Goal: Task Accomplishment & Management: Manage account settings

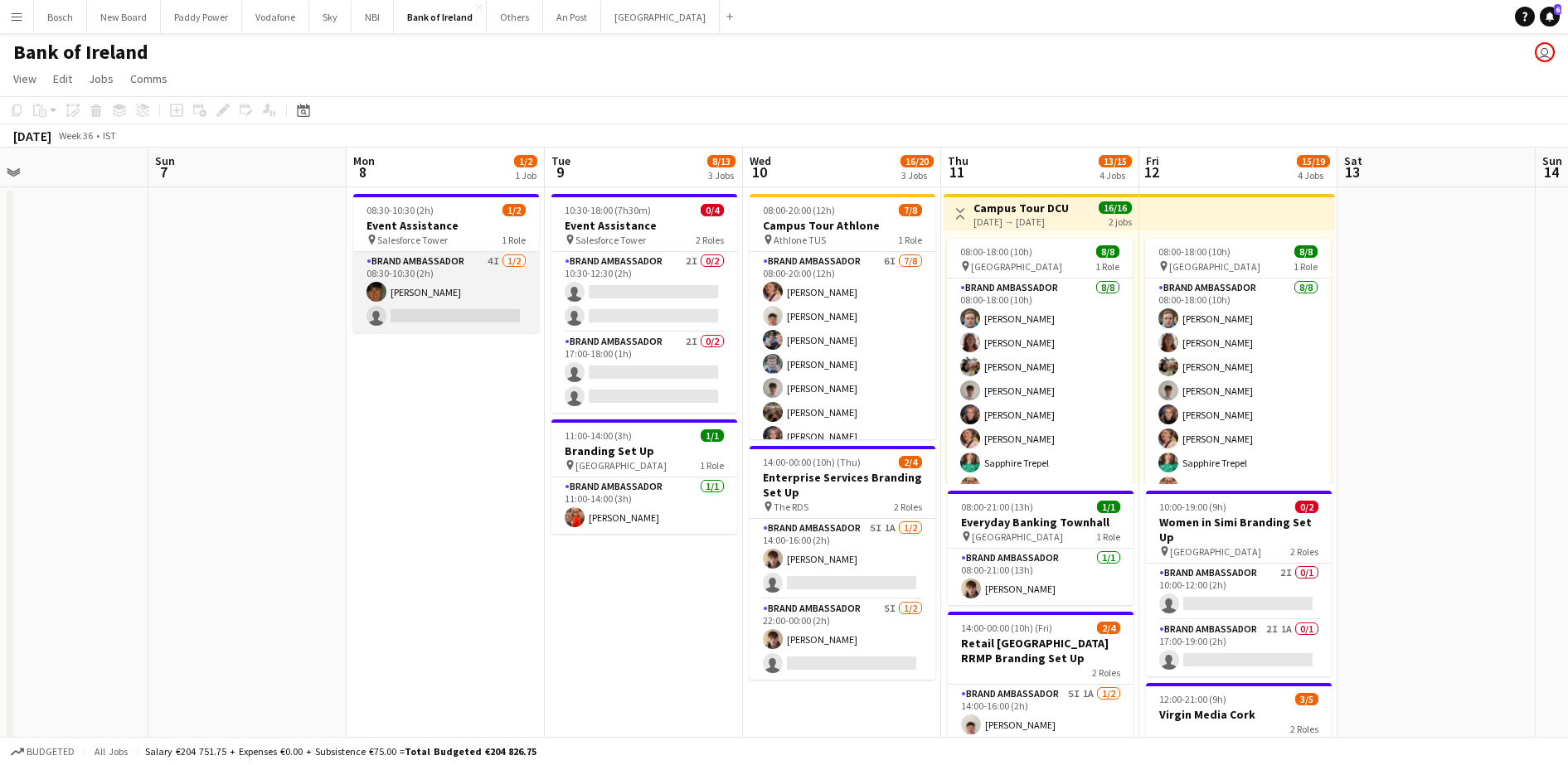
click at [448, 286] on app-card-role "Brand Ambassador 4I [DATE] 08:30-10:30 (2h) [PERSON_NAME] single-neutral-actions" at bounding box center [445, 292] width 185 height 80
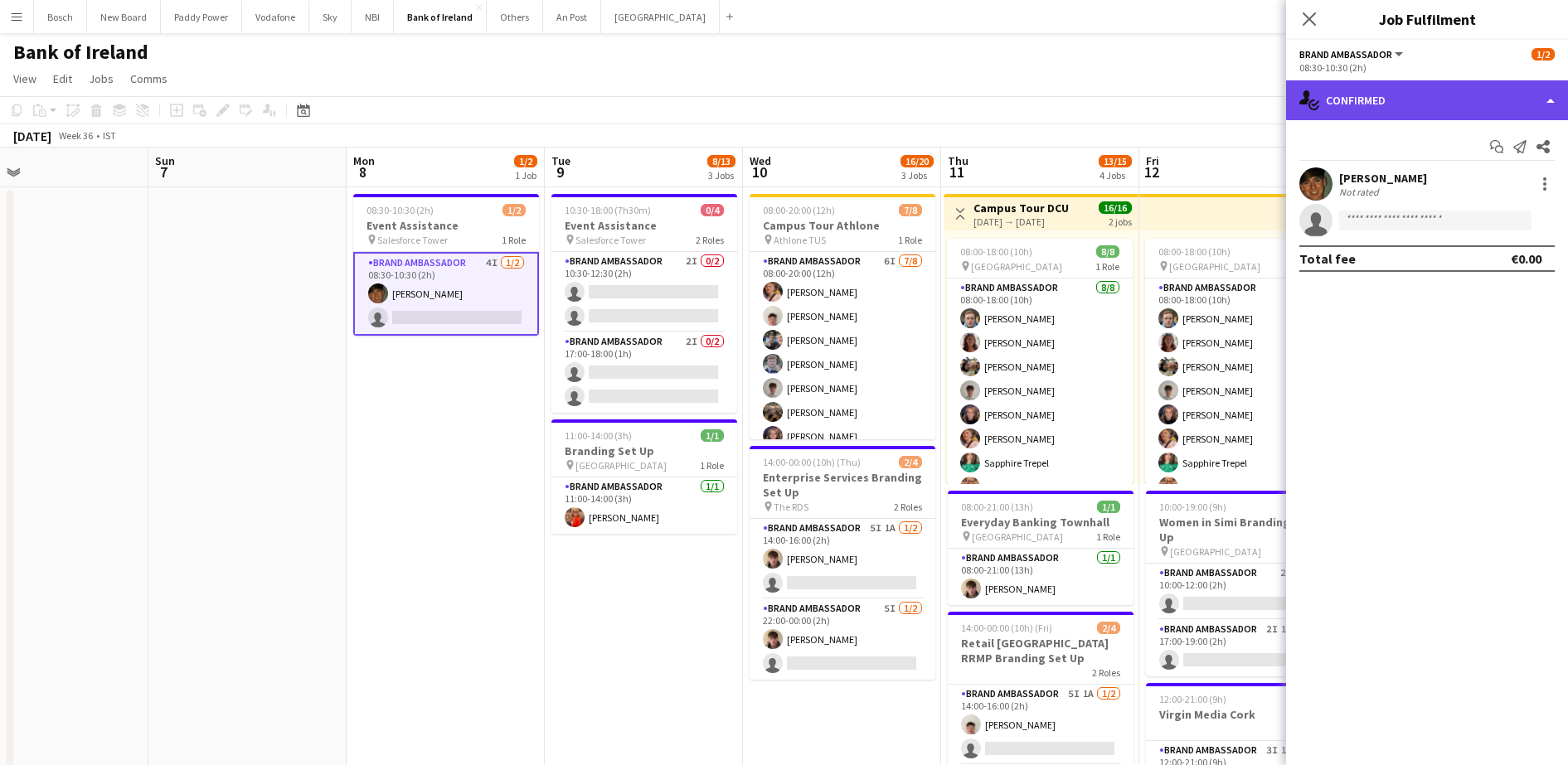
click at [1422, 97] on div "single-neutral-actions-check-2 Confirmed" at bounding box center [1427, 100] width 282 height 40
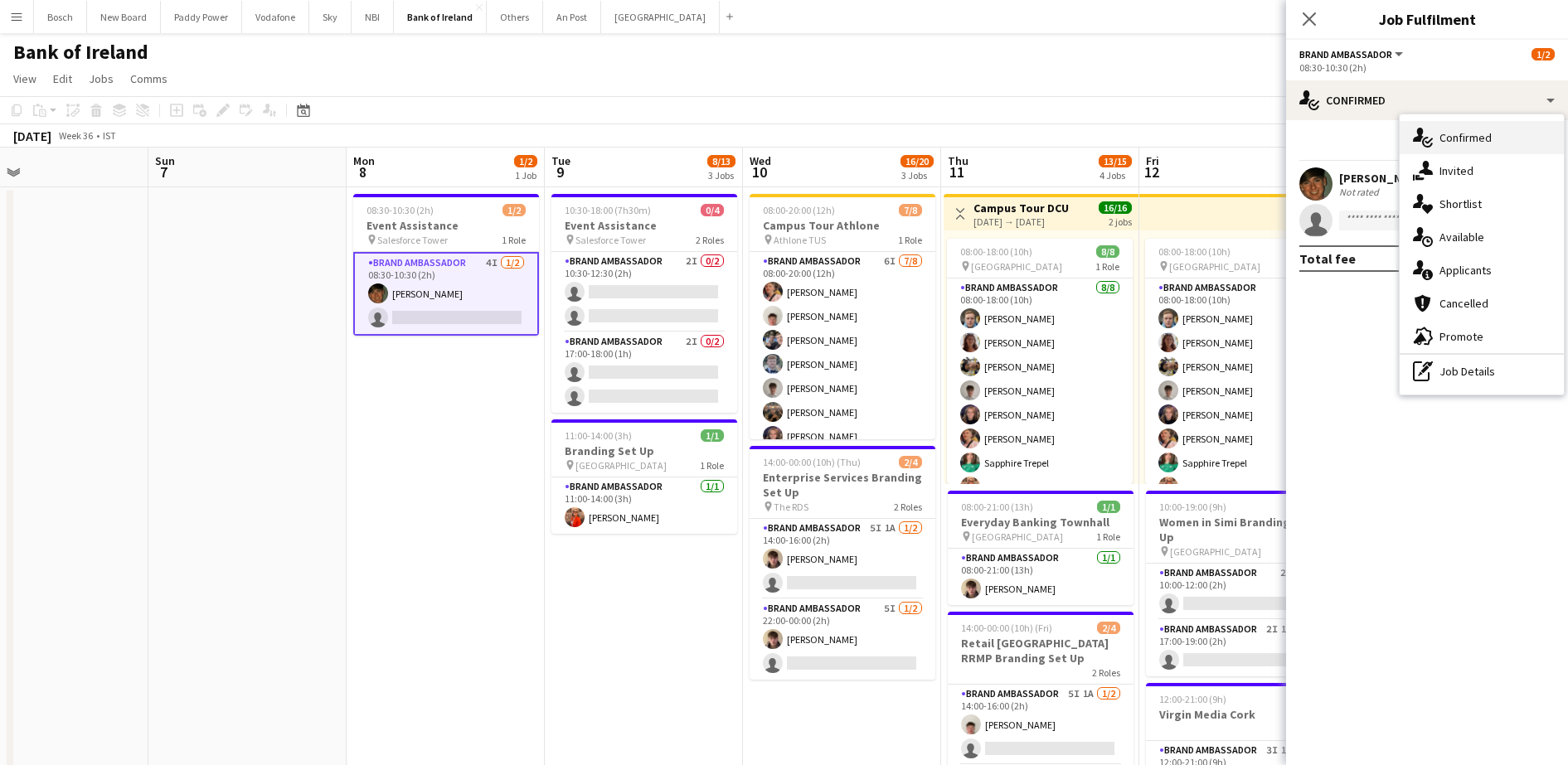
click at [1458, 152] on div "single-neutral-actions-check-2 Confirmed" at bounding box center [1482, 137] width 164 height 33
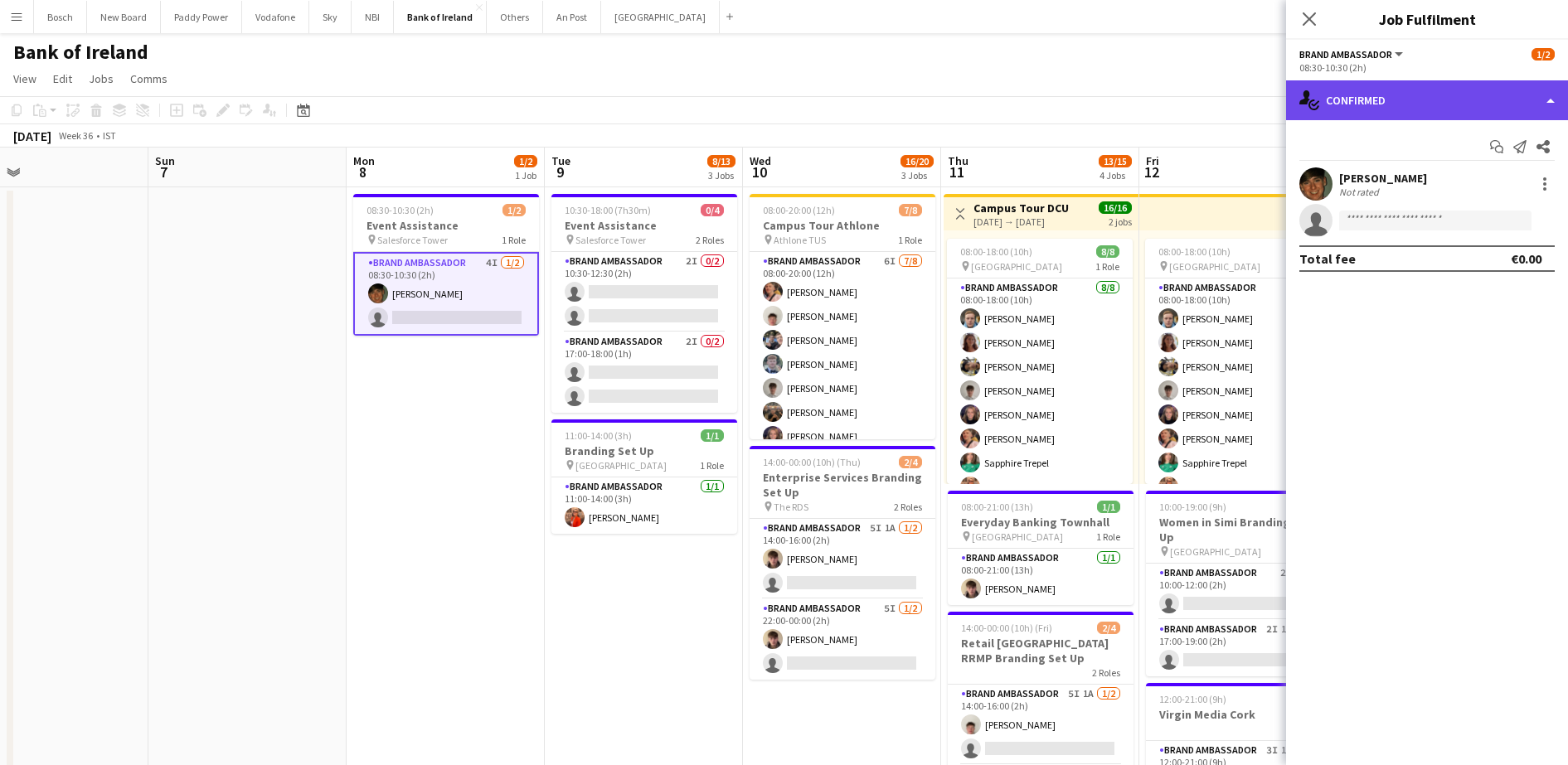
click at [1395, 109] on div "single-neutral-actions-check-2 Confirmed" at bounding box center [1427, 100] width 282 height 40
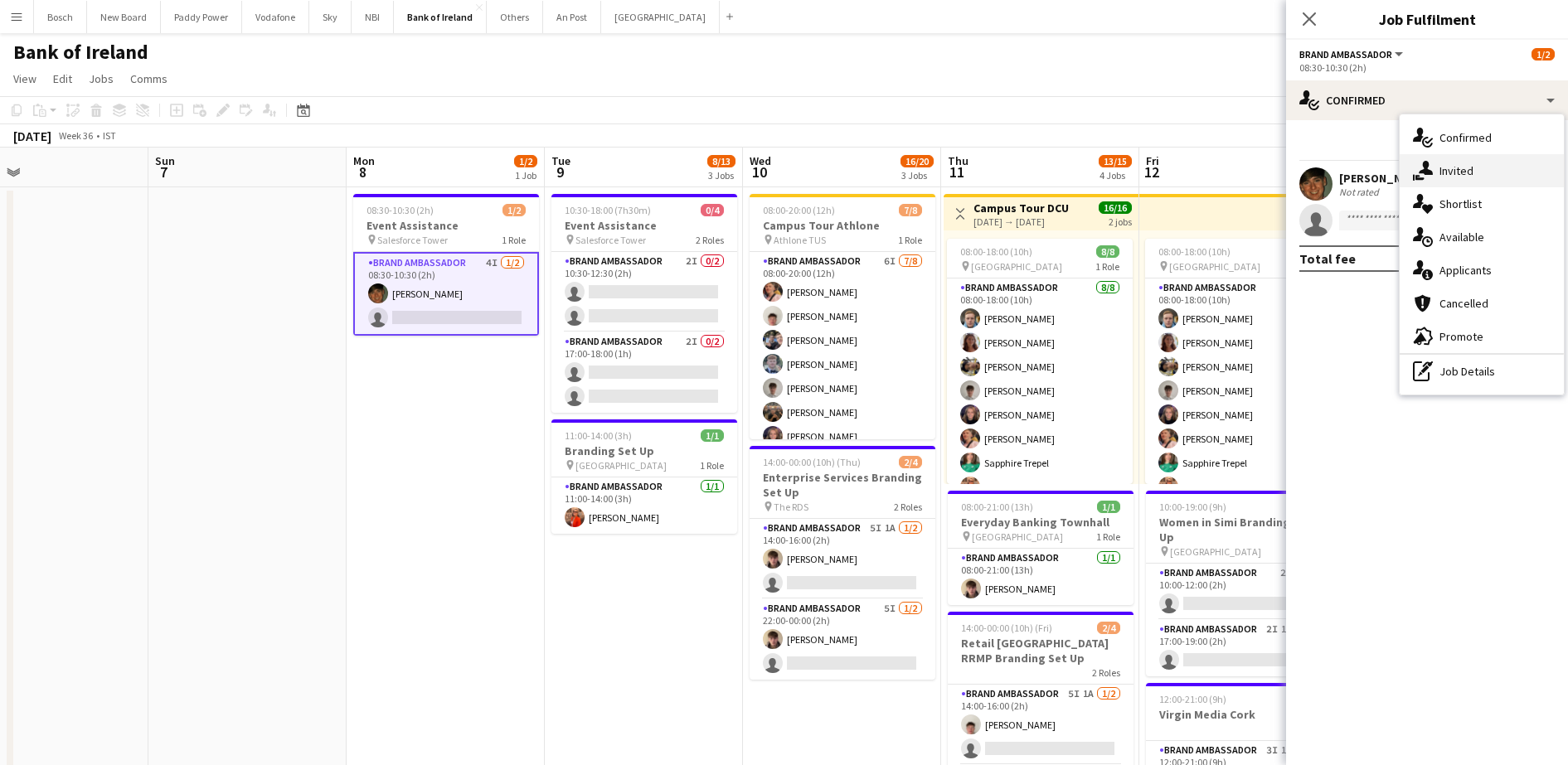
click at [1455, 163] on div "single-neutral-actions-share-1 Invited" at bounding box center [1482, 170] width 164 height 33
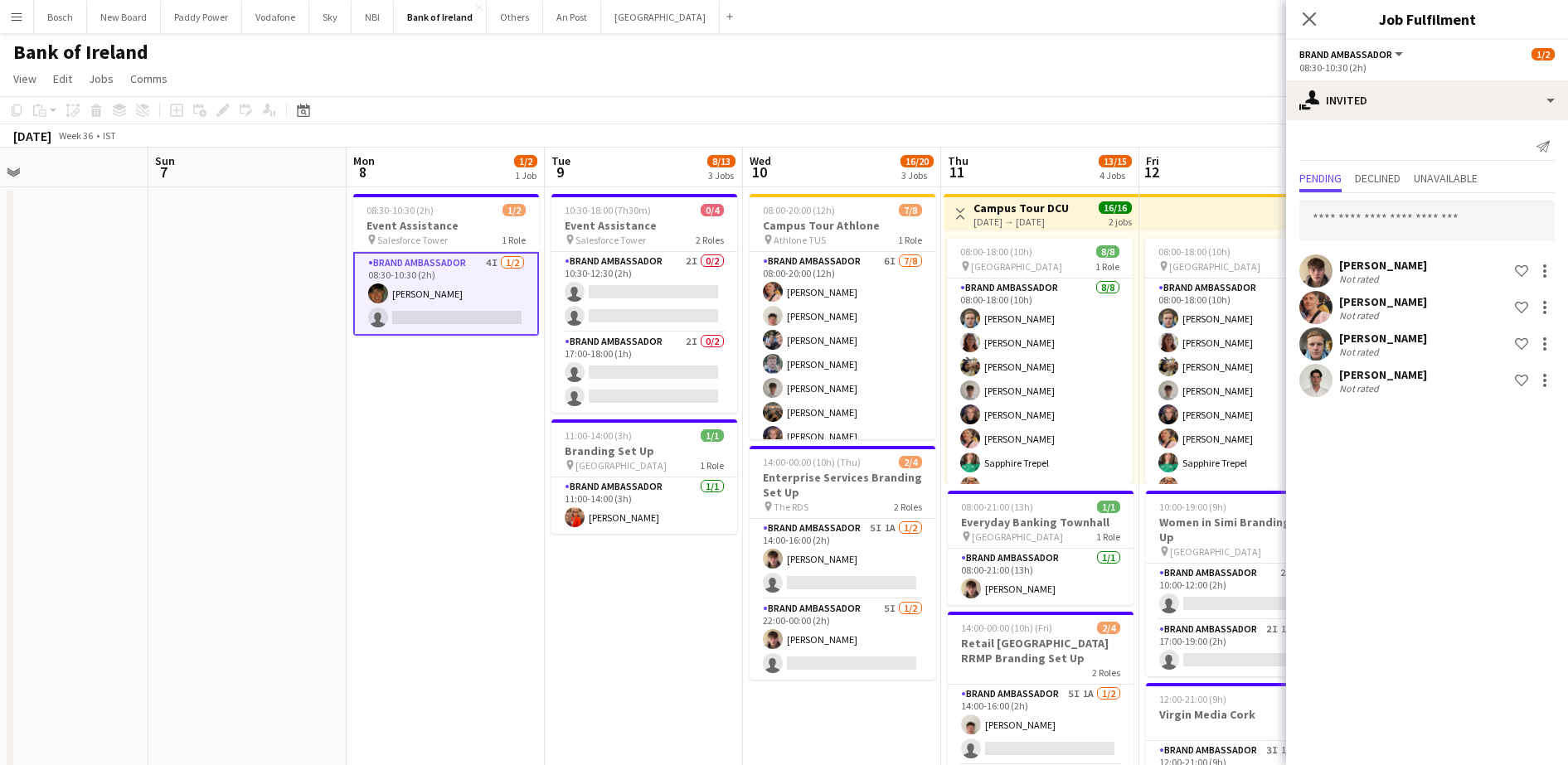
click at [1371, 161] on div "Send notification Pending Declined Unavailable [PERSON_NAME] Not rated Shortlis…" at bounding box center [1427, 266] width 282 height 293
click at [1371, 143] on div "Send notification" at bounding box center [1426, 147] width 256 height 28
click at [1376, 157] on div "Send notification" at bounding box center [1426, 147] width 256 height 28
drag, startPoint x: 249, startPoint y: 592, endPoint x: 92, endPoint y: 580, distance: 157.5
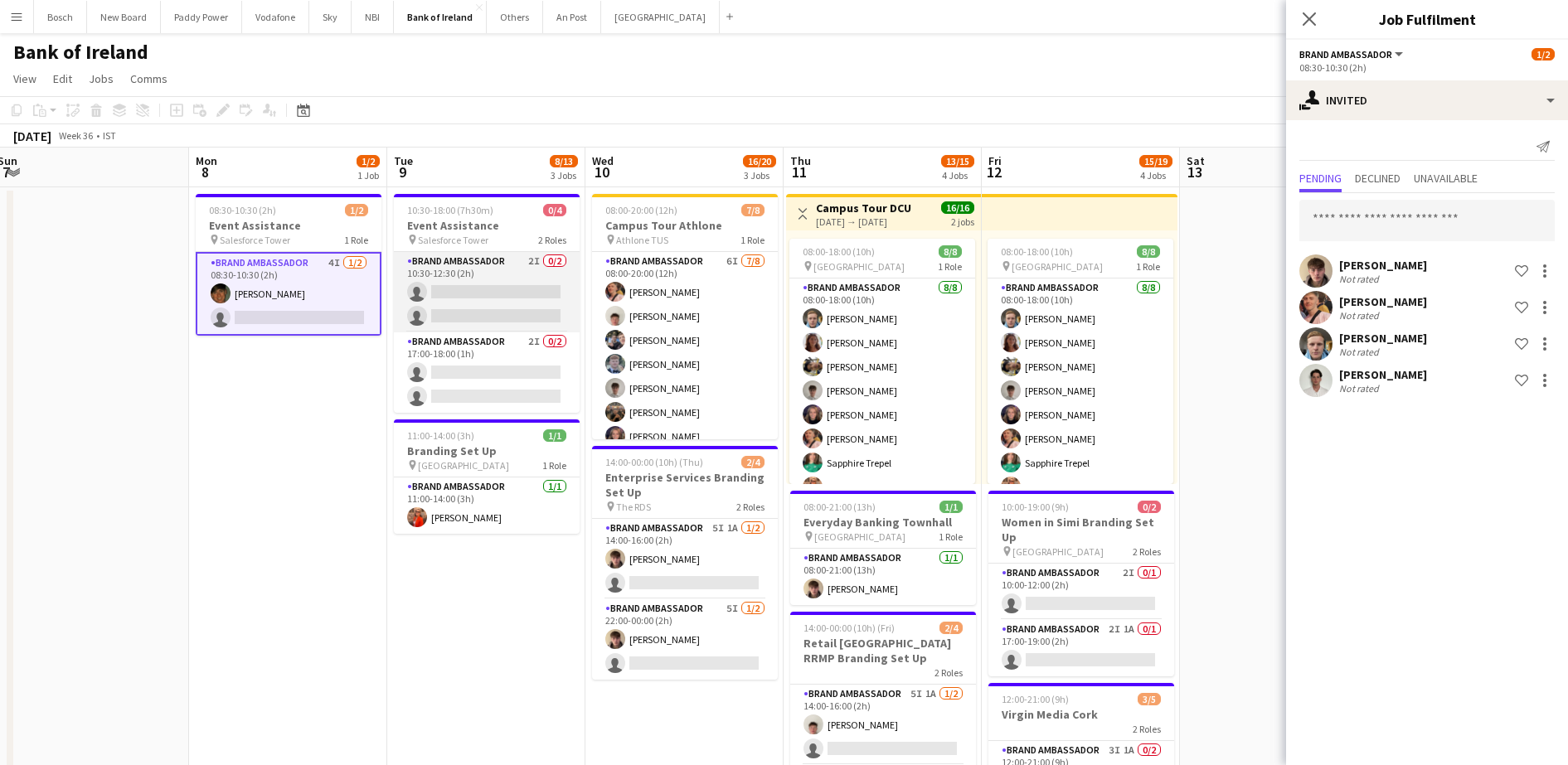
click at [478, 303] on app-card-role "Brand Ambassador 2I 0/2 10:30-12:30 (2h) single-neutral-actions single-neutral-…" at bounding box center [486, 292] width 185 height 80
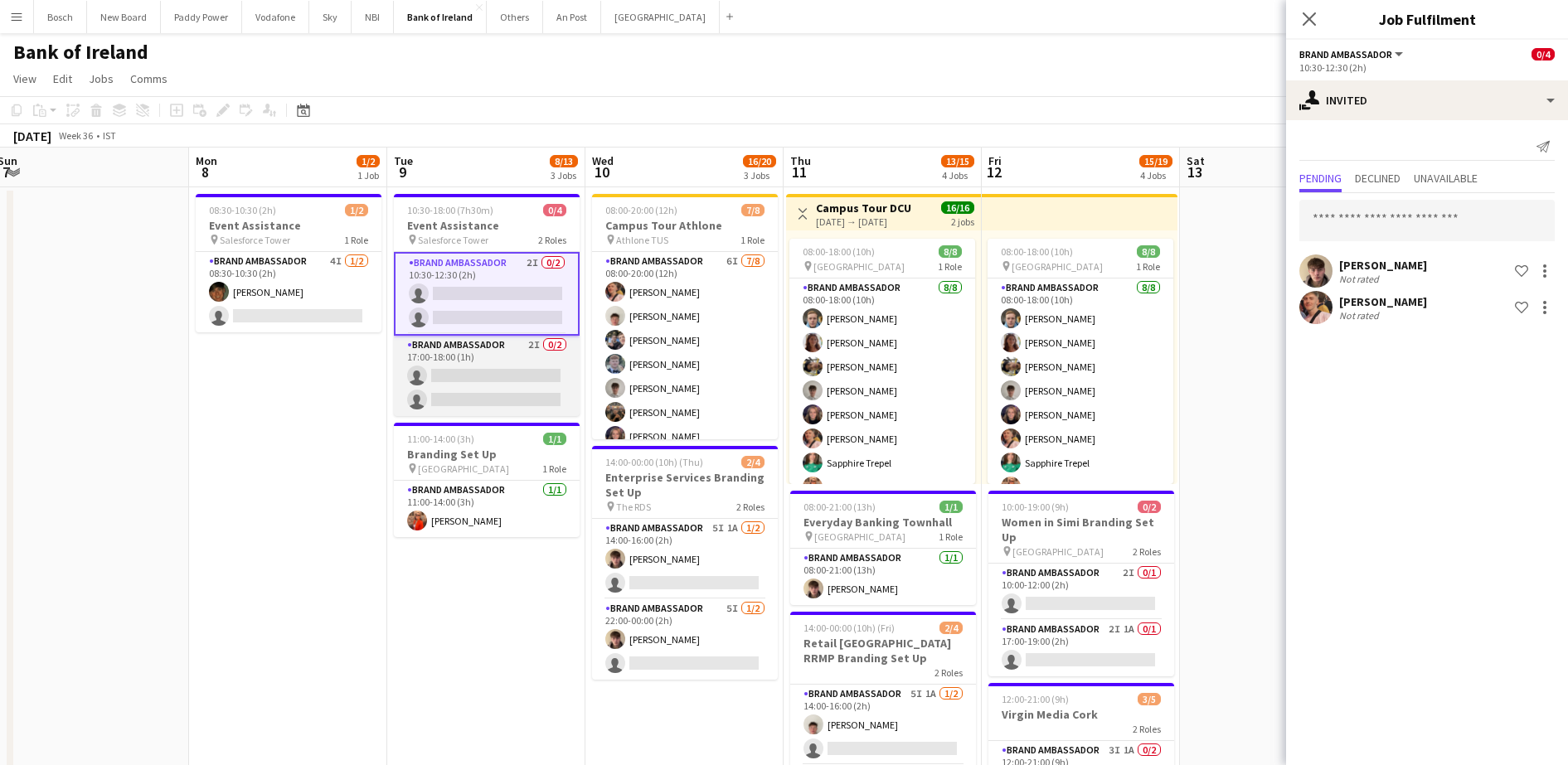
click at [501, 395] on app-card-role "Brand Ambassador 2I 0/2 17:00-18:00 (1h) single-neutral-actions single-neutral-…" at bounding box center [486, 376] width 185 height 80
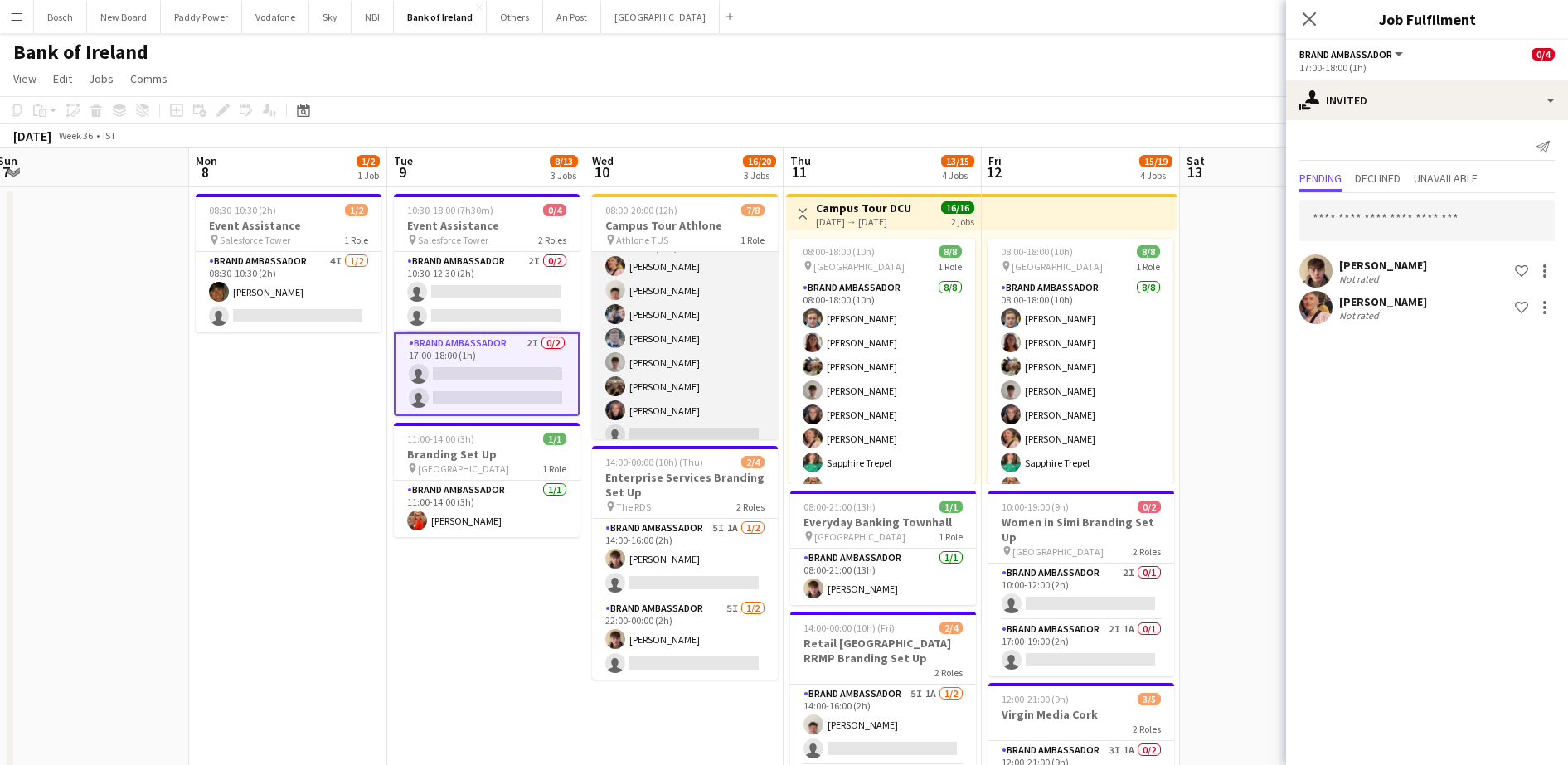
scroll to position [37, 0]
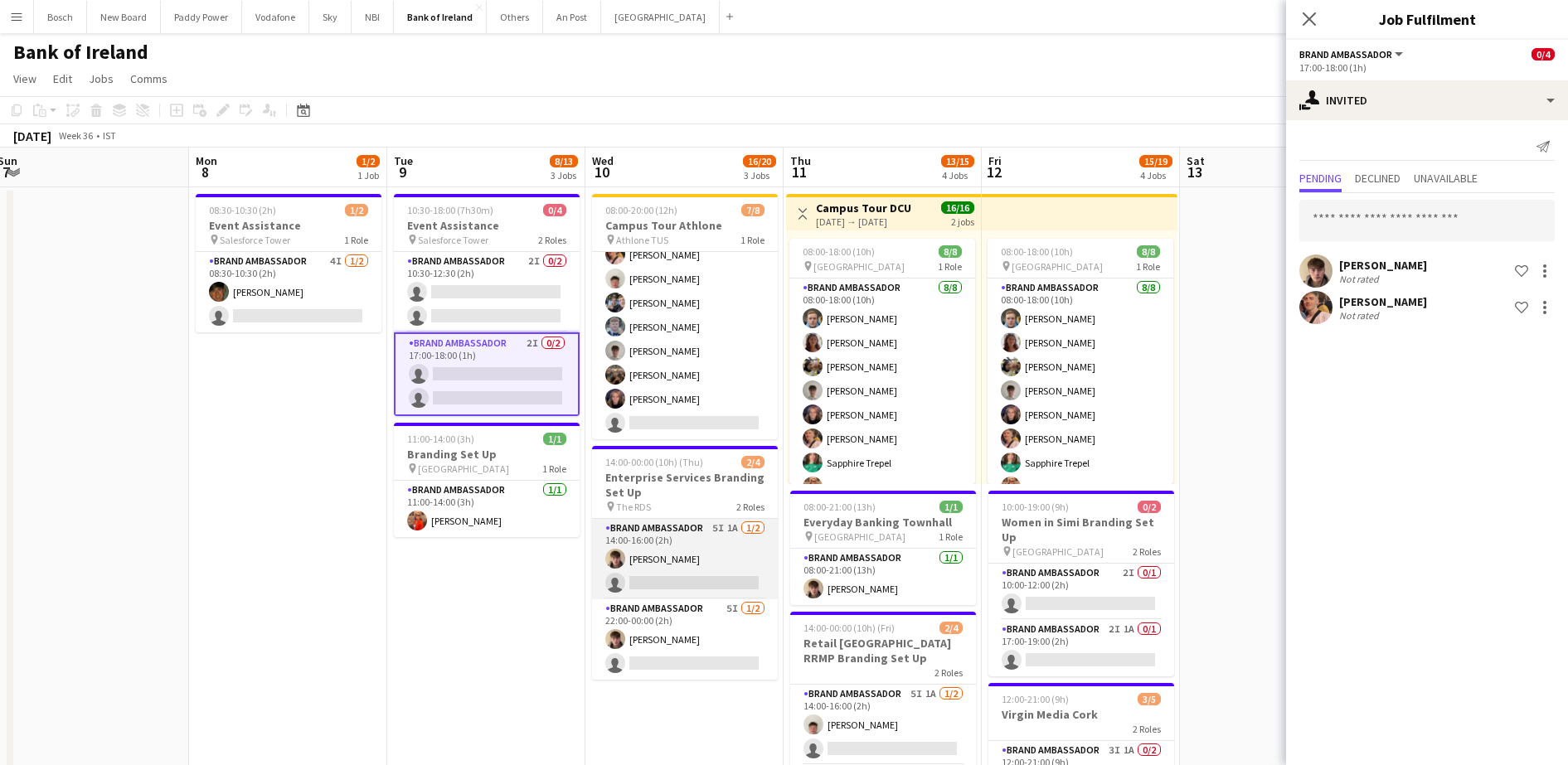
click at [688, 567] on app-card-role "Brand Ambassador 5I 1A [DATE] 14:00-16:00 (2h) [PERSON_NAME] single-neutral-act…" at bounding box center [685, 559] width 185 height 80
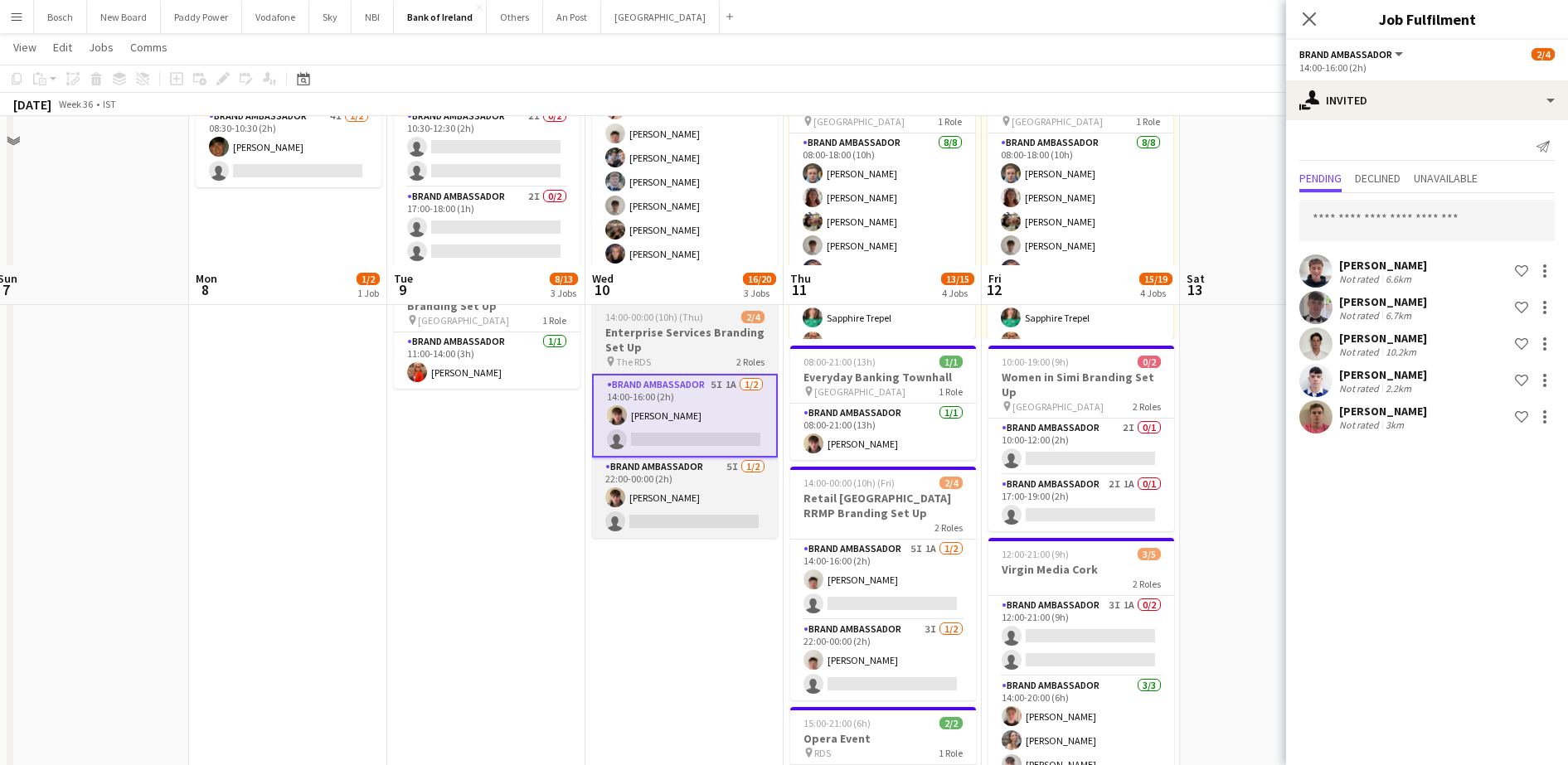
scroll to position [311, 0]
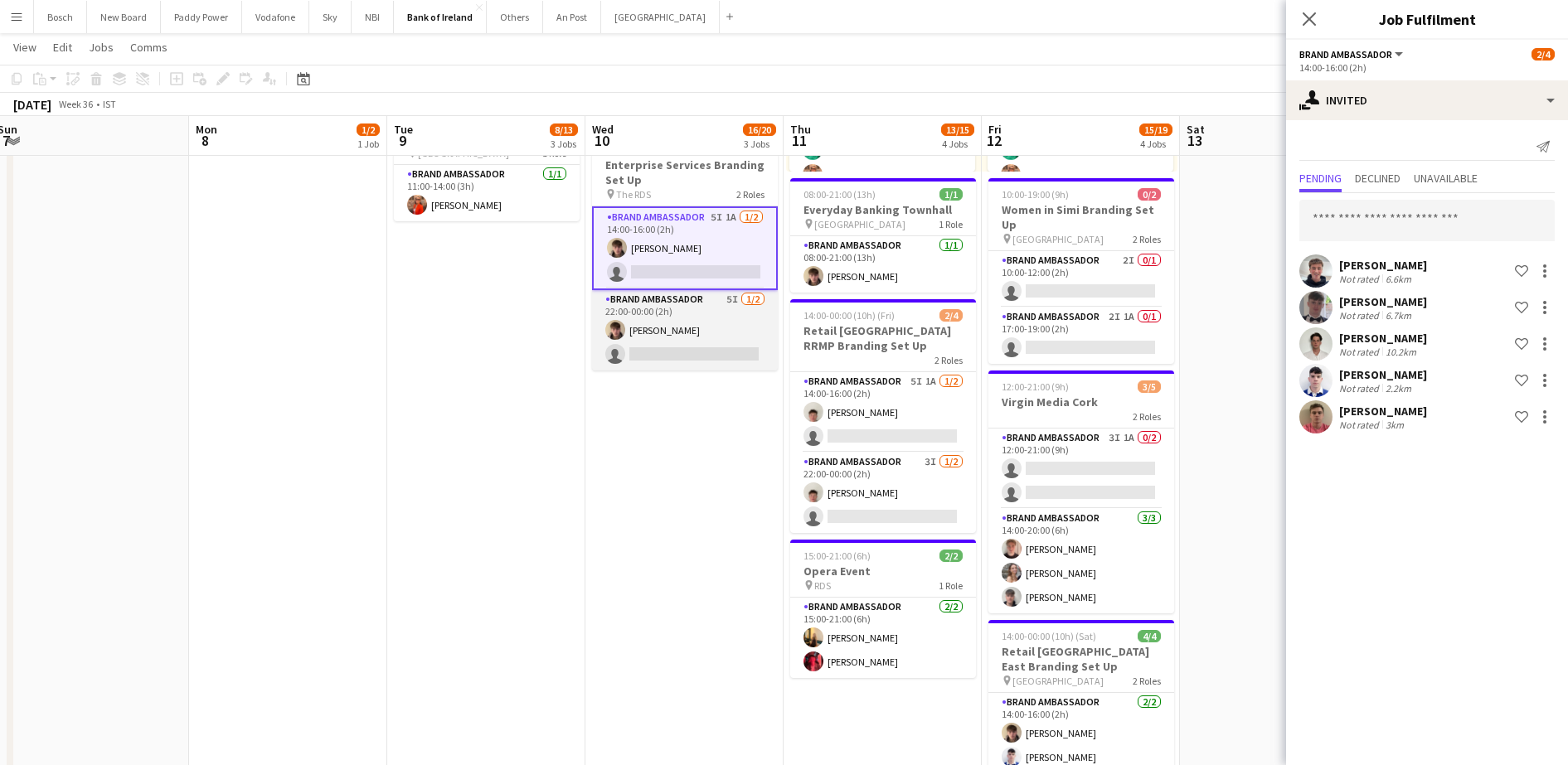
click at [668, 351] on app-card-role "Brand Ambassador 5I [DATE] 22:00-00:00 (2h) [PERSON_NAME] single-neutral-actions" at bounding box center [685, 330] width 185 height 80
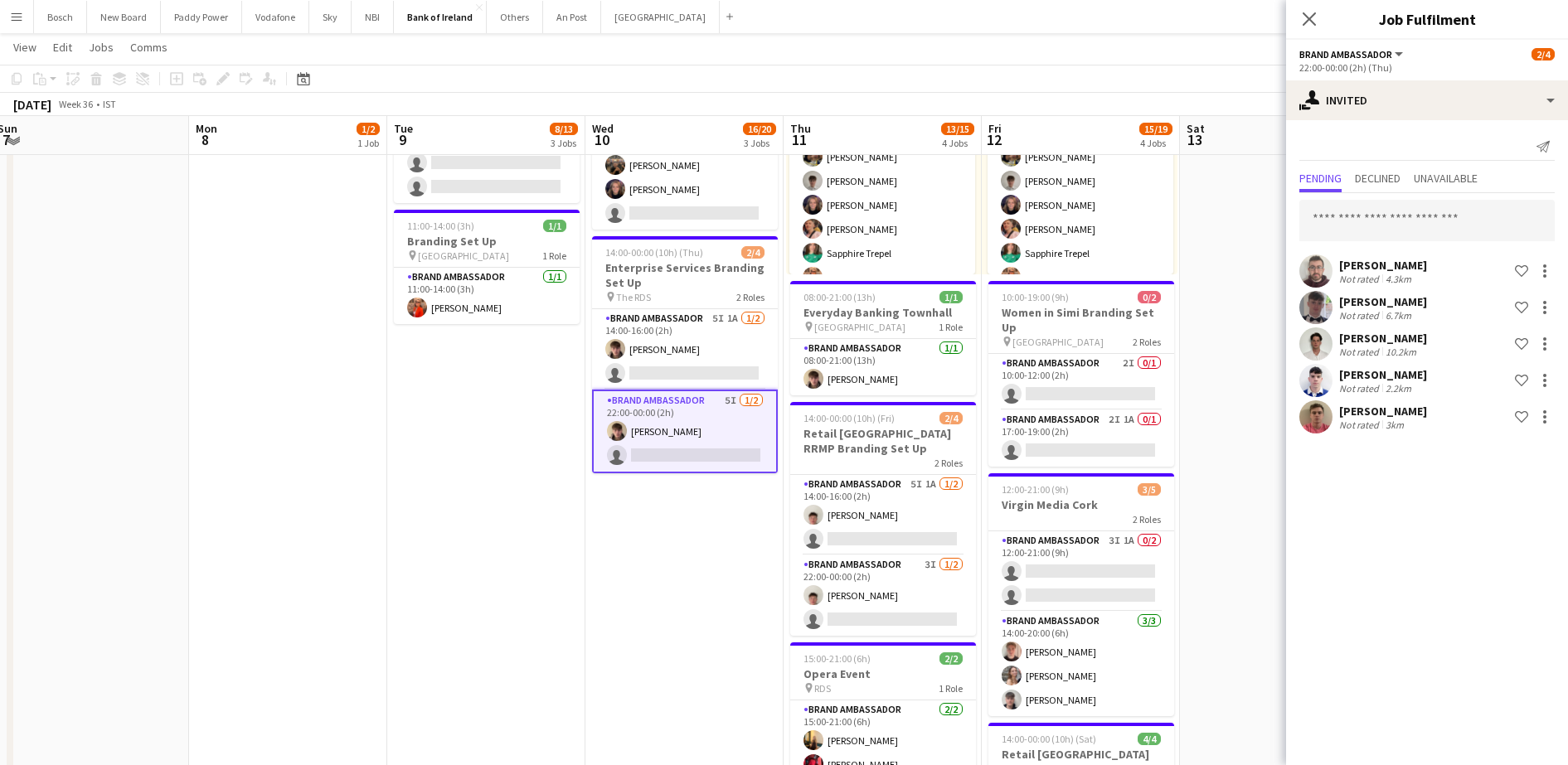
scroll to position [208, 0]
drag, startPoint x: 409, startPoint y: 502, endPoint x: 837, endPoint y: 499, distance: 428.0
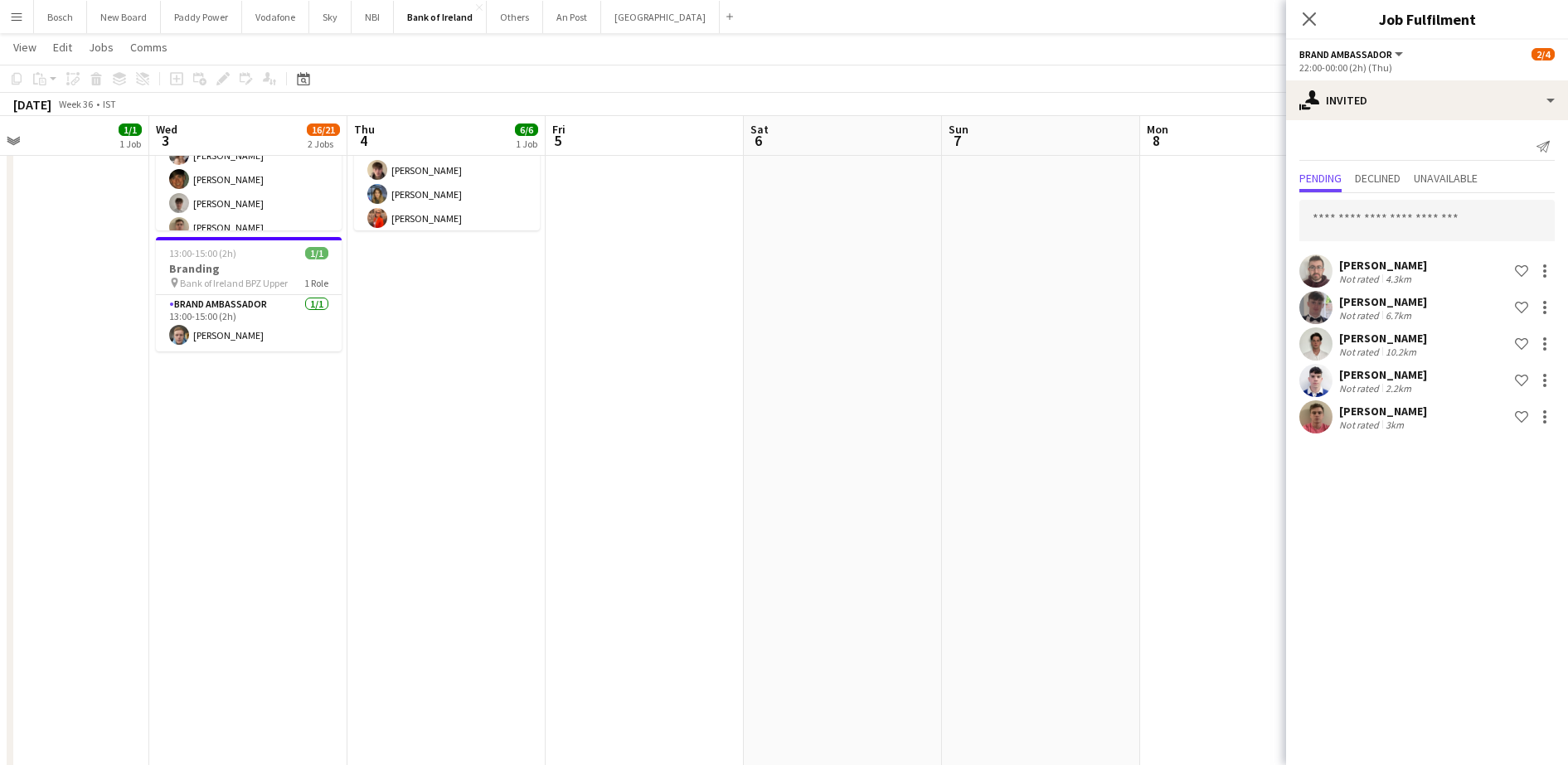
drag, startPoint x: 377, startPoint y: 490, endPoint x: 900, endPoint y: 484, distance: 523.0
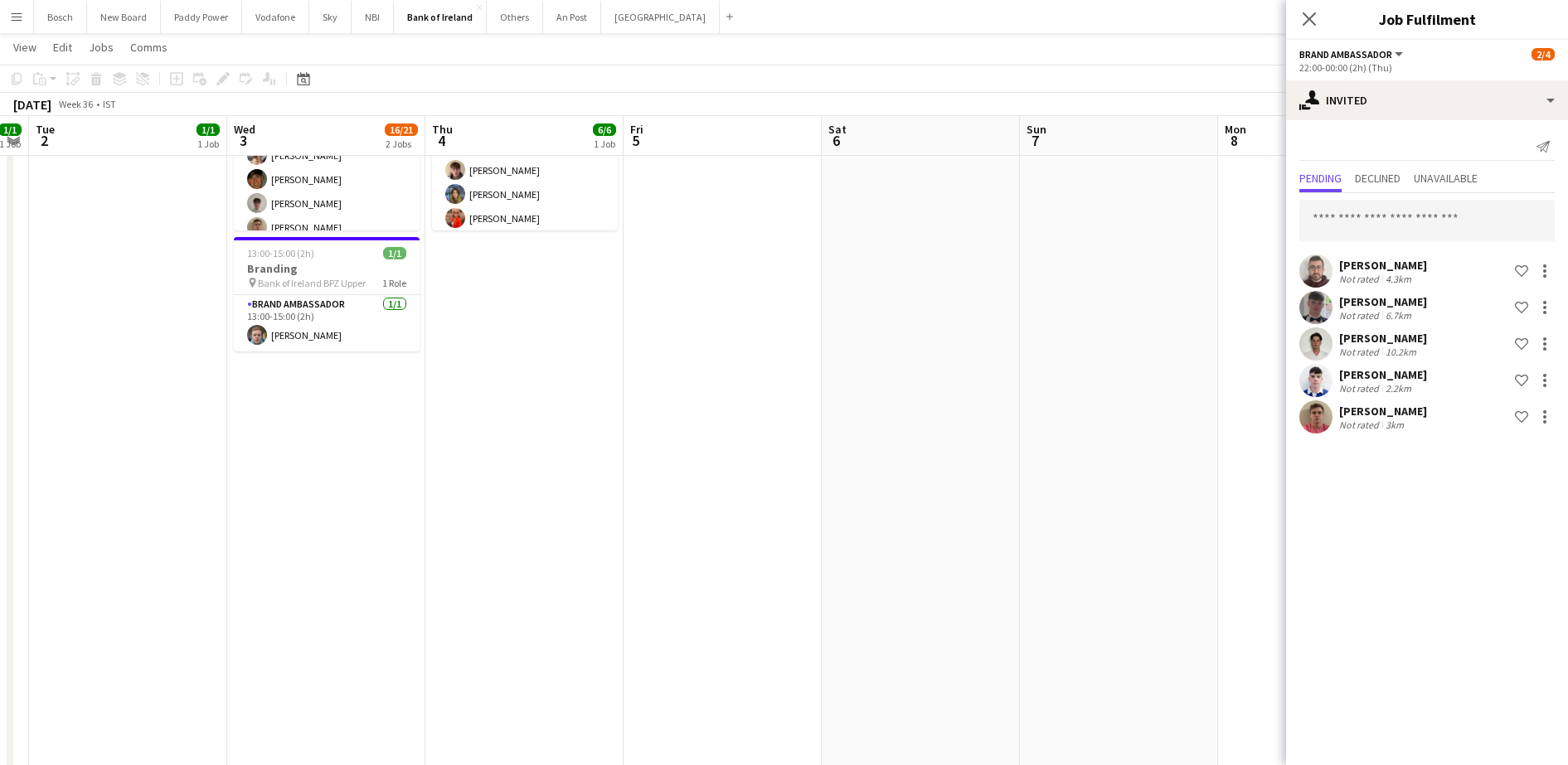
drag, startPoint x: 637, startPoint y: 484, endPoint x: 835, endPoint y: 479, distance: 198.1
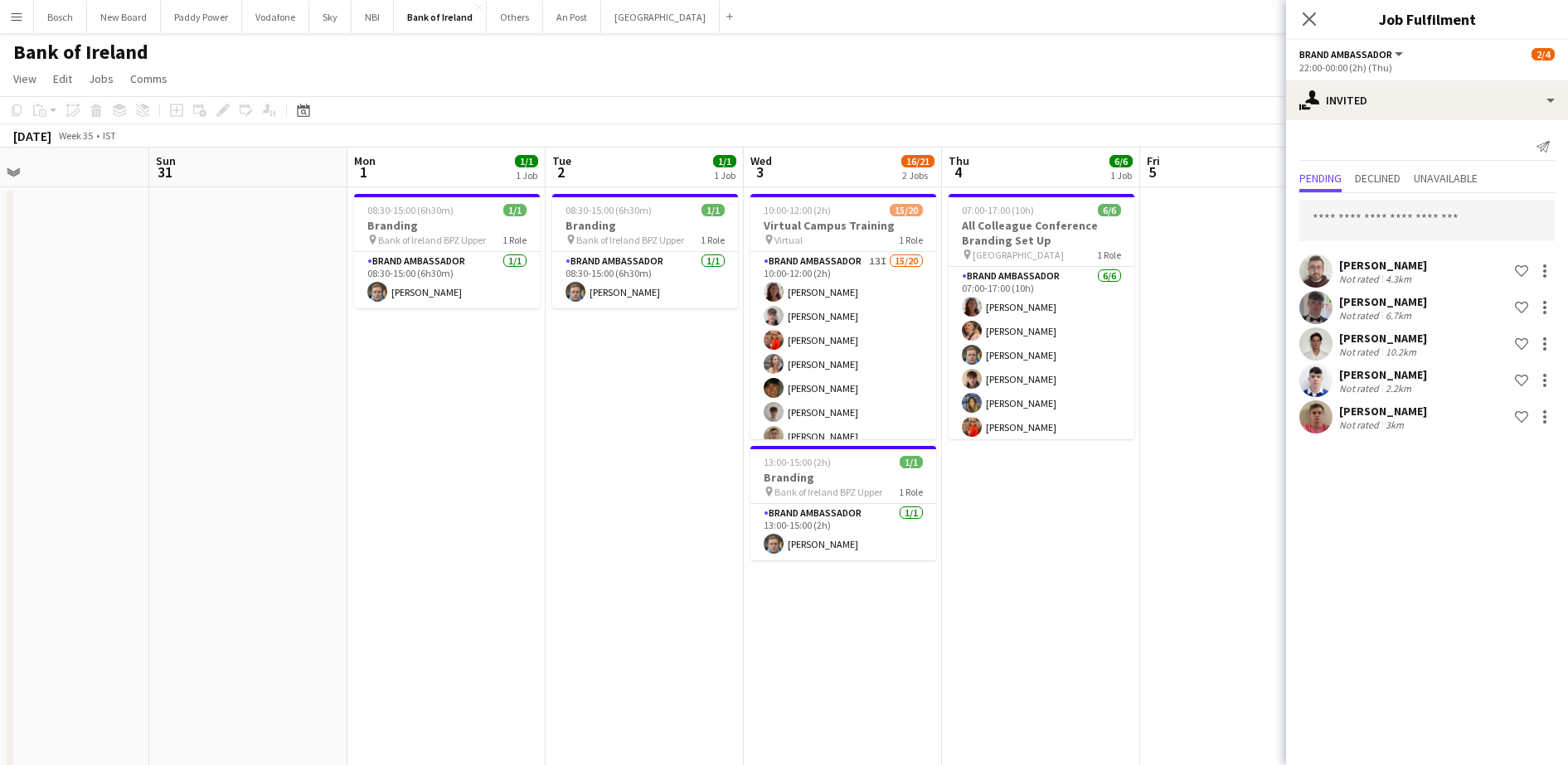
scroll to position [0, 370]
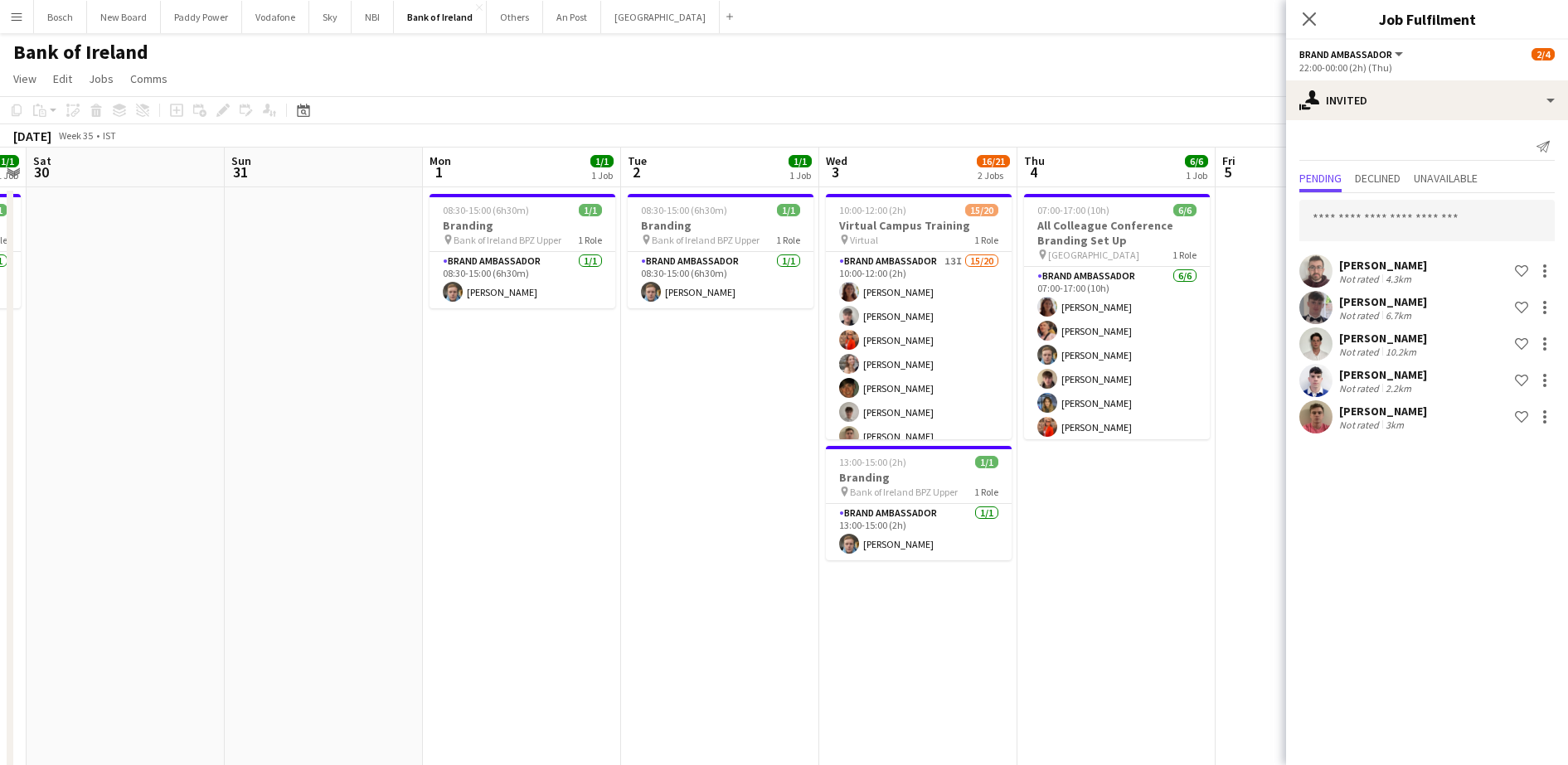
drag, startPoint x: 795, startPoint y: 525, endPoint x: 1155, endPoint y: 522, distance: 360.0
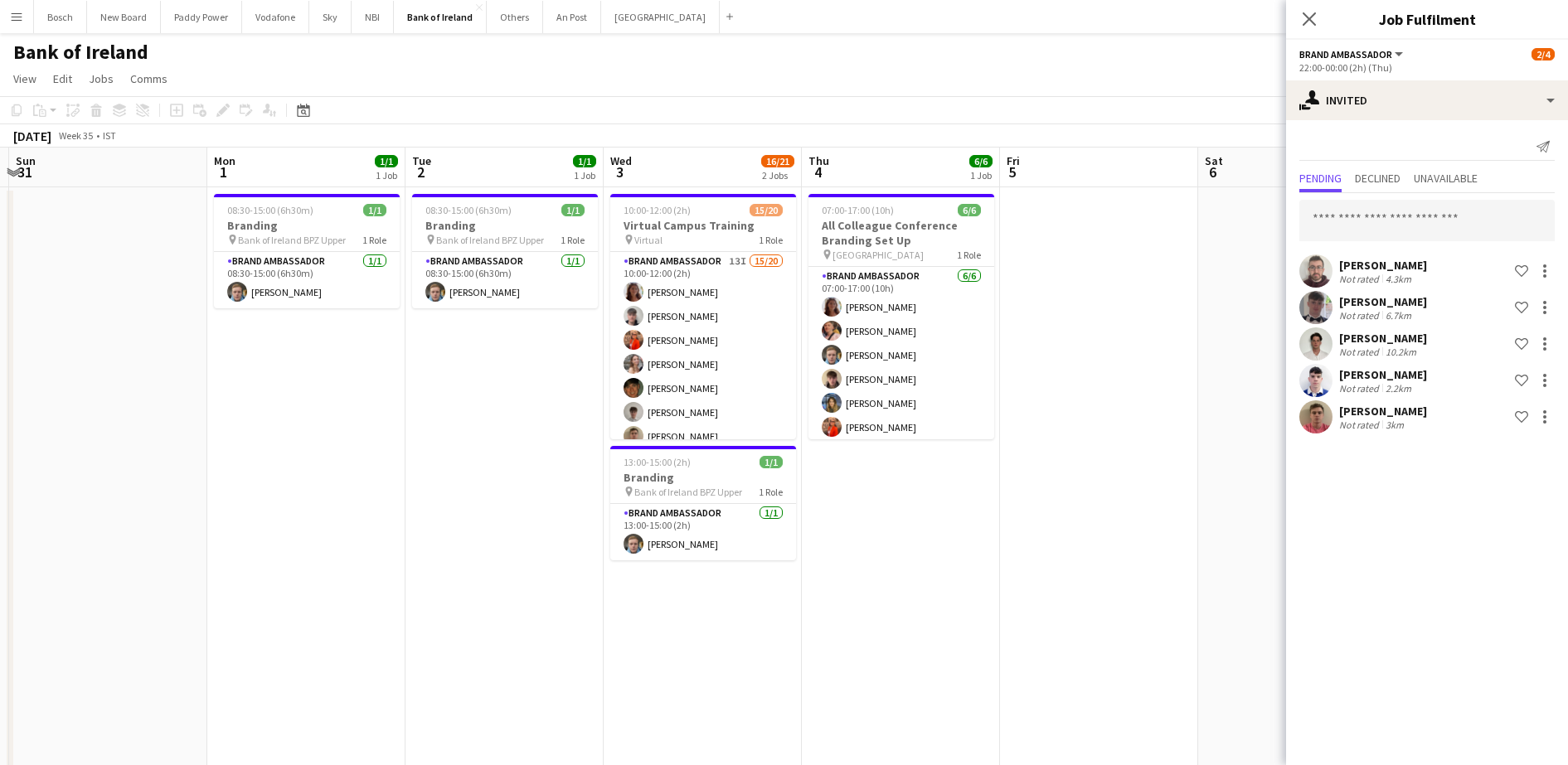
drag, startPoint x: 592, startPoint y: 477, endPoint x: 970, endPoint y: 486, distance: 378.1
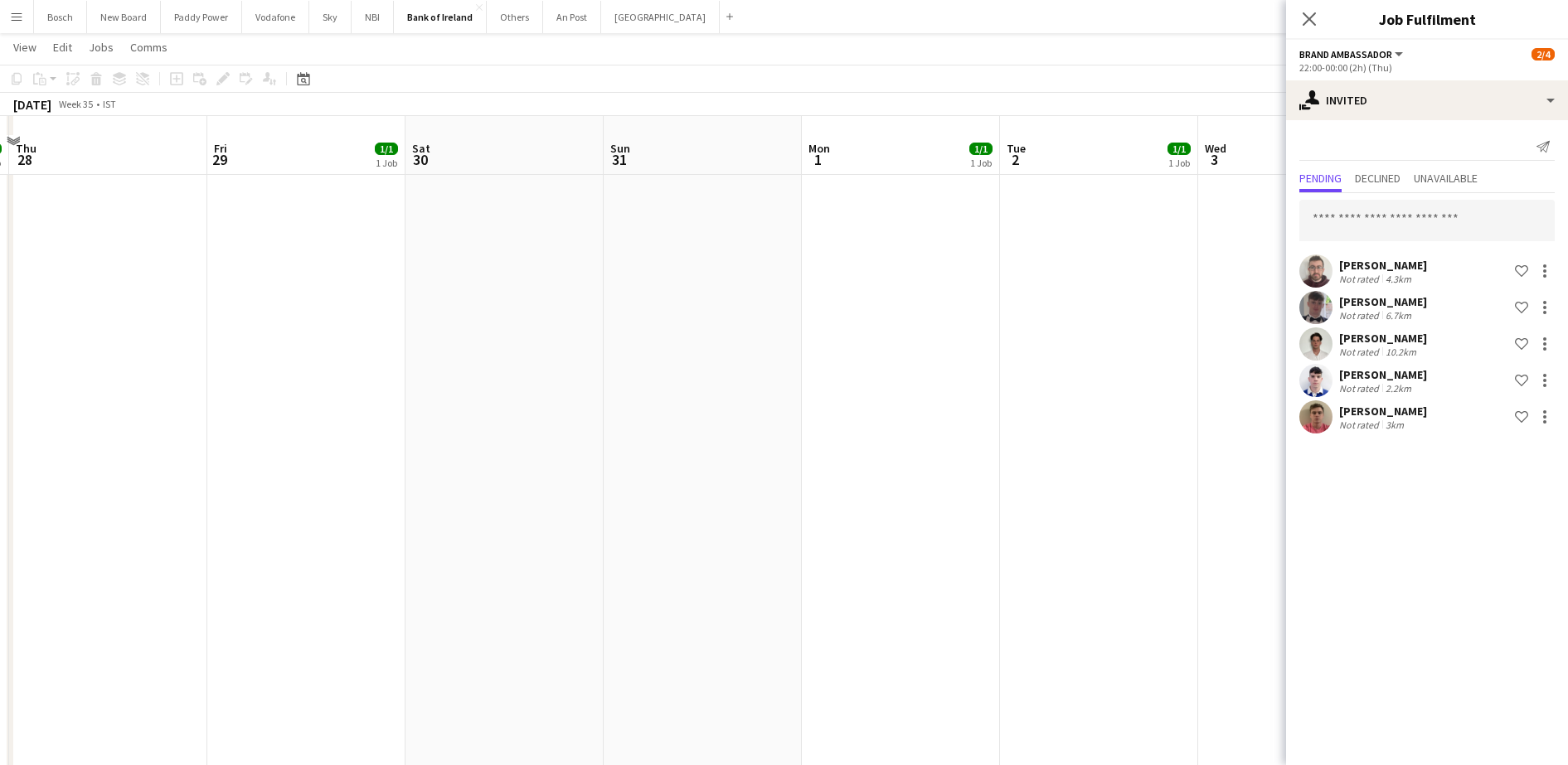
scroll to position [0, 0]
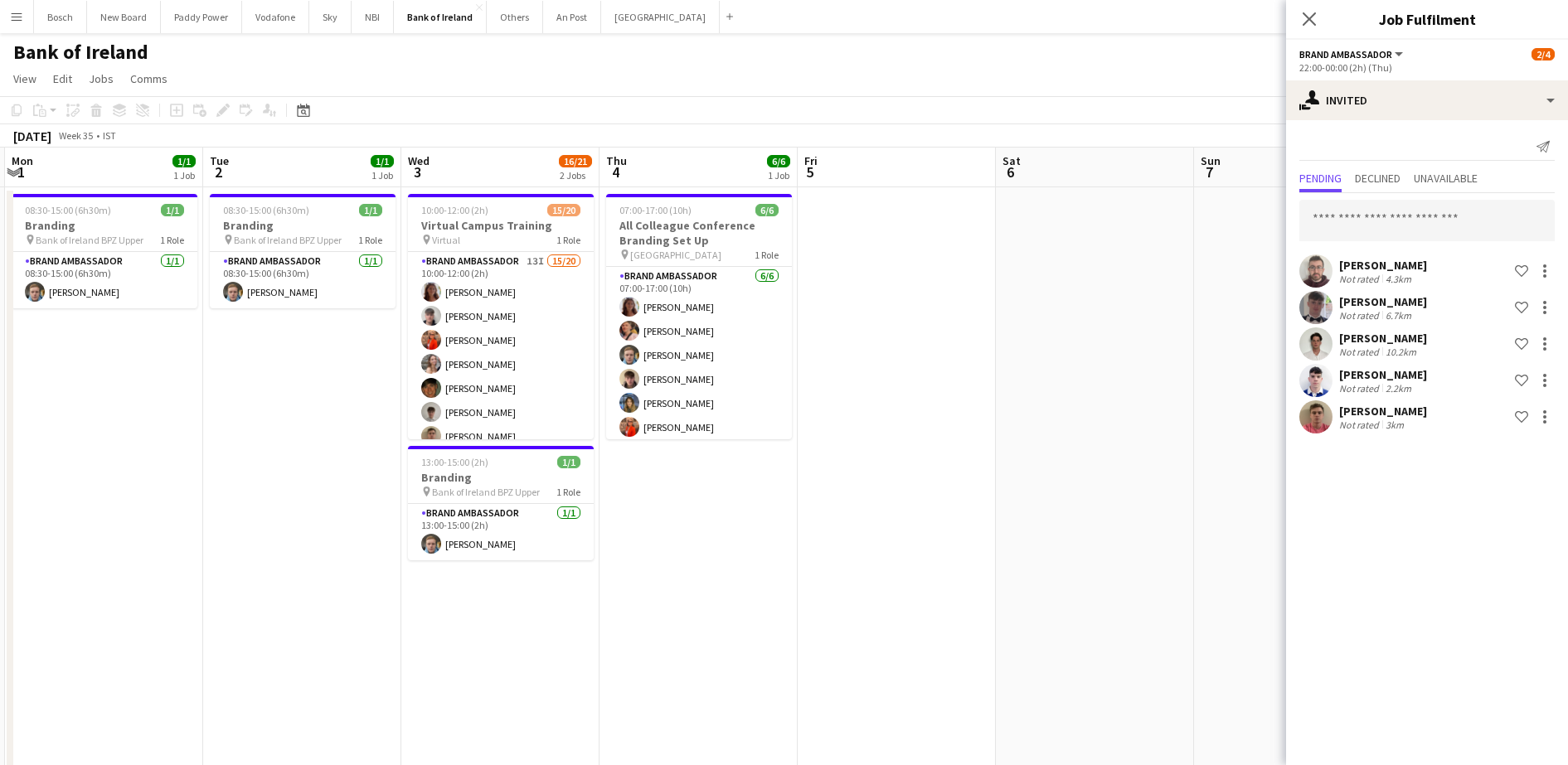
drag, startPoint x: 970, startPoint y: 486, endPoint x: 174, endPoint y: 472, distance: 796.1
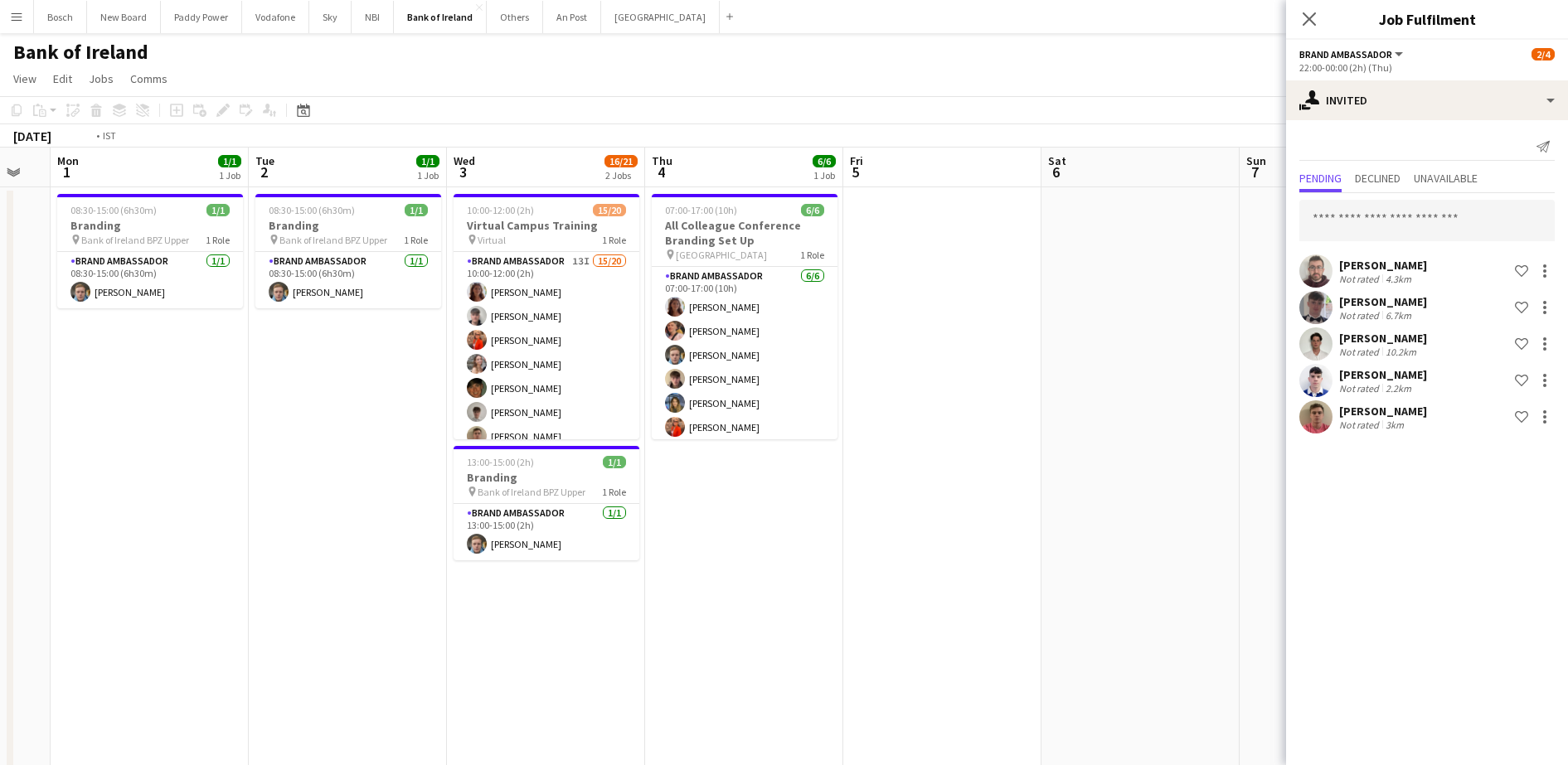
drag, startPoint x: 978, startPoint y: 465, endPoint x: 233, endPoint y: 468, distance: 745.0
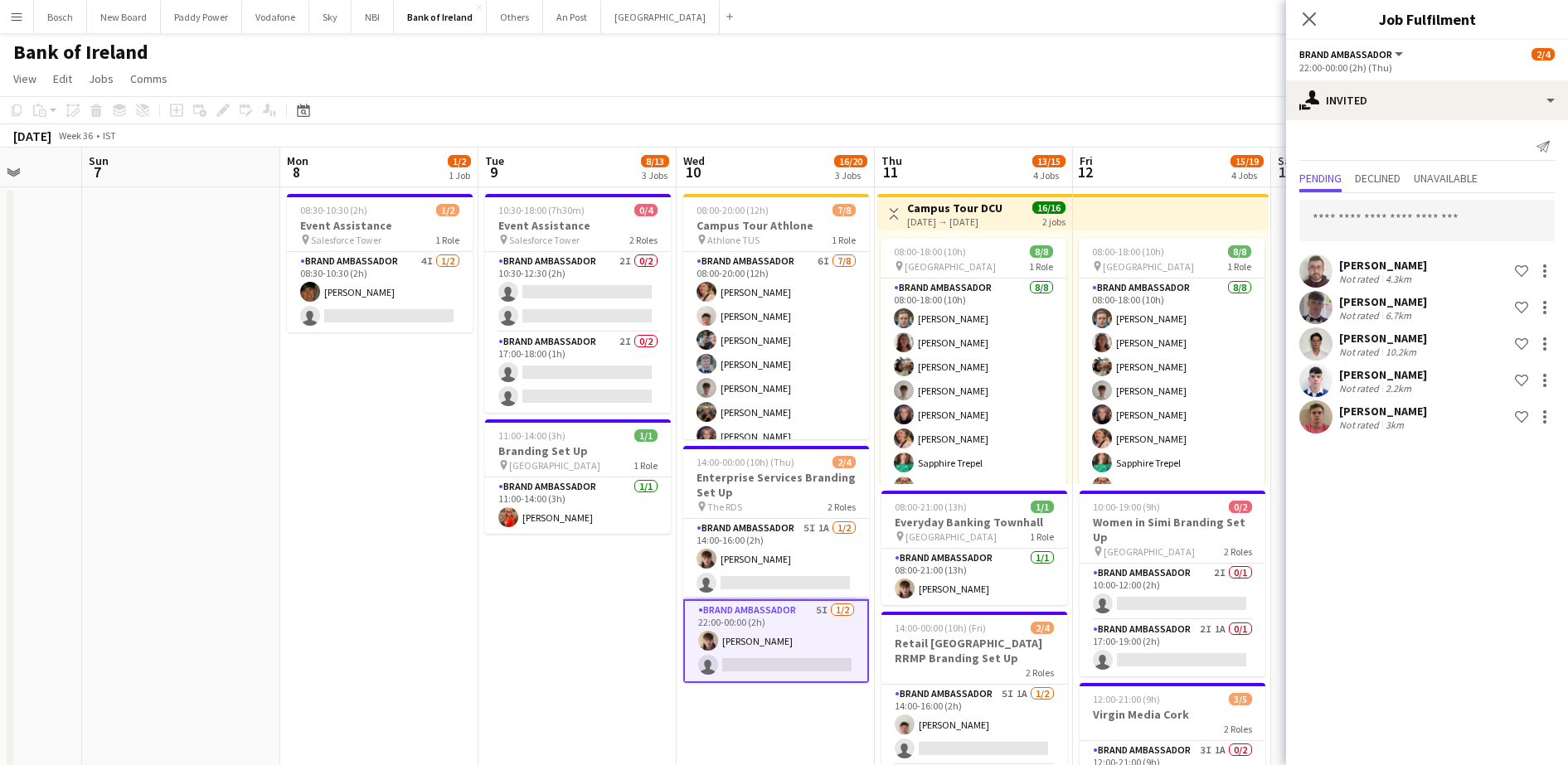
scroll to position [0, 551]
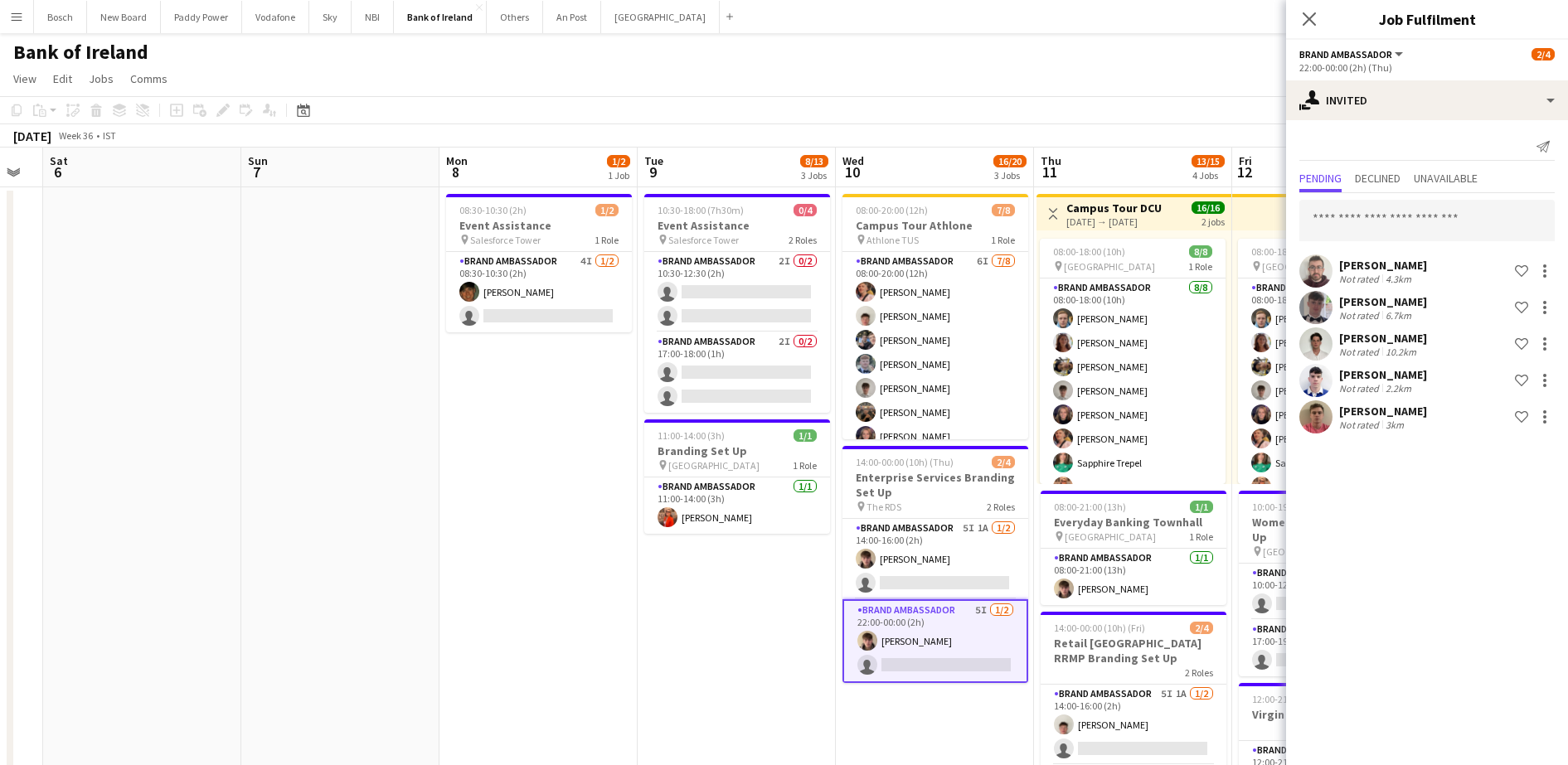
drag, startPoint x: 557, startPoint y: 431, endPoint x: 373, endPoint y: 435, distance: 184.0
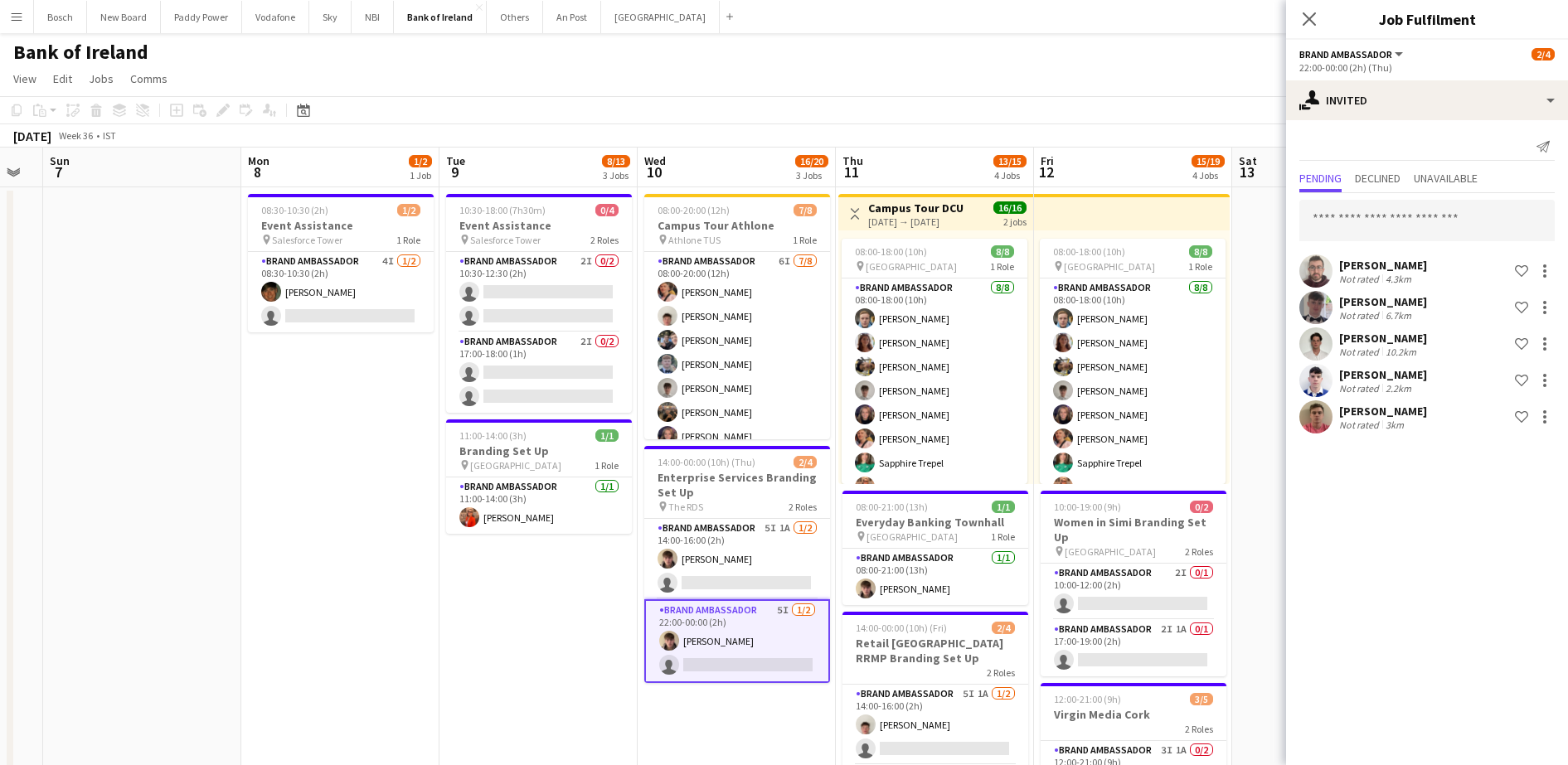
click at [1020, 127] on div "[DATE] Week 36 • IST" at bounding box center [784, 136] width 1568 height 23
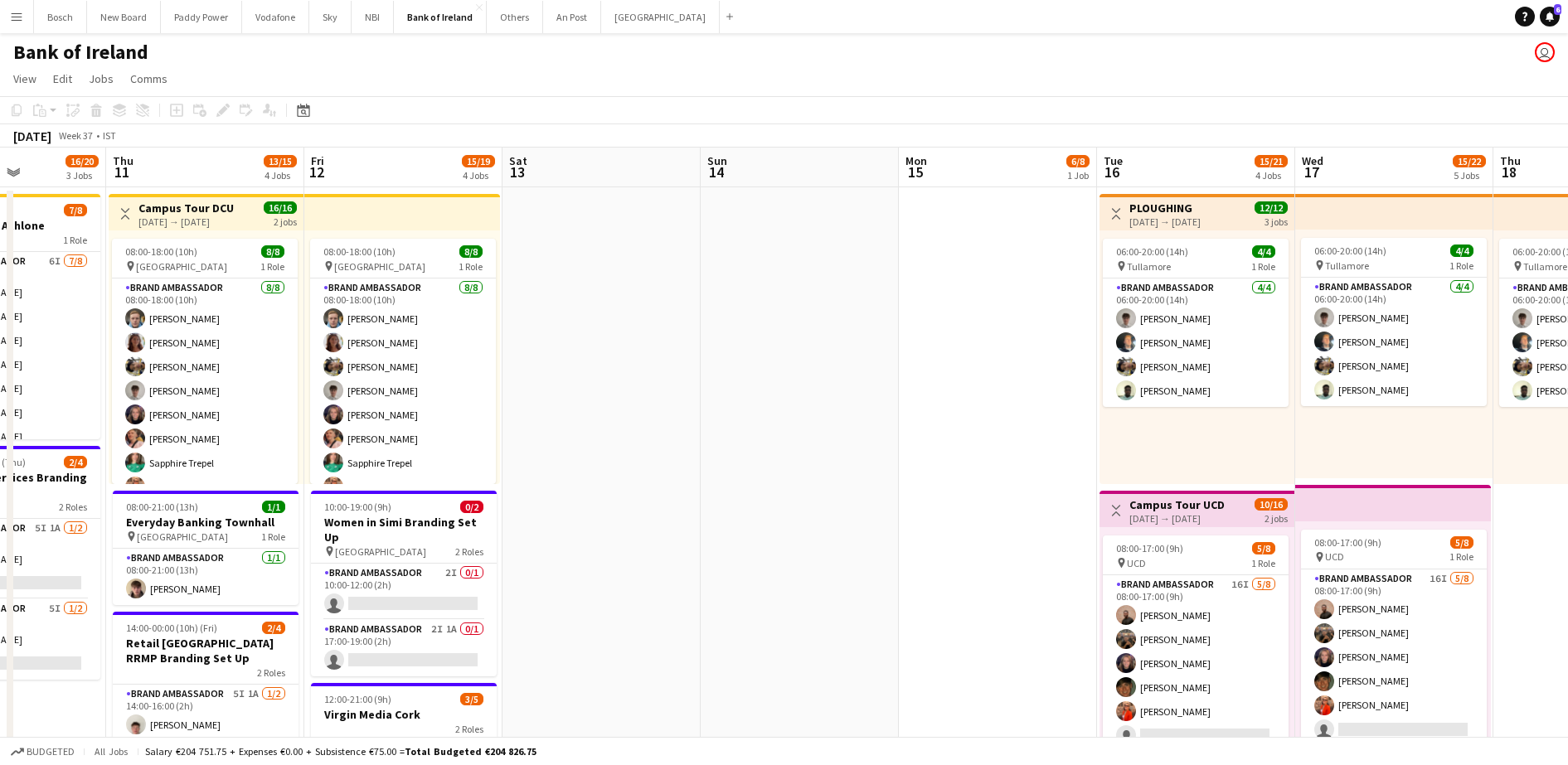
drag, startPoint x: 1359, startPoint y: 305, endPoint x: 620, endPoint y: 309, distance: 739.0
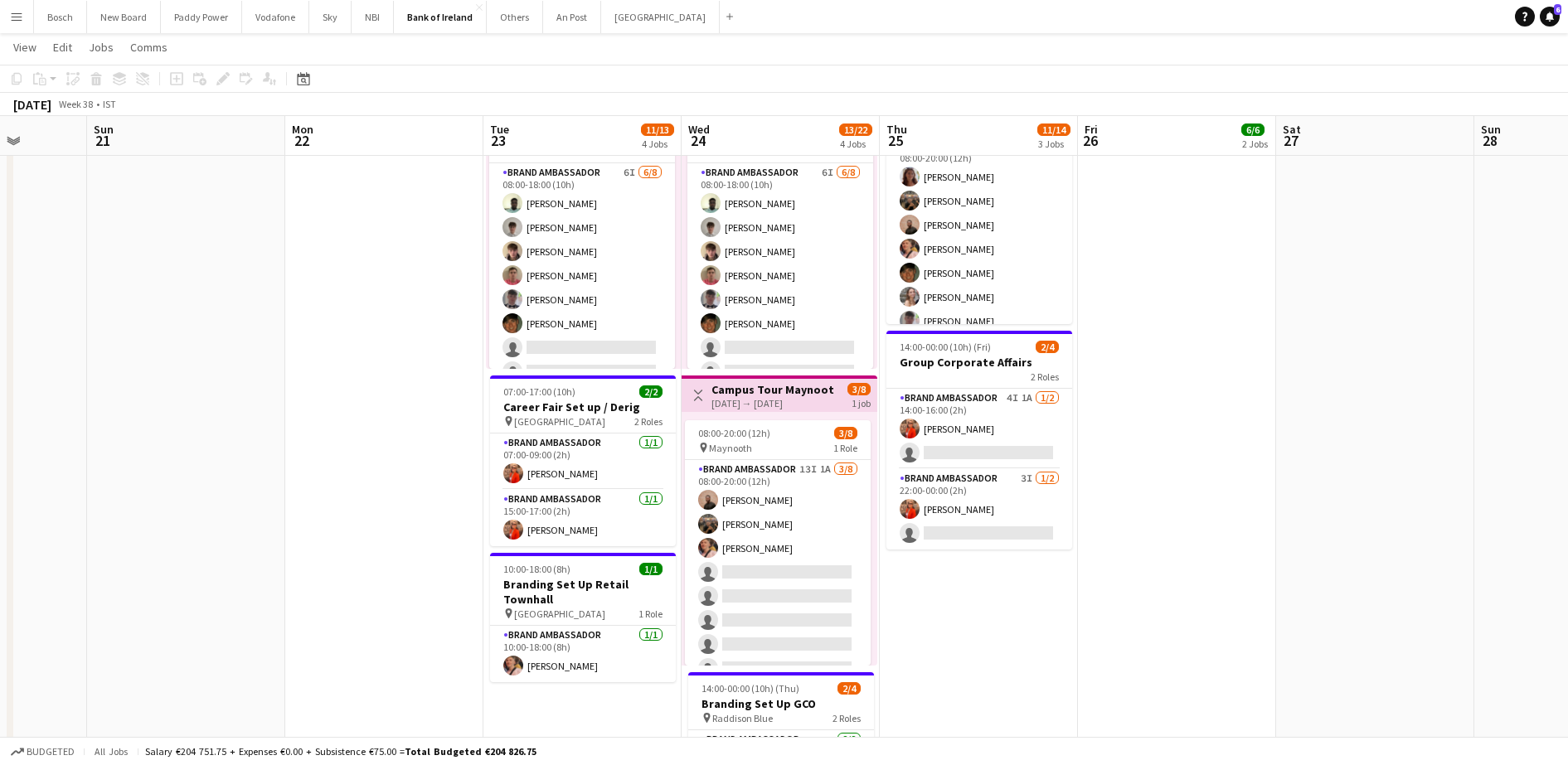
scroll to position [414, 0]
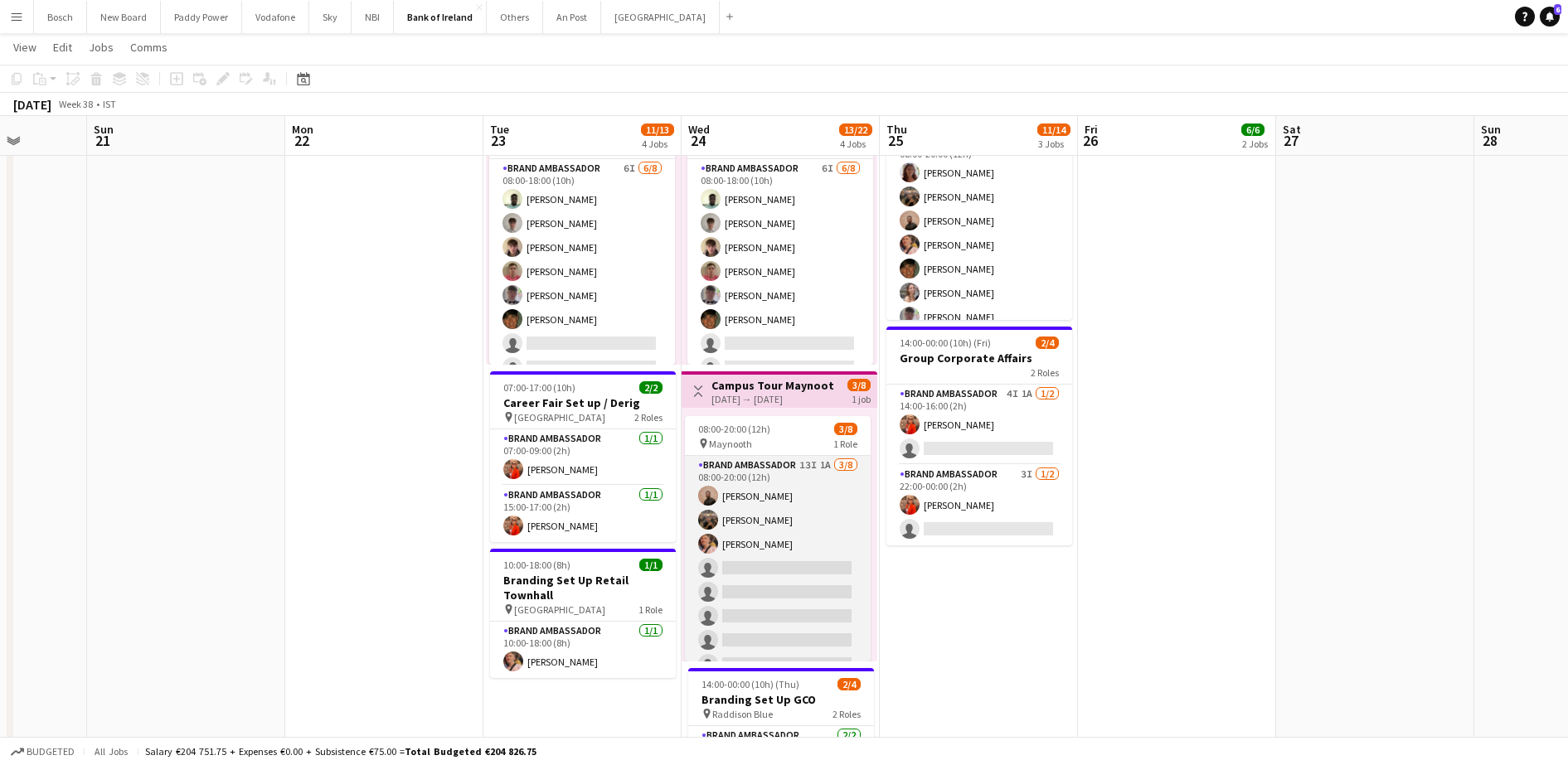
click at [845, 503] on app-card-role "Brand Ambassador 13I 1A [DATE] 08:00-20:00 (12h) [PERSON_NAME] [PERSON_NAME] [P…" at bounding box center [778, 568] width 185 height 224
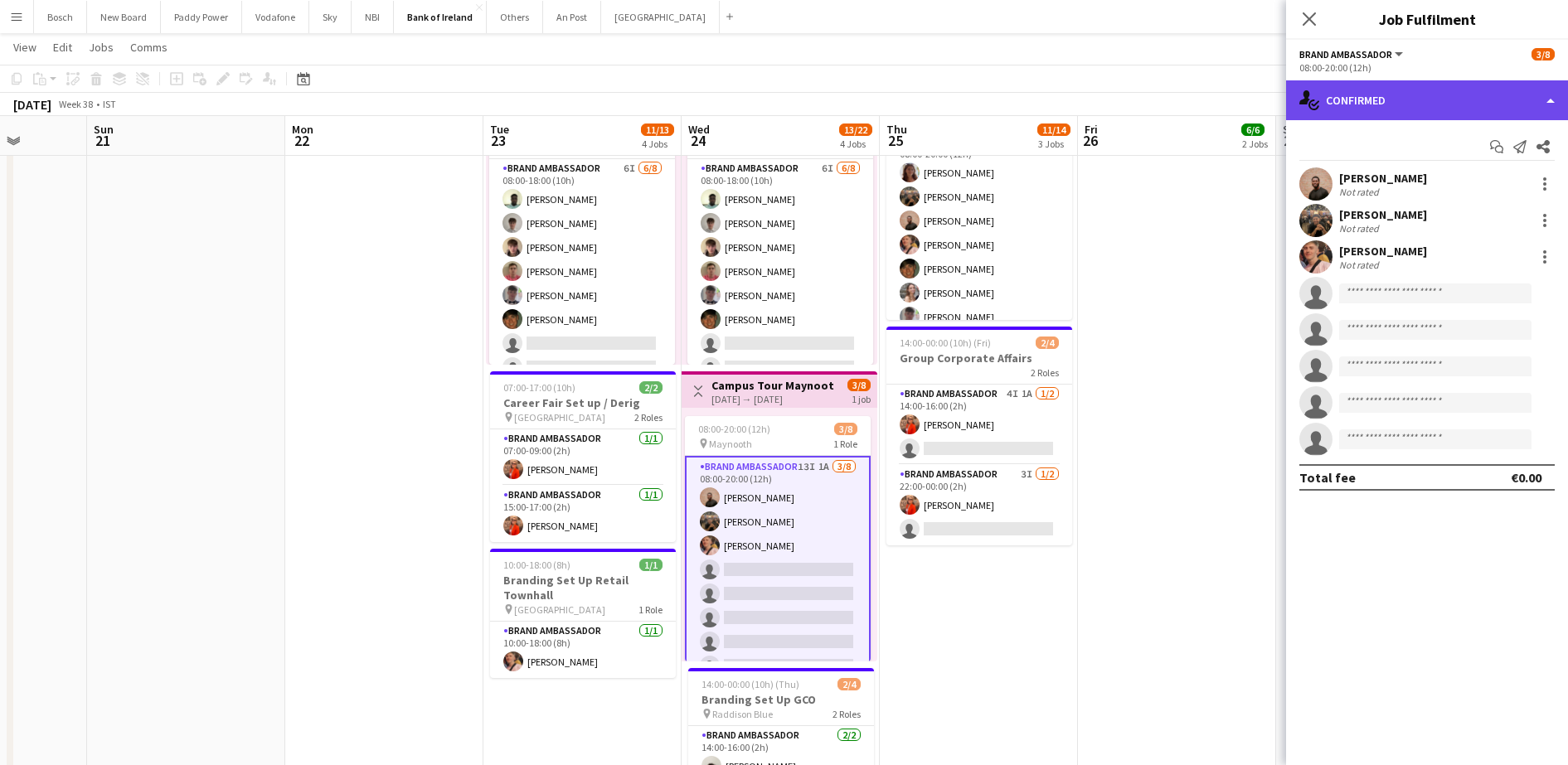
click at [1453, 96] on div "single-neutral-actions-check-2 Confirmed" at bounding box center [1427, 100] width 282 height 40
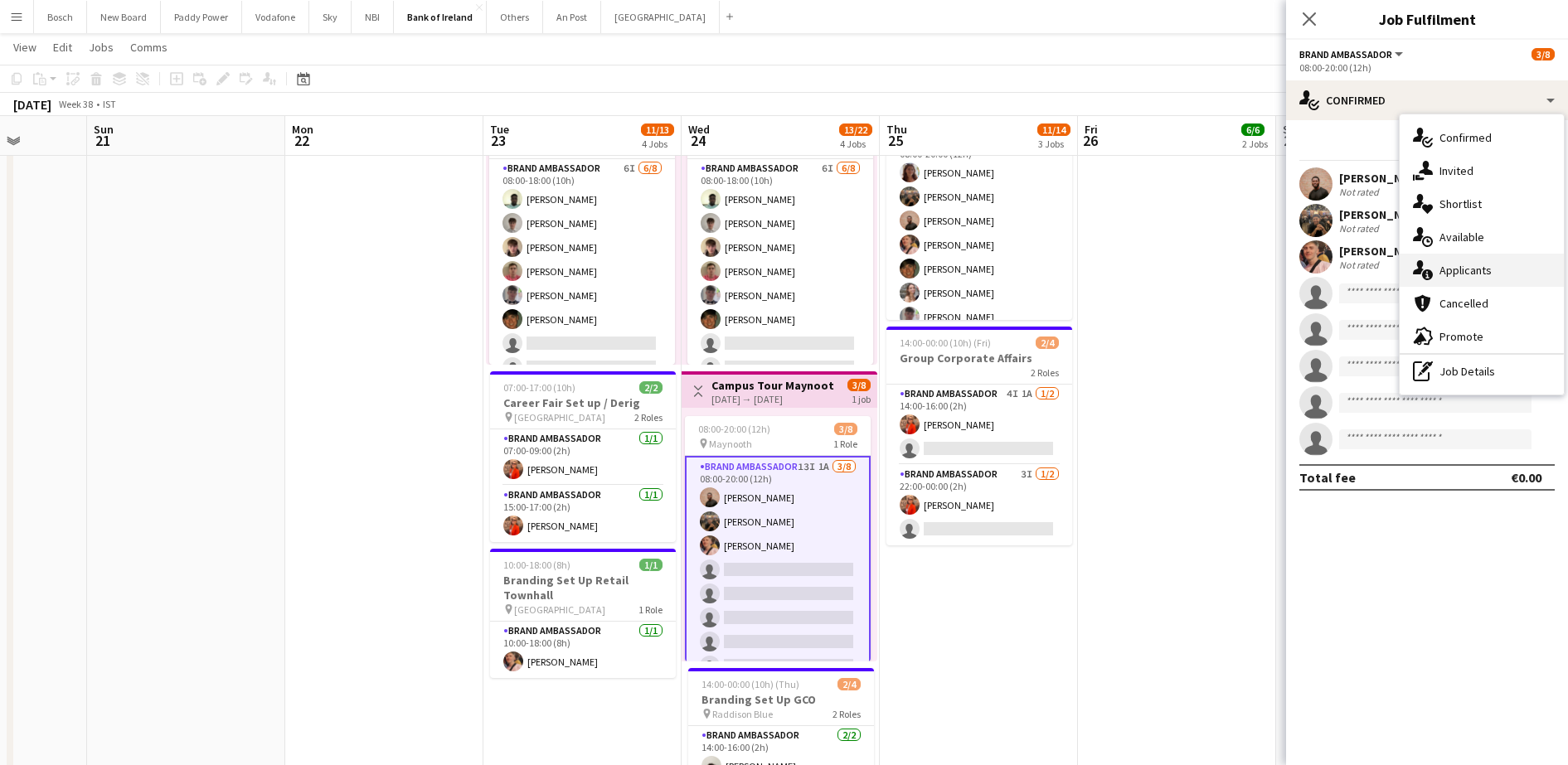
click at [1464, 281] on div "single-neutral-actions-information Applicants" at bounding box center [1482, 270] width 164 height 33
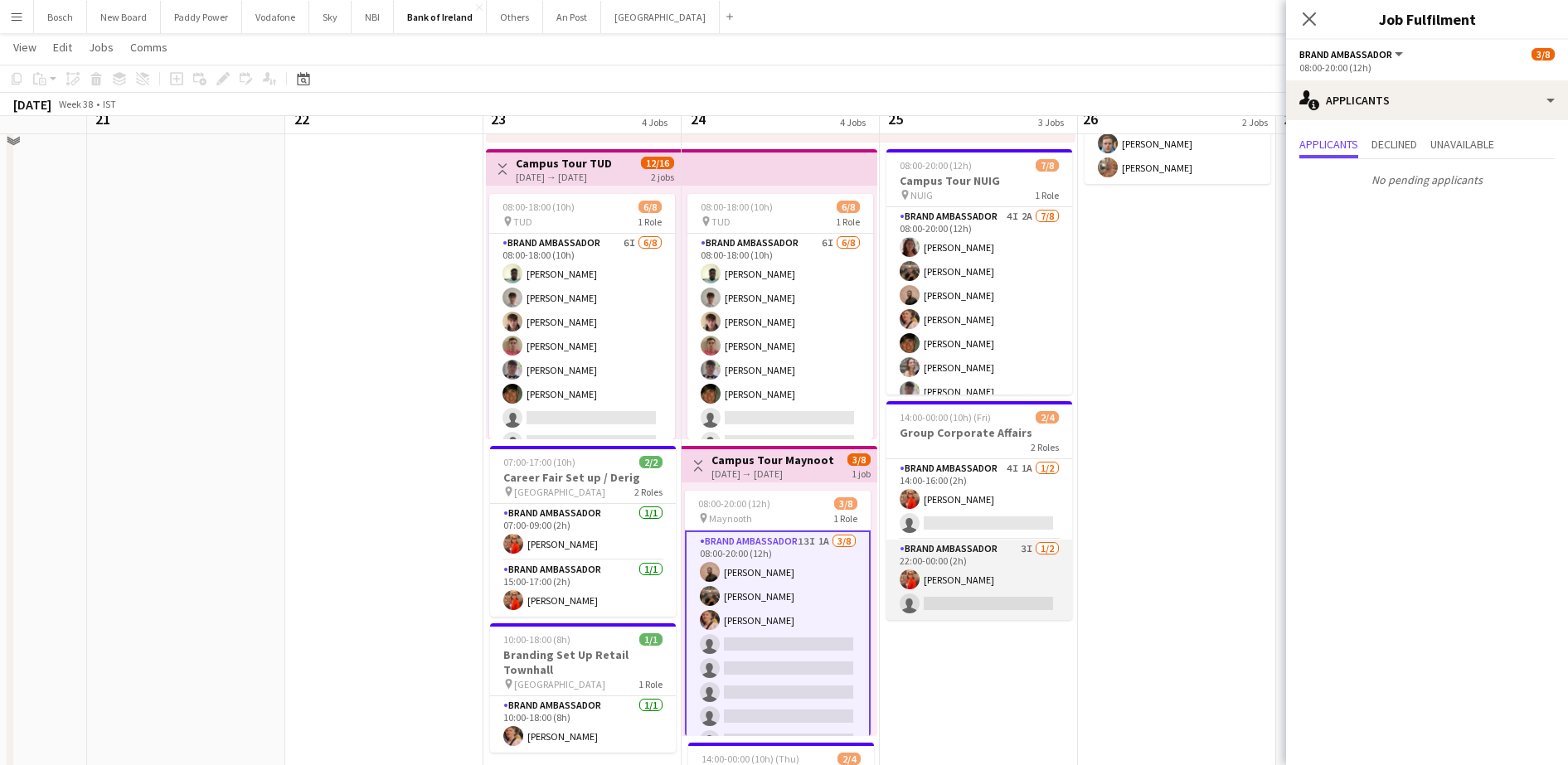
scroll to position [311, 0]
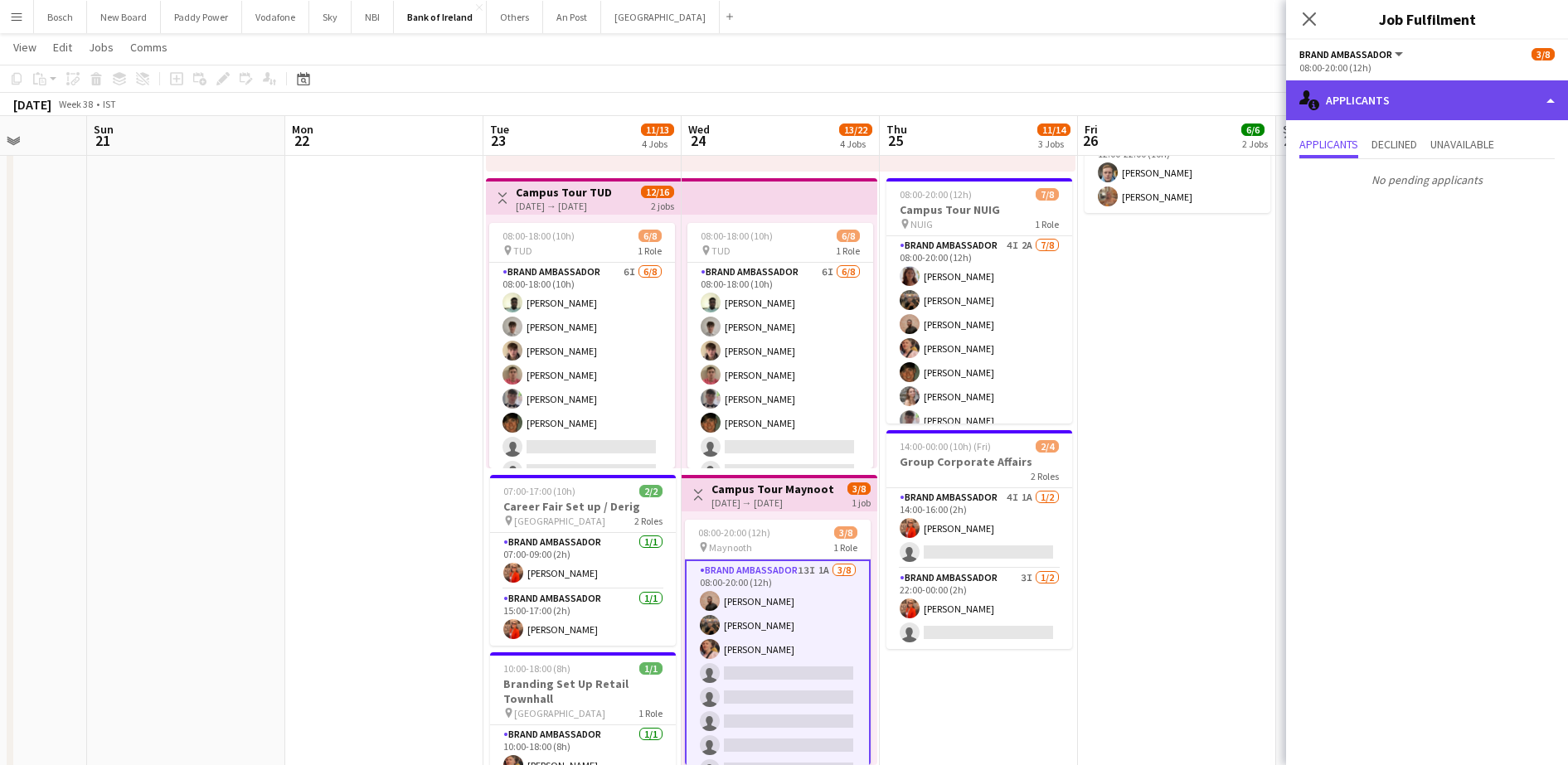
click at [1427, 97] on div "single-neutral-actions-information Applicants" at bounding box center [1427, 100] width 282 height 40
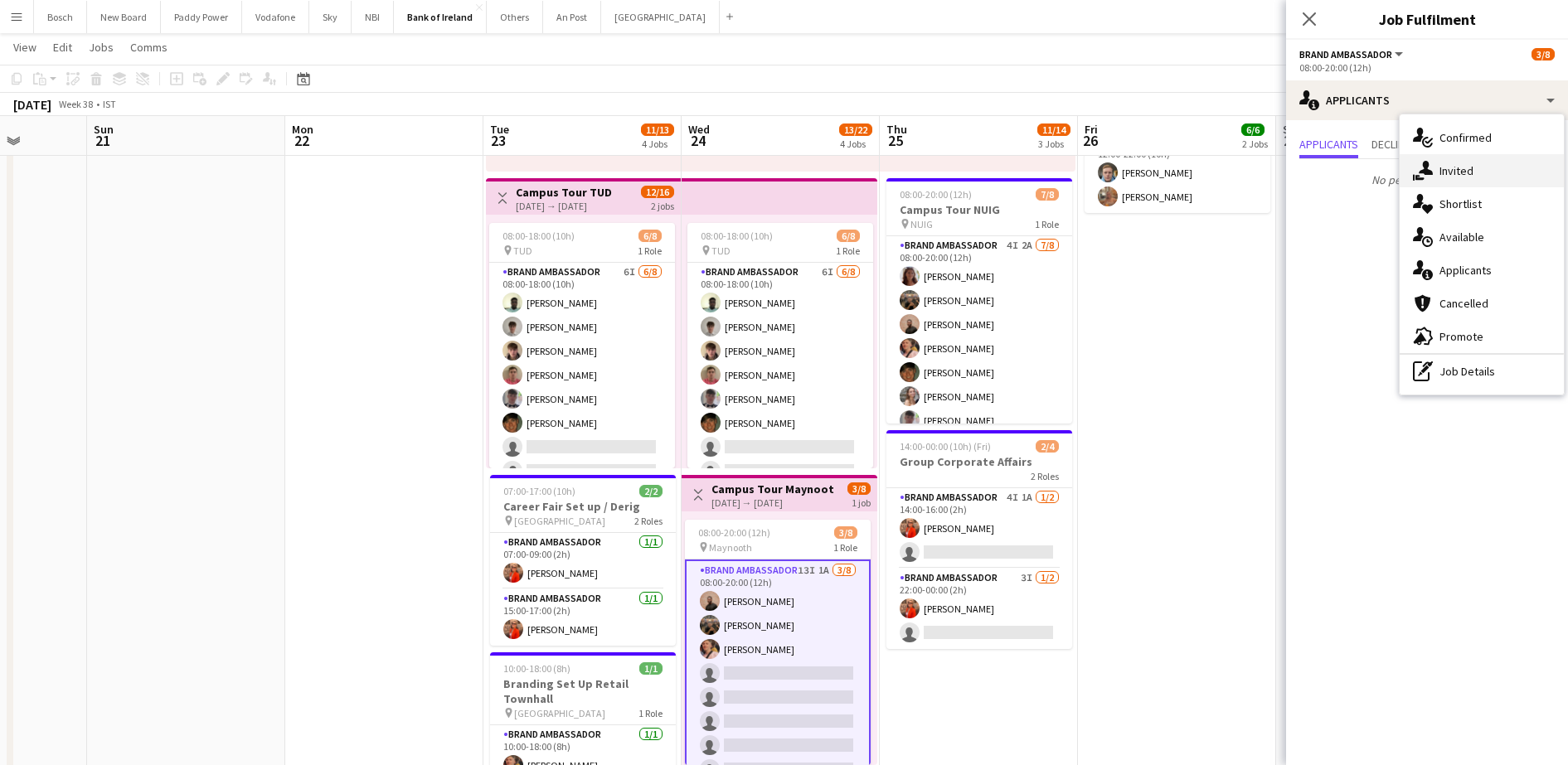
click at [1456, 172] on div "single-neutral-actions-share-1 Invited" at bounding box center [1482, 170] width 164 height 33
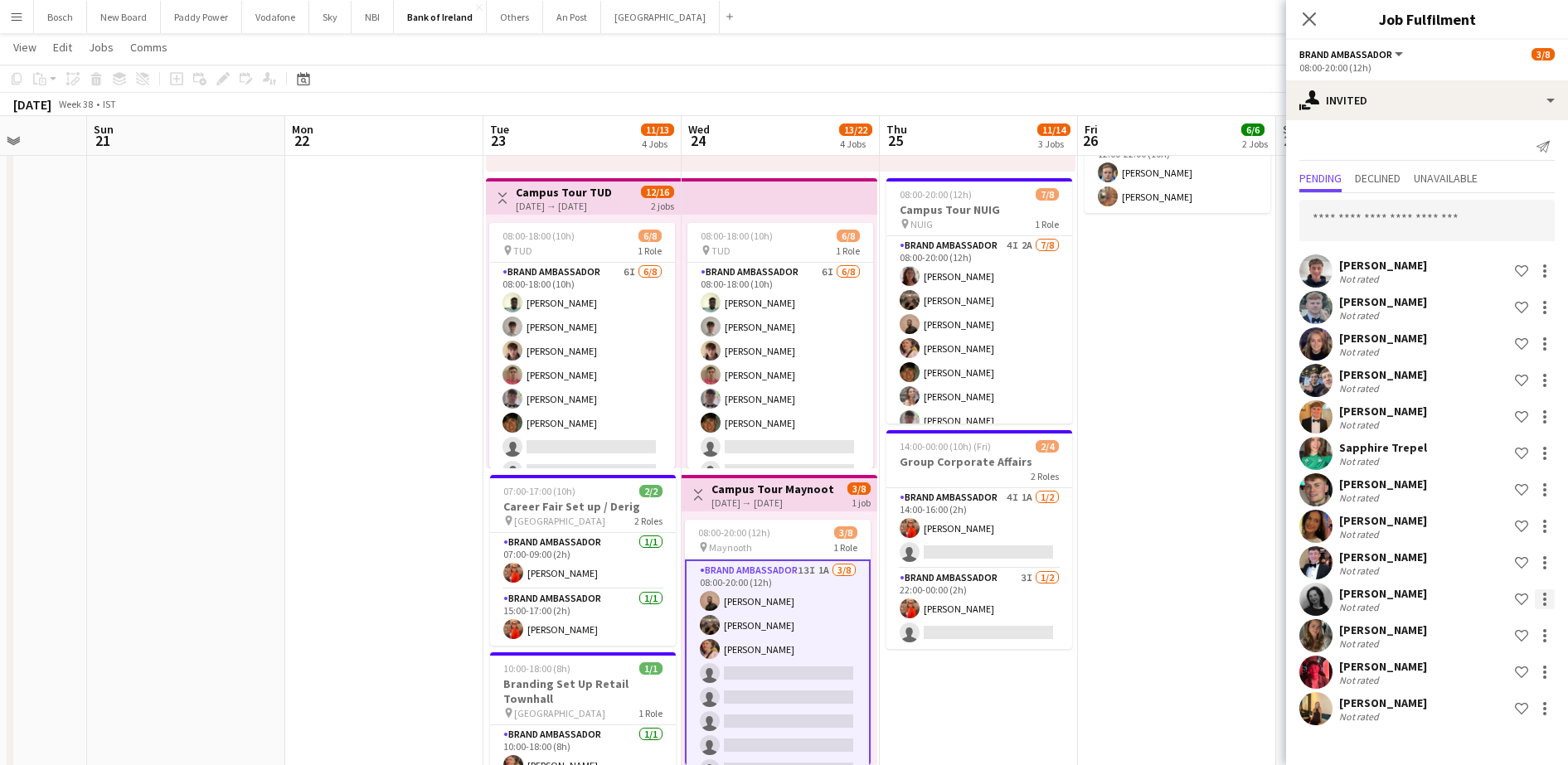
click at [1542, 605] on div at bounding box center [1545, 599] width 20 height 20
click at [1474, 486] on span "Send notification" at bounding box center [1492, 489] width 98 height 14
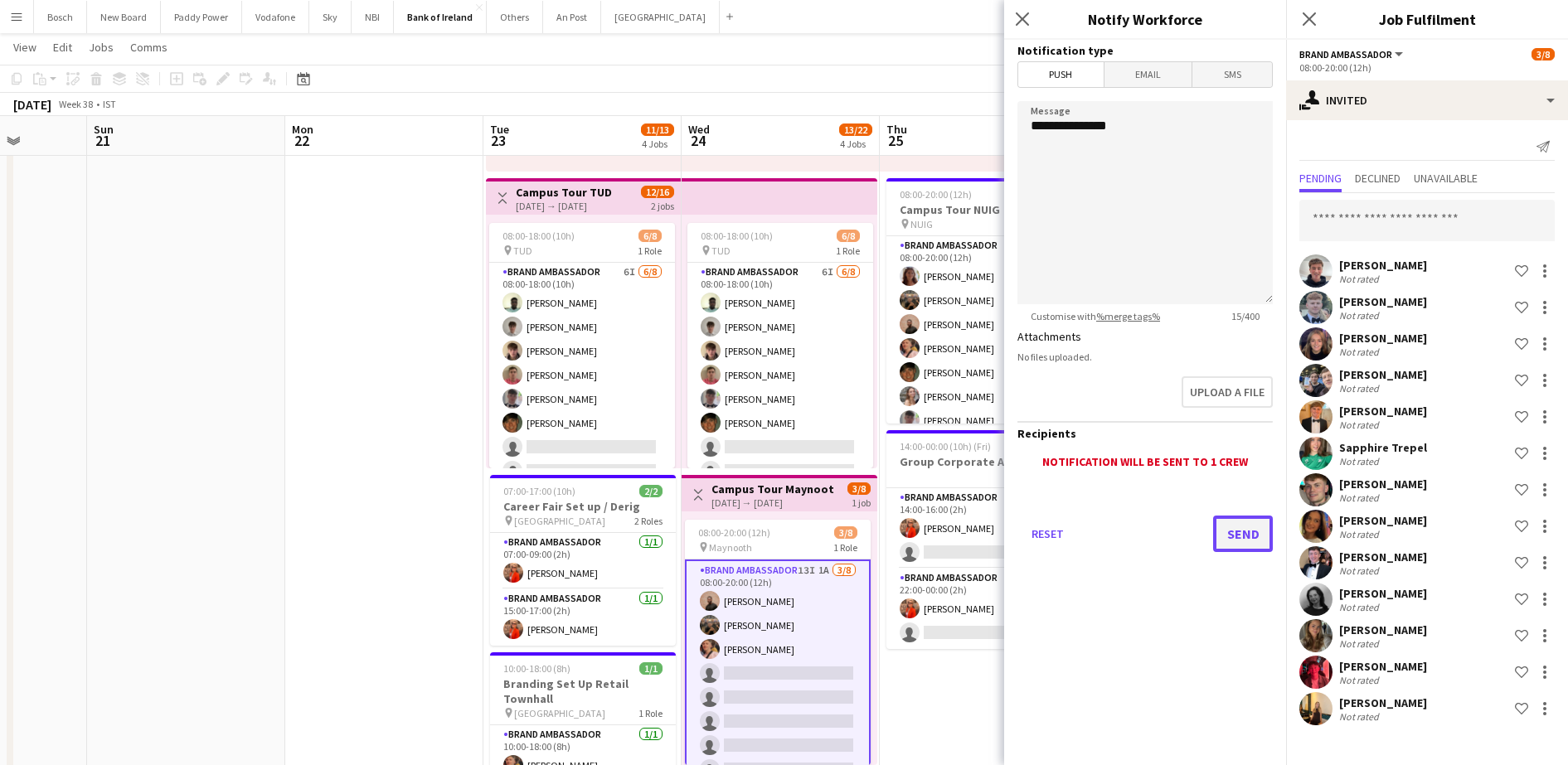
click at [1245, 531] on button "Send" at bounding box center [1243, 533] width 60 height 37
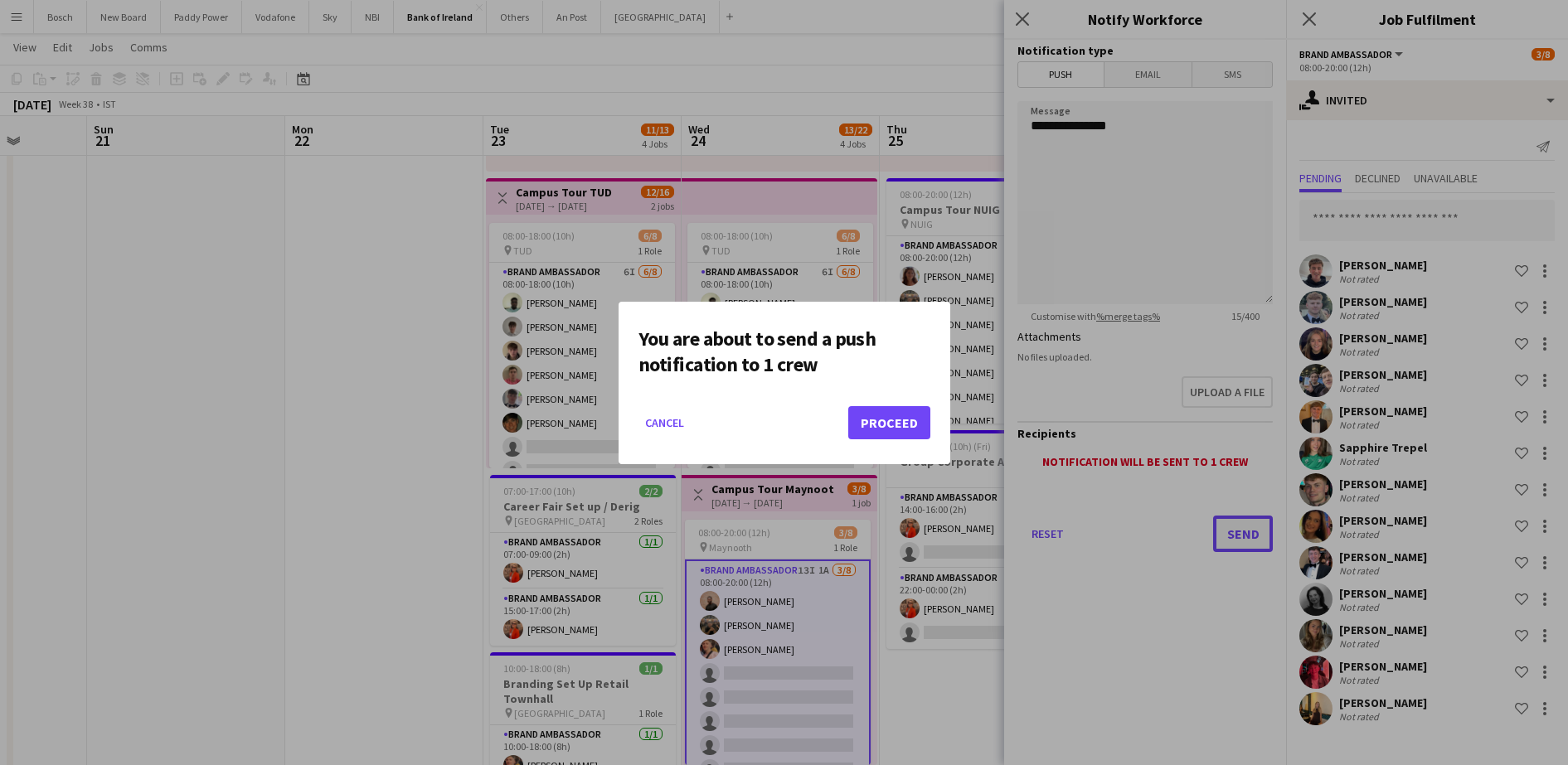
scroll to position [0, 0]
click at [873, 427] on button "Proceed" at bounding box center [889, 422] width 82 height 33
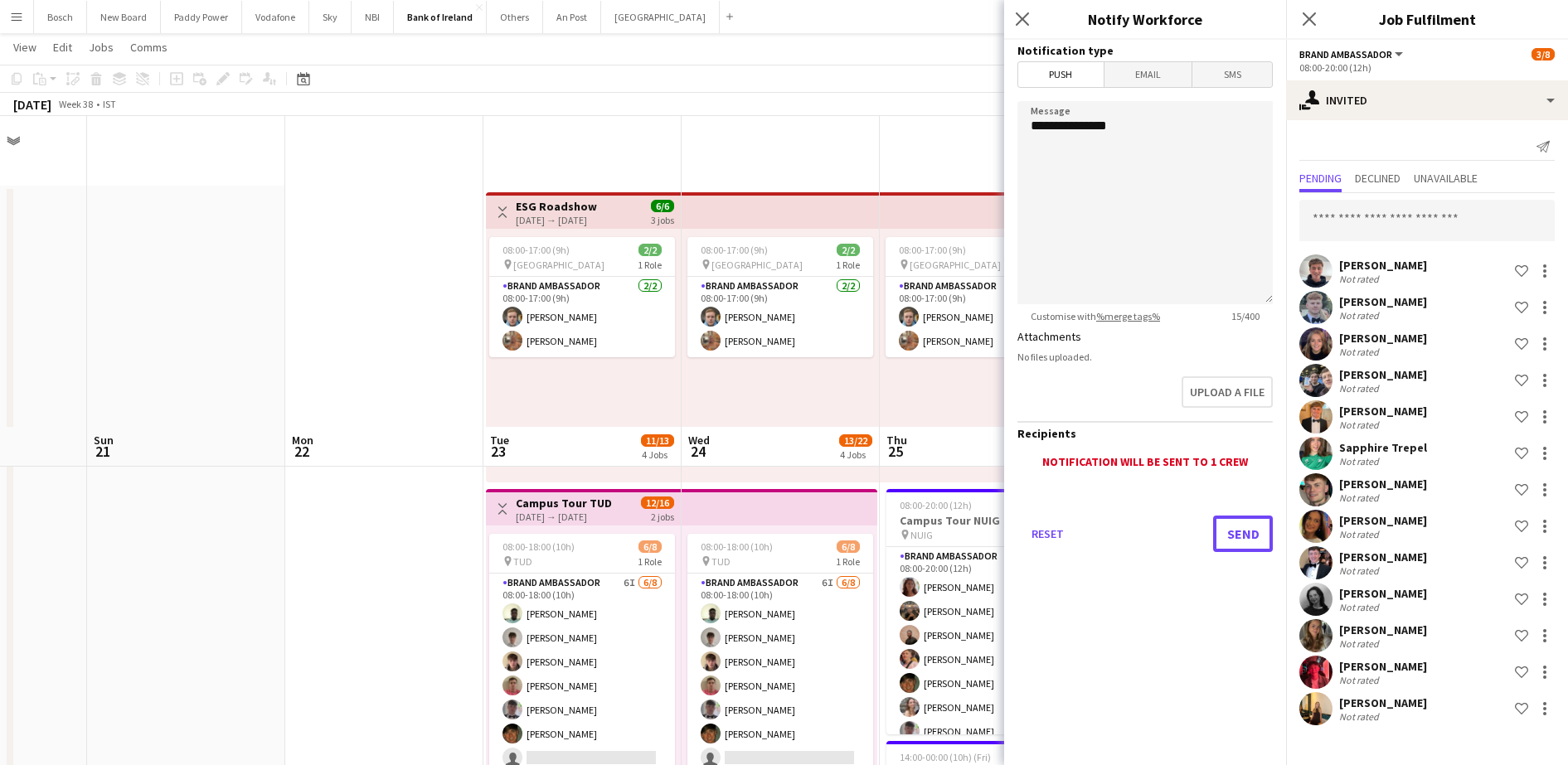
scroll to position [311, 0]
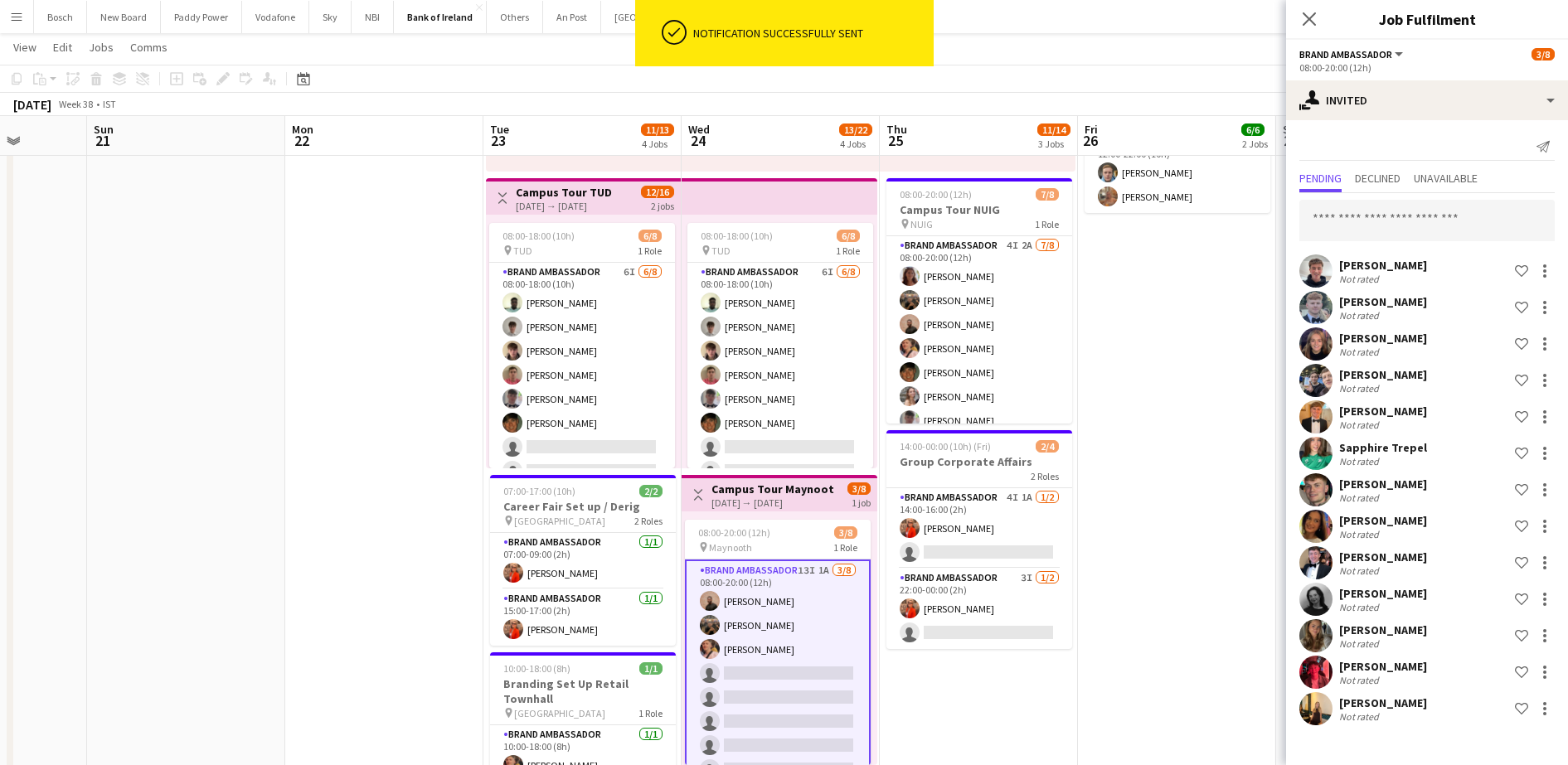
click at [1084, 123] on span "Fri" at bounding box center [1090, 129] width 13 height 15
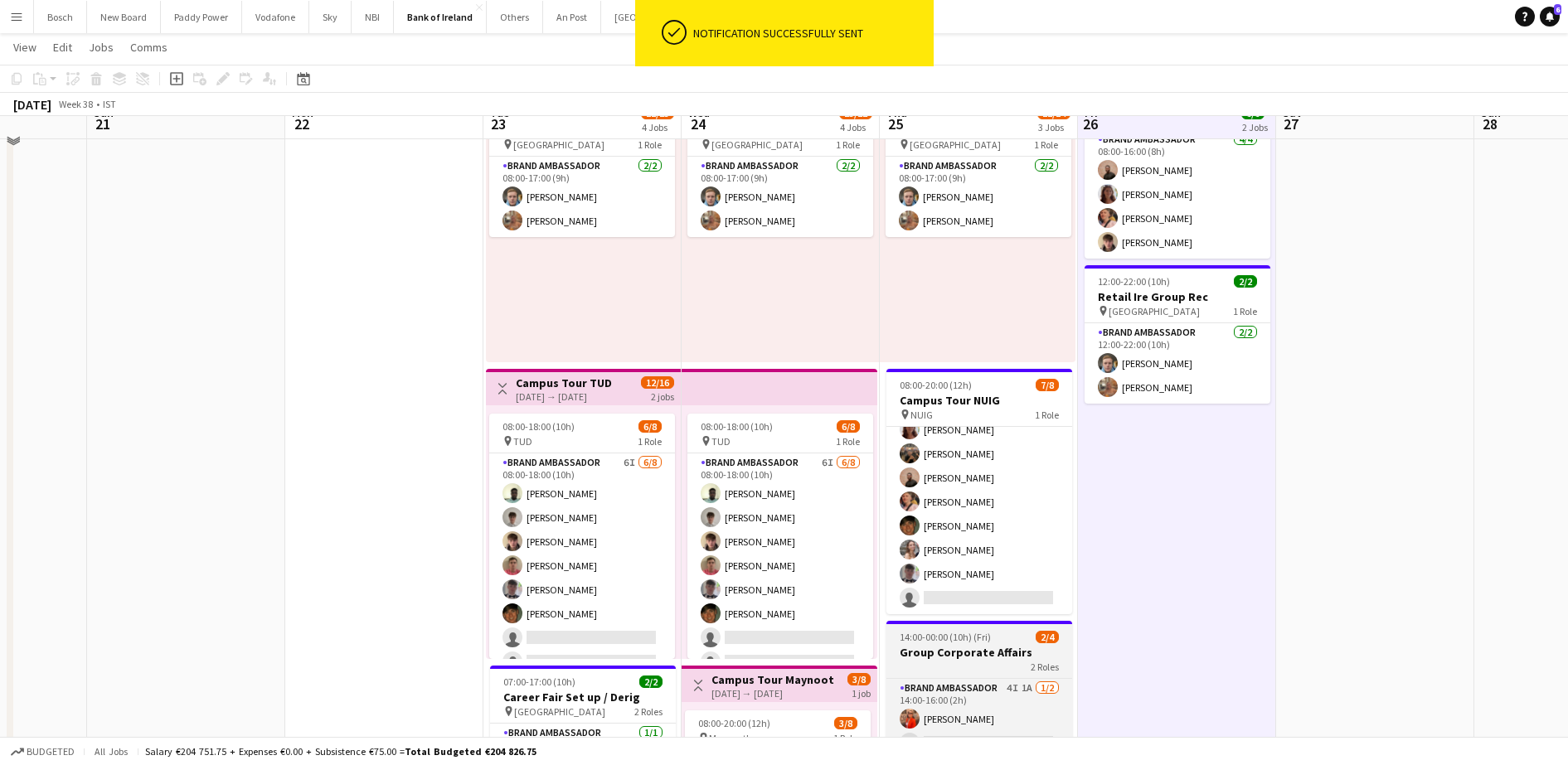
scroll to position [208, 0]
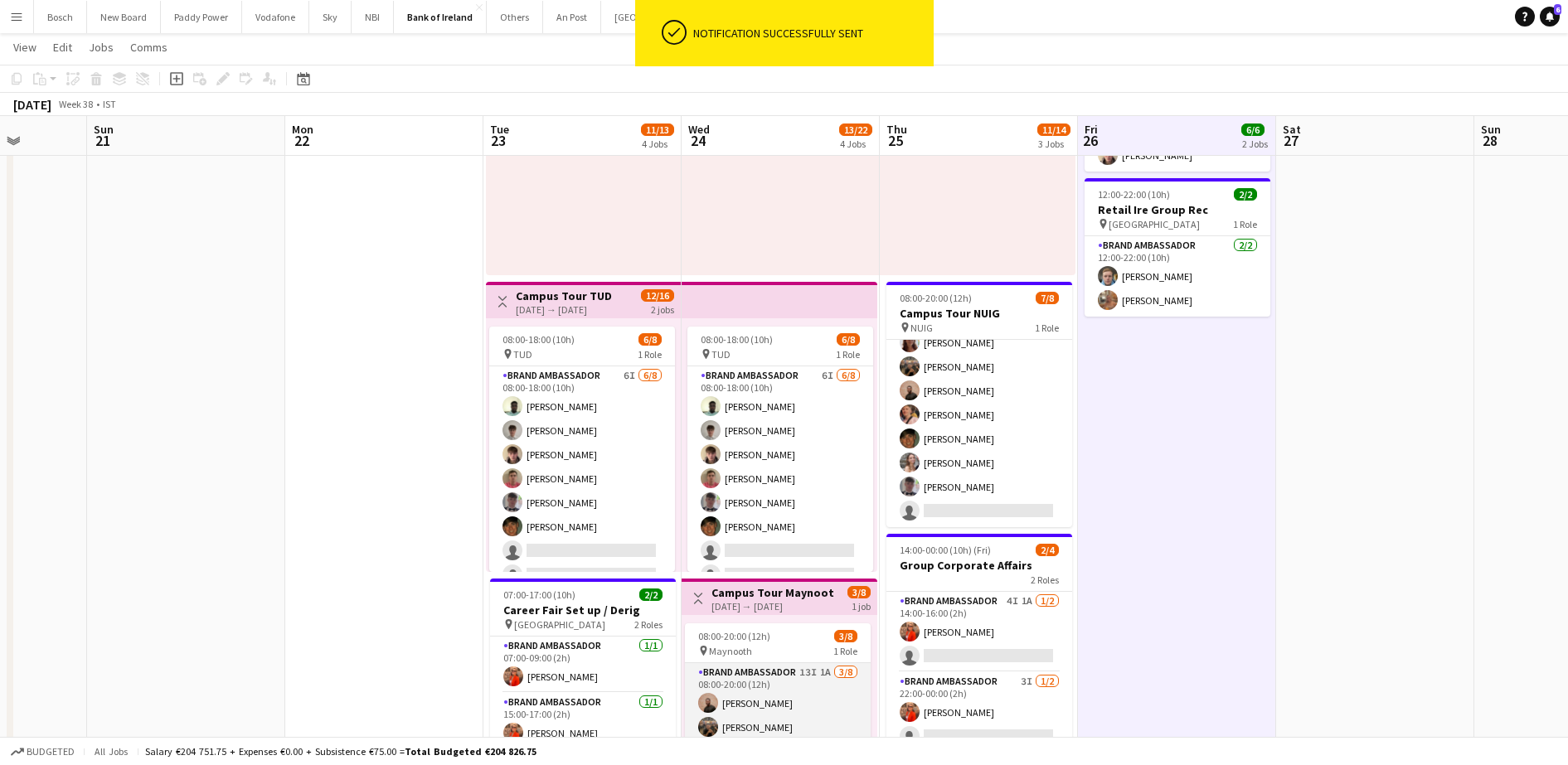
click at [814, 688] on app-card-role "Brand Ambassador 13I 1A [DATE] 08:00-20:00 (12h) [PERSON_NAME] [PERSON_NAME] [P…" at bounding box center [778, 776] width 185 height 224
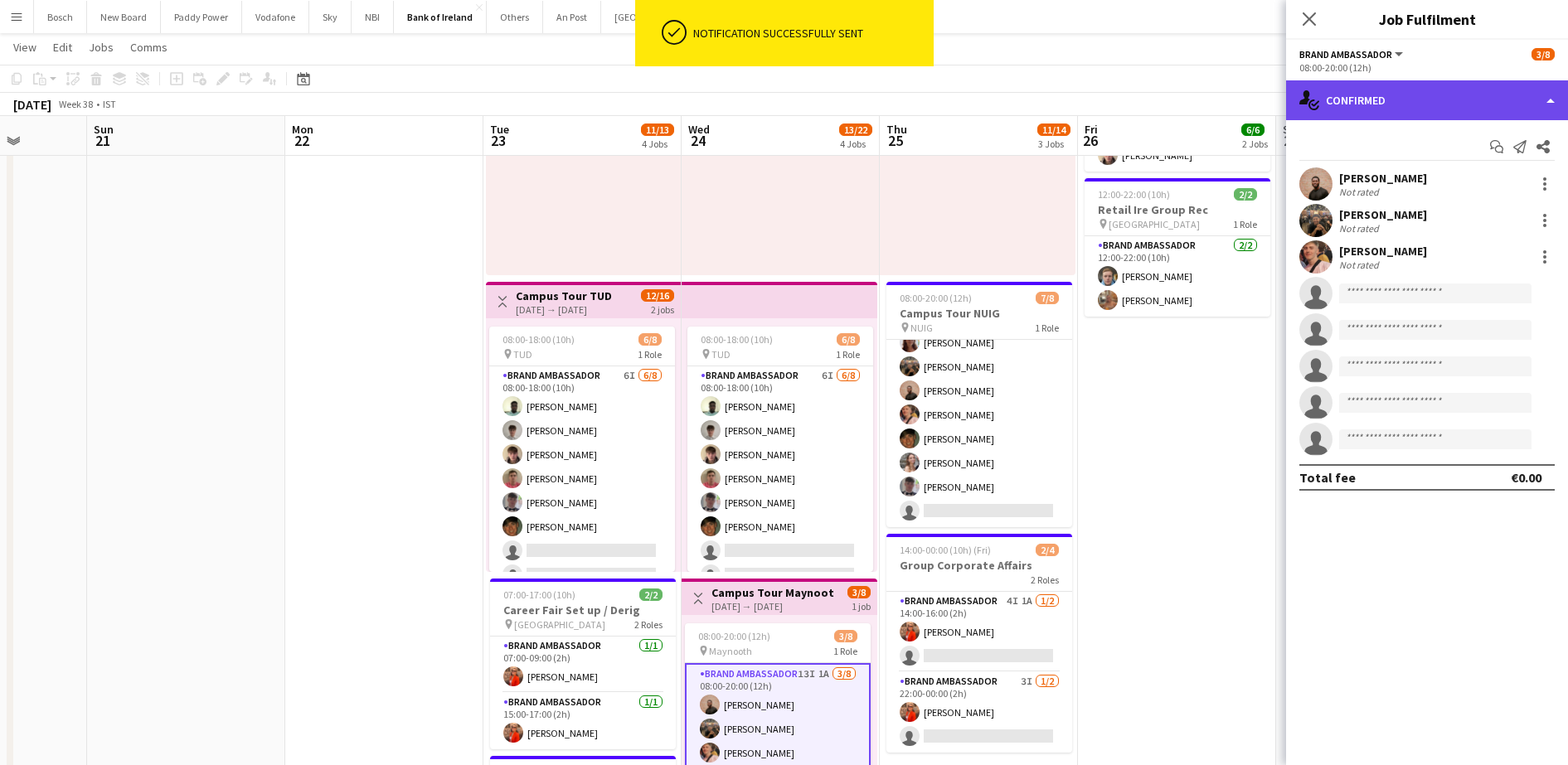
click at [1405, 107] on div "single-neutral-actions-check-2 Confirmed" at bounding box center [1427, 100] width 282 height 40
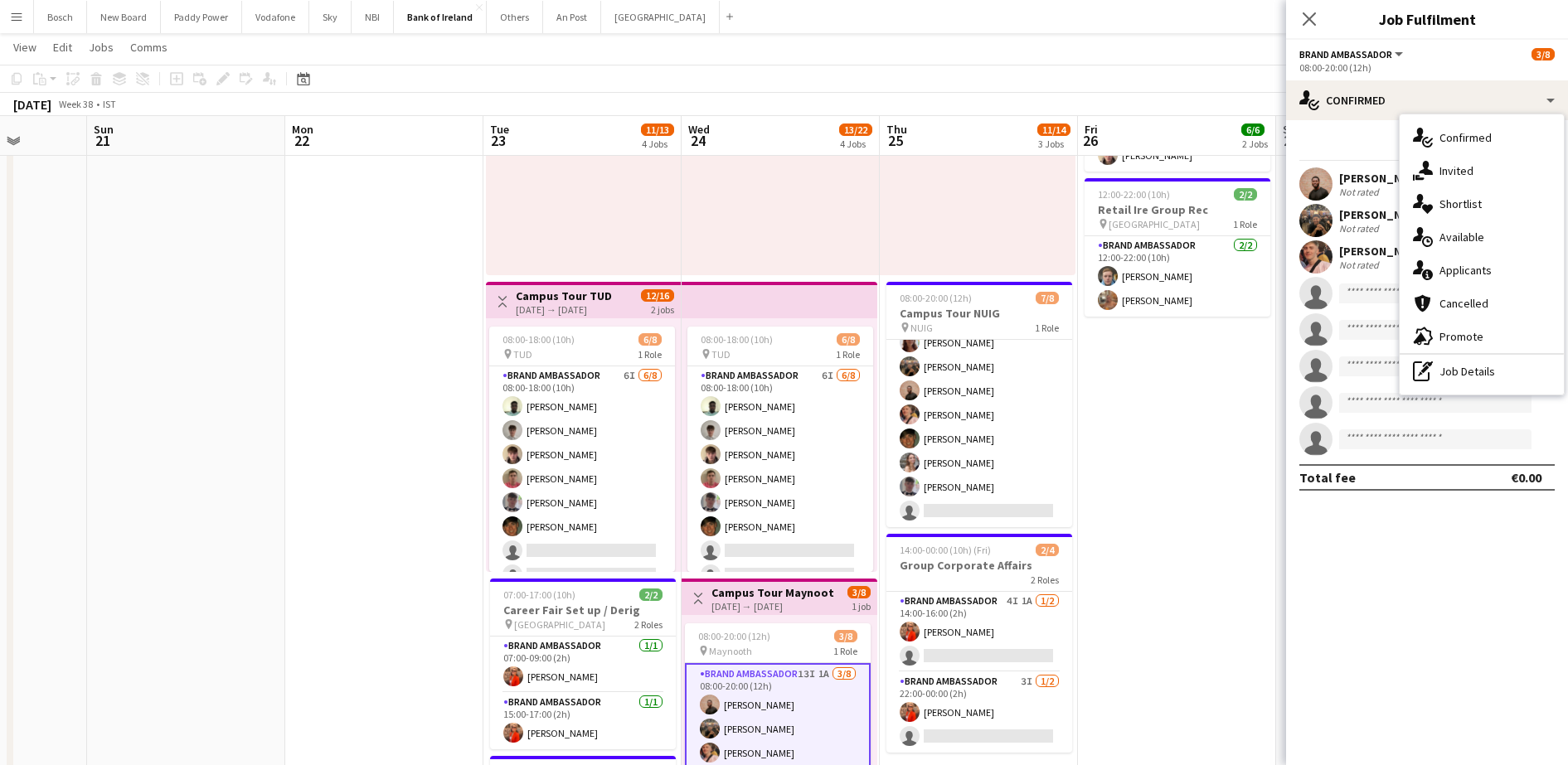
drag, startPoint x: 1468, startPoint y: 168, endPoint x: 1455, endPoint y: 175, distance: 14.8
click at [1468, 169] on div "single-neutral-actions-share-1 Invited" at bounding box center [1482, 170] width 164 height 33
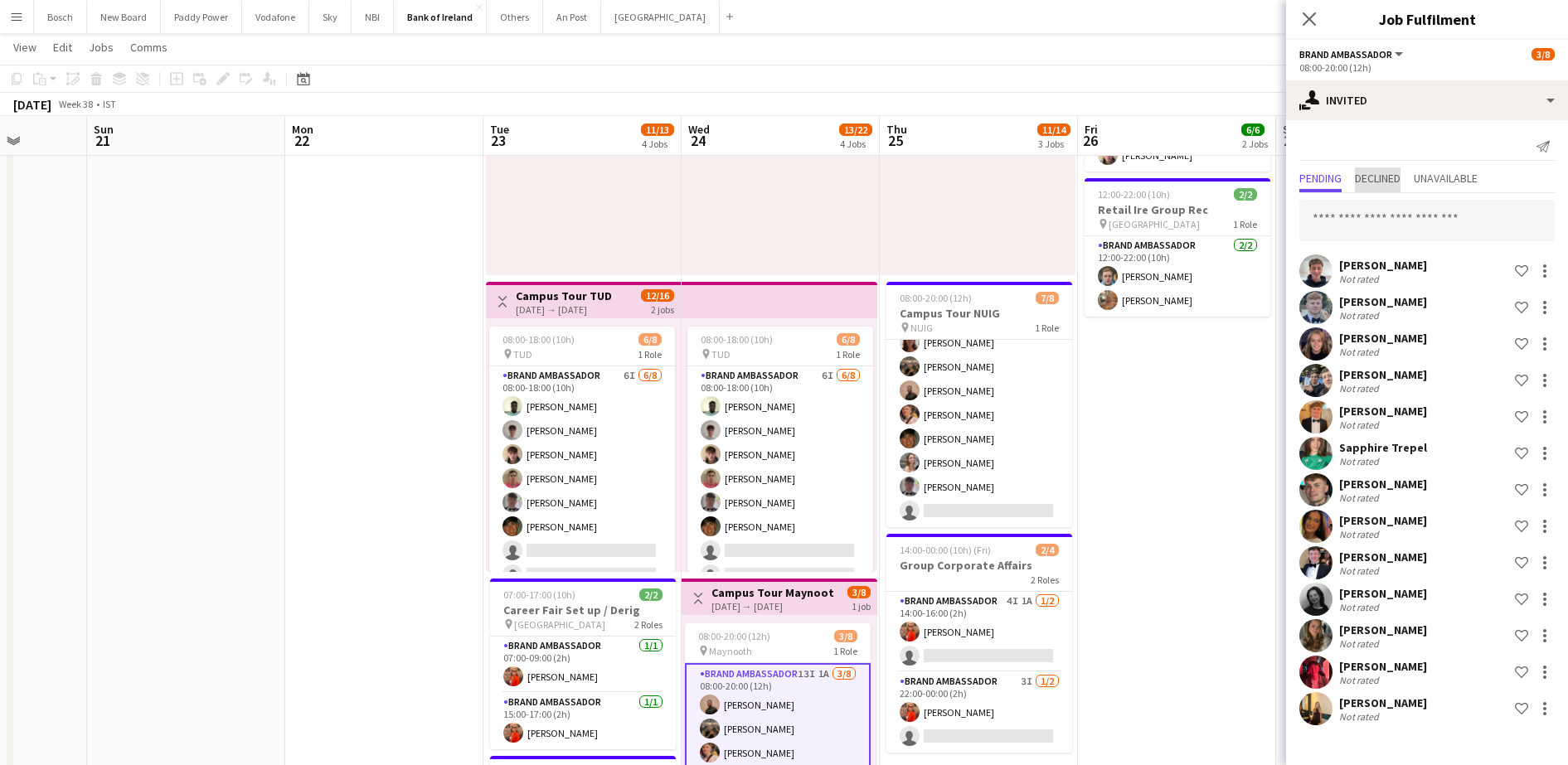
click at [1384, 179] on span "Declined" at bounding box center [1377, 178] width 45 height 12
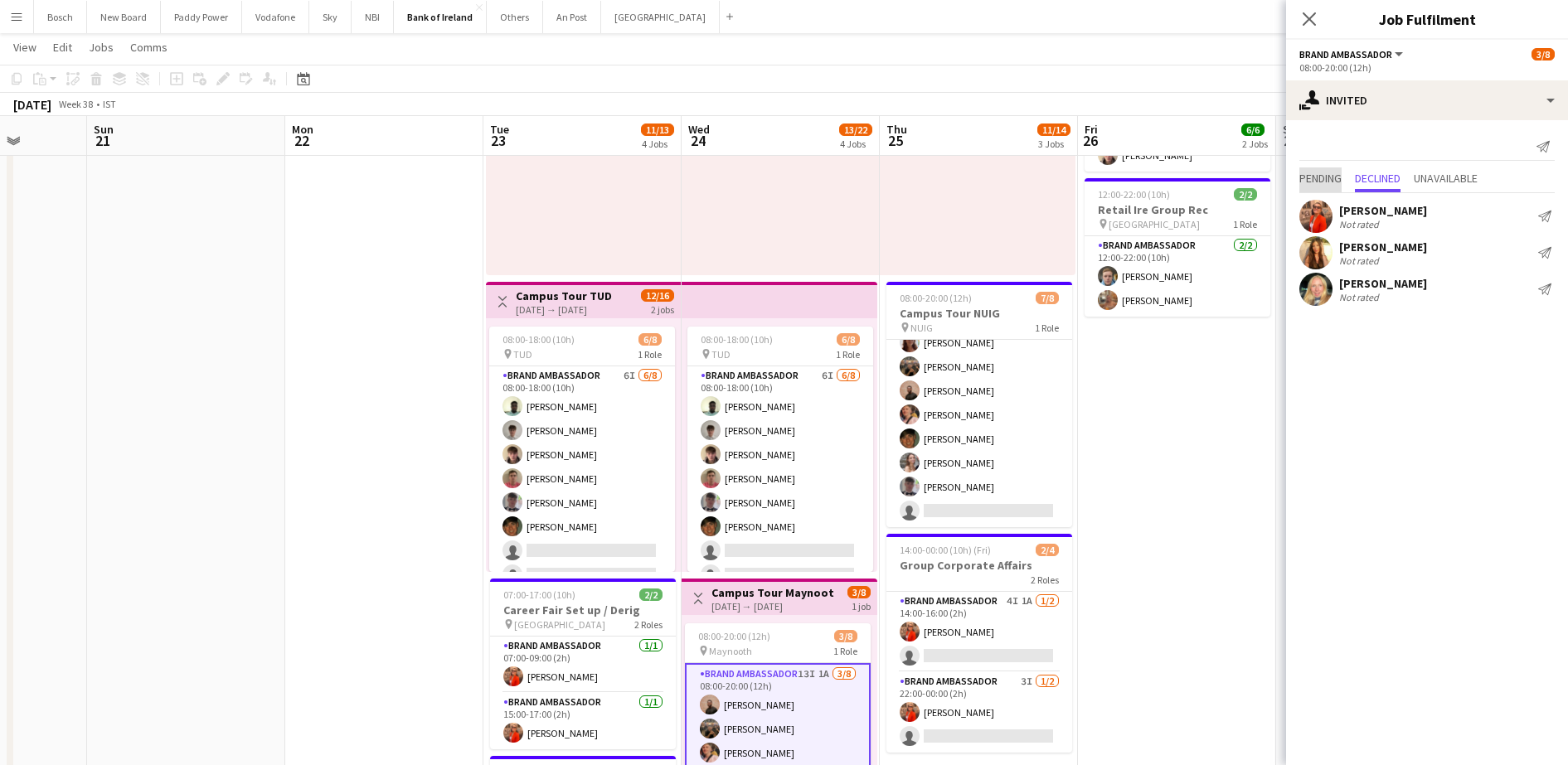
click at [1338, 174] on span "Pending" at bounding box center [1319, 178] width 42 height 12
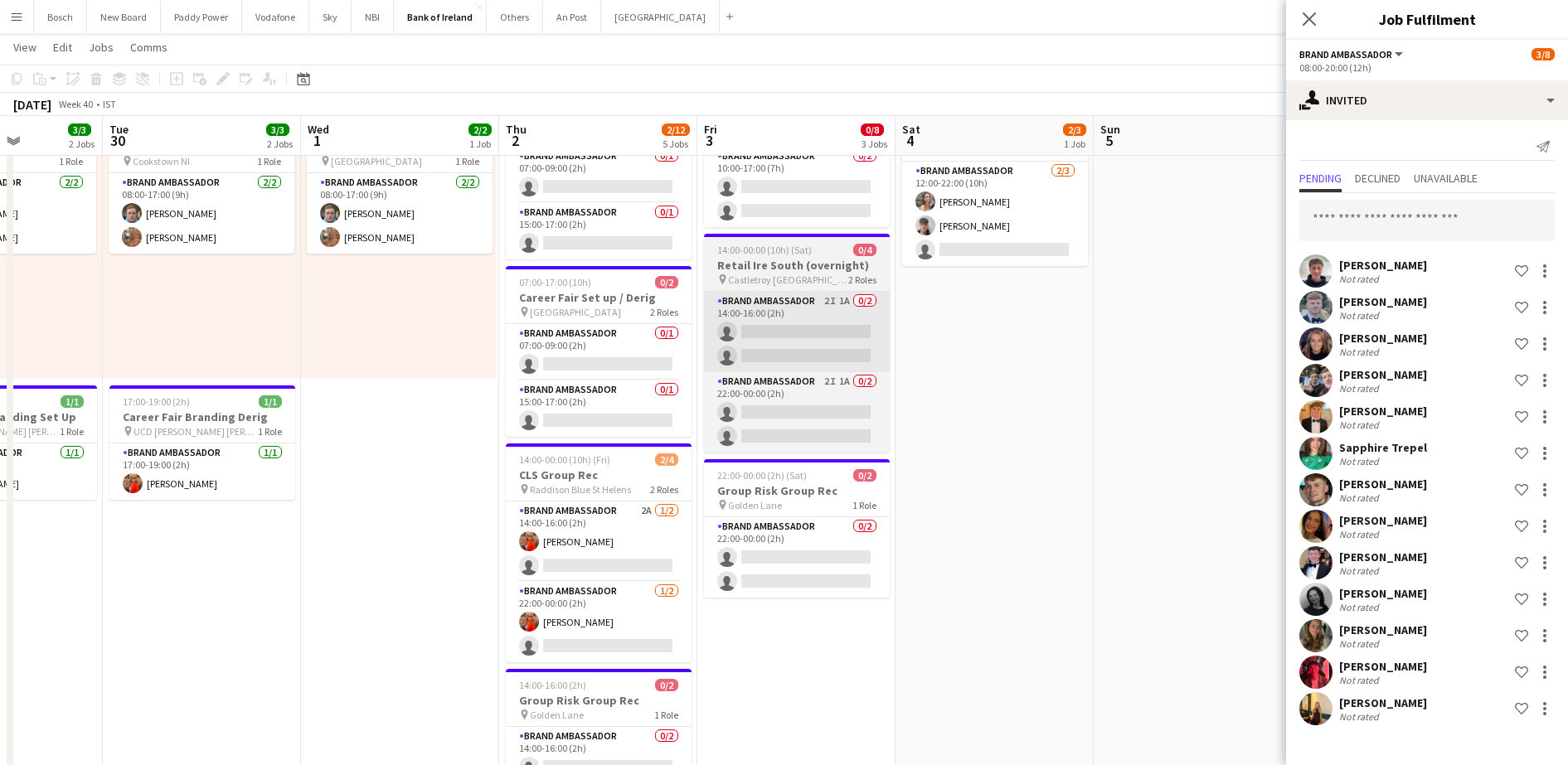
scroll to position [0, 550]
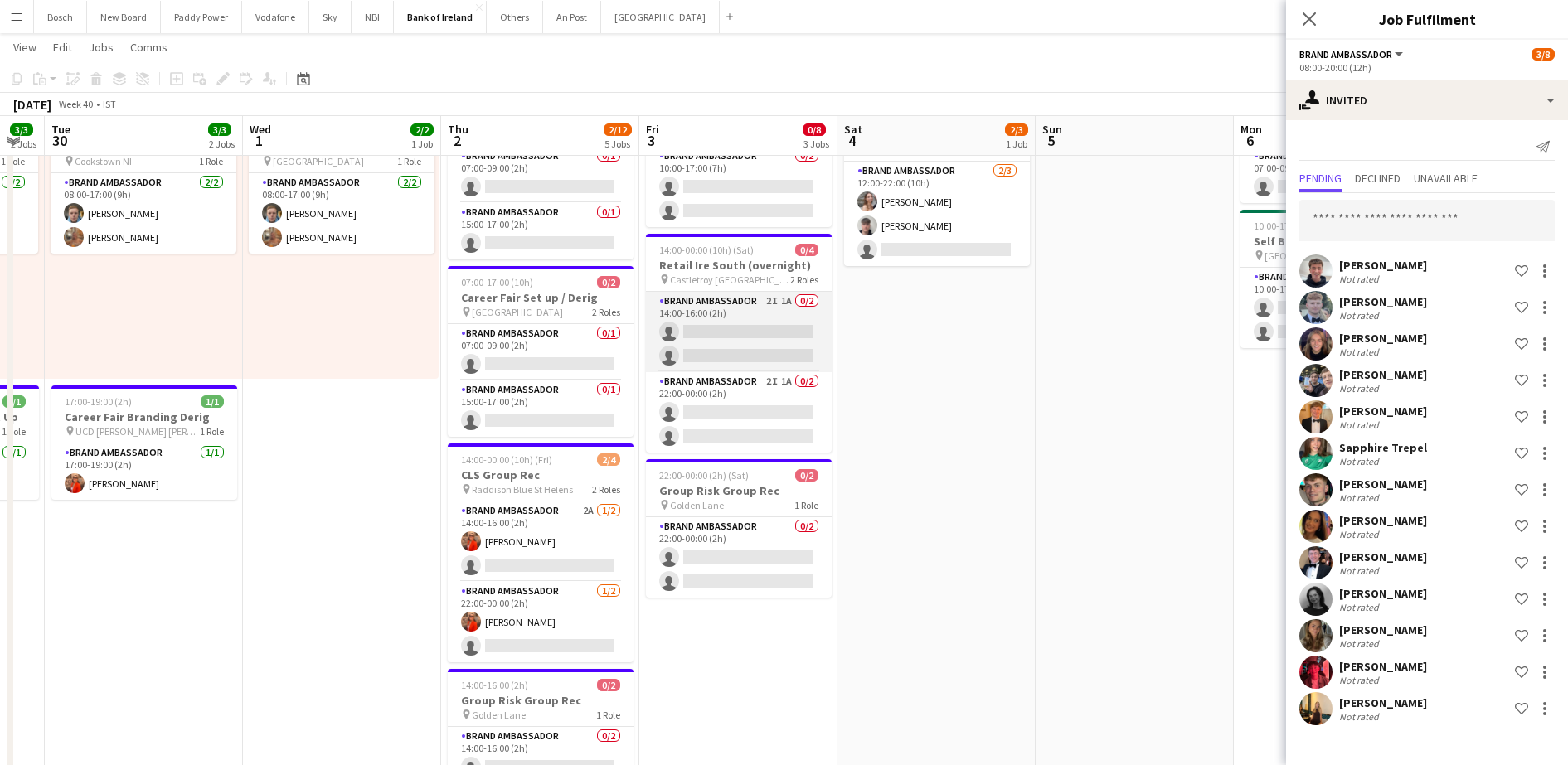
click at [729, 330] on app-card-role "Brand Ambassador 2I 1A 0/2 14:00-16:00 (2h) single-neutral-actions single-neutr…" at bounding box center [739, 332] width 185 height 80
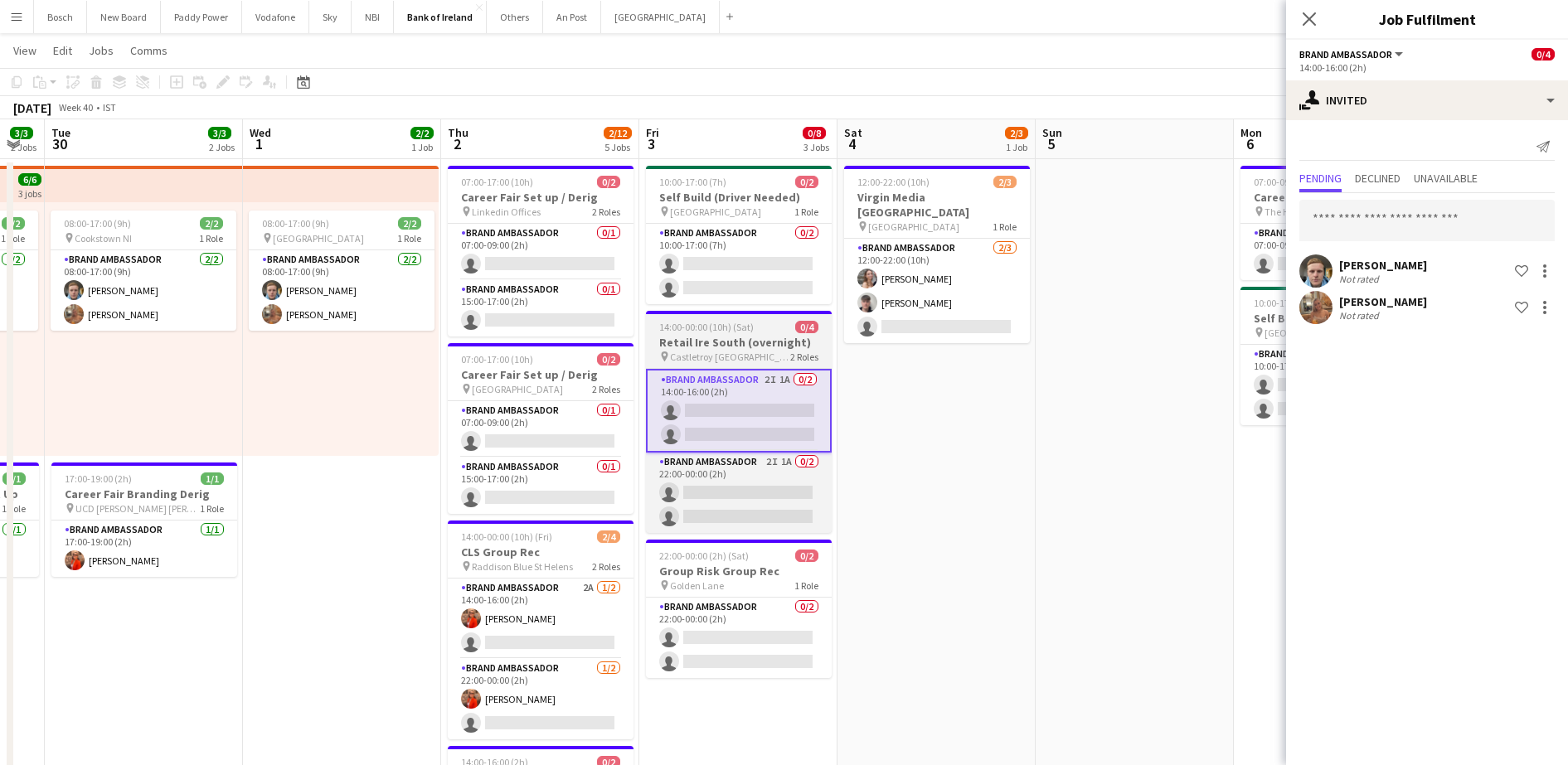
scroll to position [0, 0]
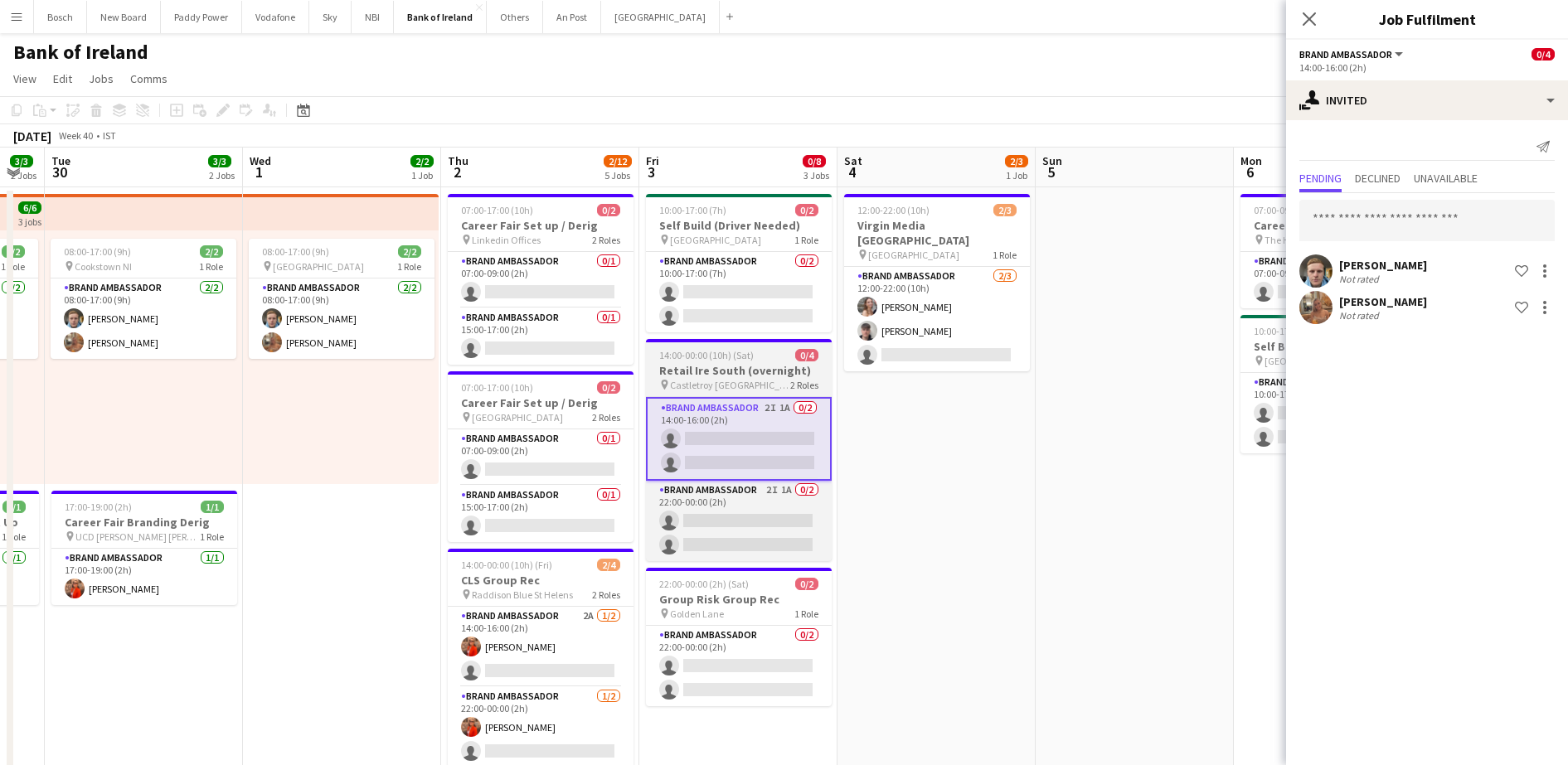
click at [731, 318] on app-card-role "Brand Ambassador 0/2 10:00-17:00 (7h) single-neutral-actions single-neutral-act…" at bounding box center [739, 292] width 185 height 80
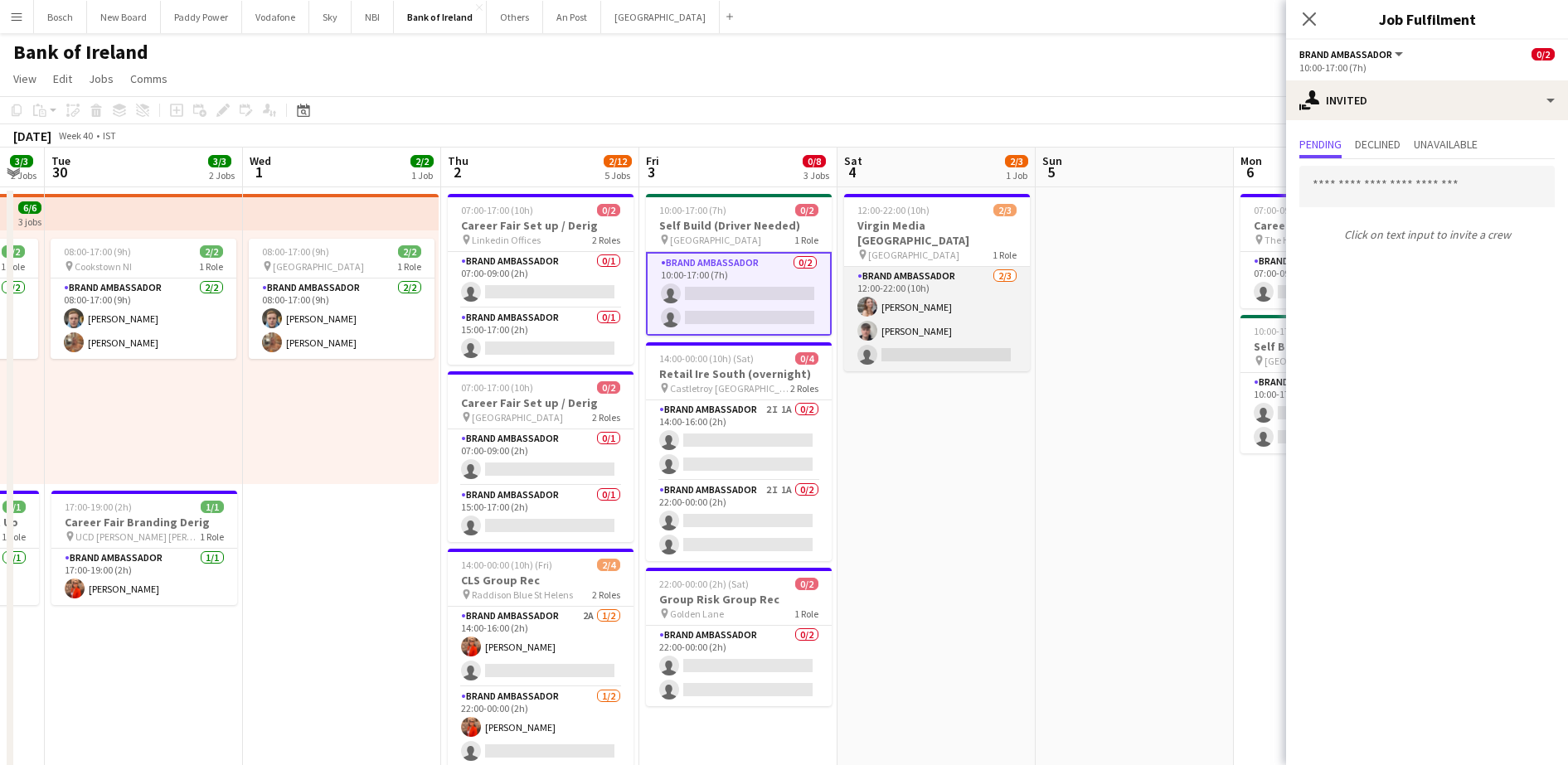
click at [892, 311] on app-card-role "Brand Ambassador [DATE] 12:00-22:00 (10h) [PERSON_NAME] [PERSON_NAME] single-ne…" at bounding box center [937, 319] width 185 height 104
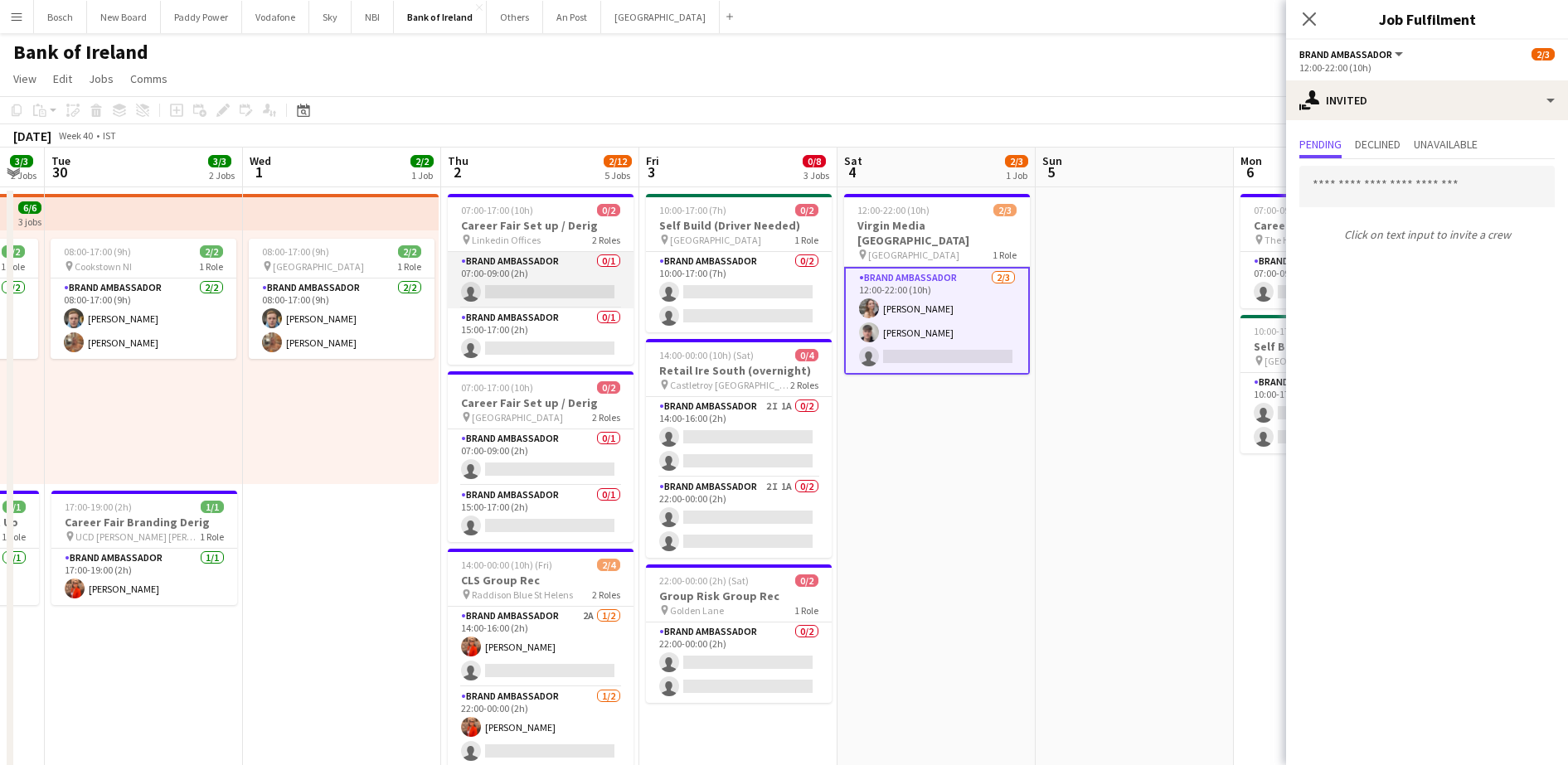
click at [622, 285] on app-card-role "Brand Ambassador 0/1 07:00-09:00 (2h) single-neutral-actions" at bounding box center [541, 280] width 185 height 56
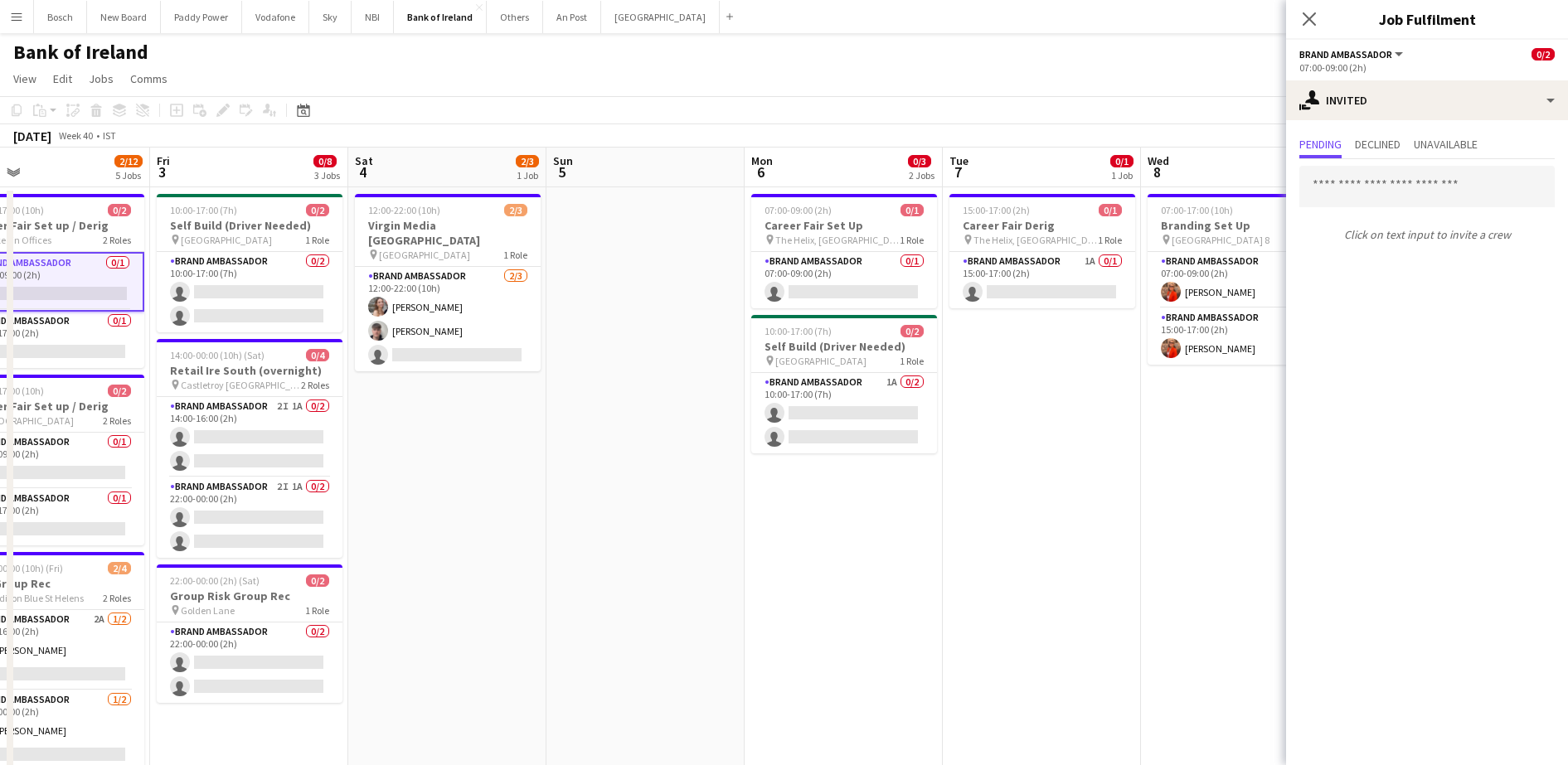
scroll to position [0, 644]
click at [234, 256] on app-card-role "Brand Ambassador 0/2 10:00-17:00 (7h) single-neutral-actions single-neutral-act…" at bounding box center [248, 292] width 185 height 80
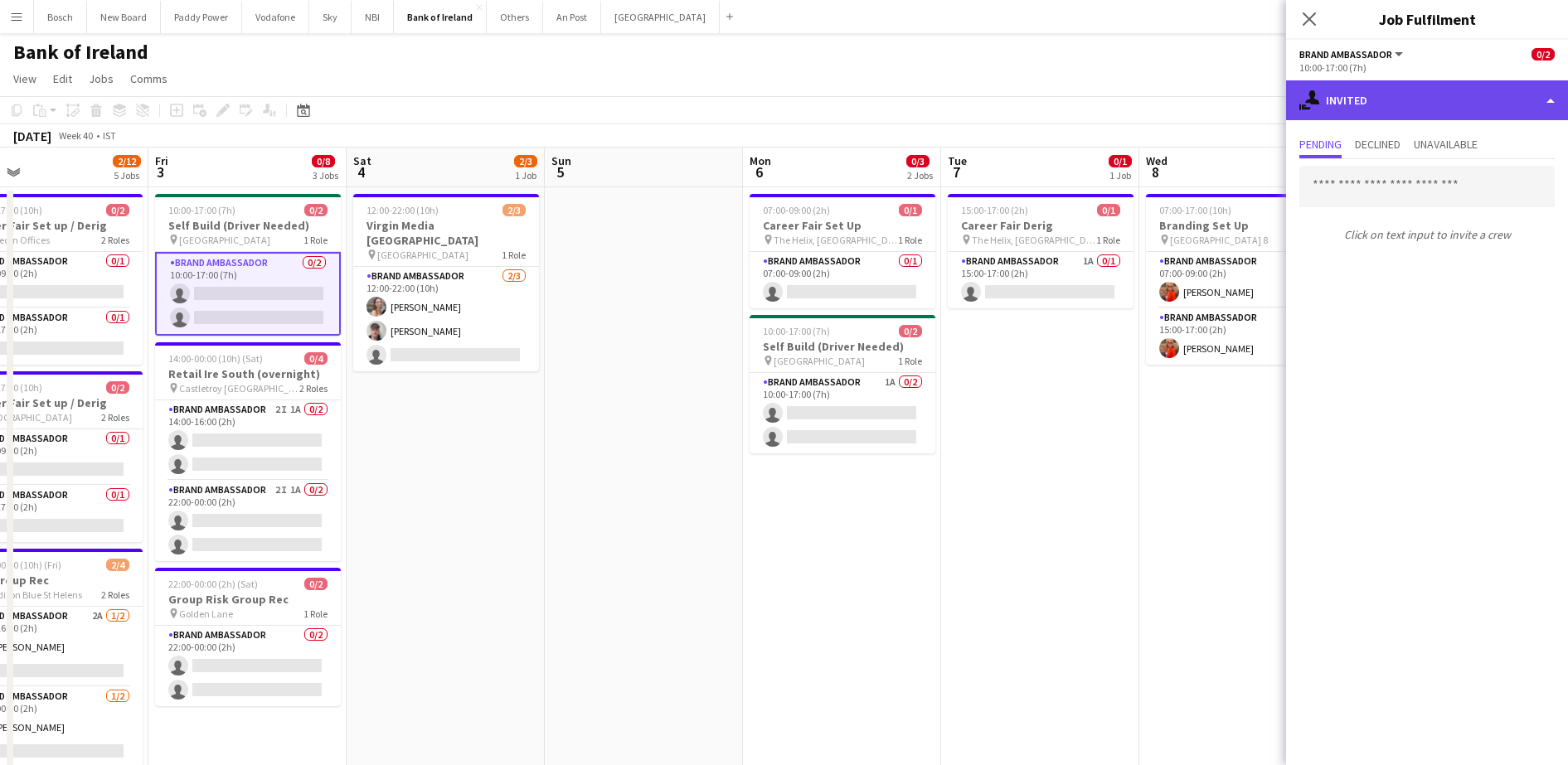
click at [1439, 95] on div "single-neutral-actions-share-1 Invited" at bounding box center [1427, 100] width 282 height 40
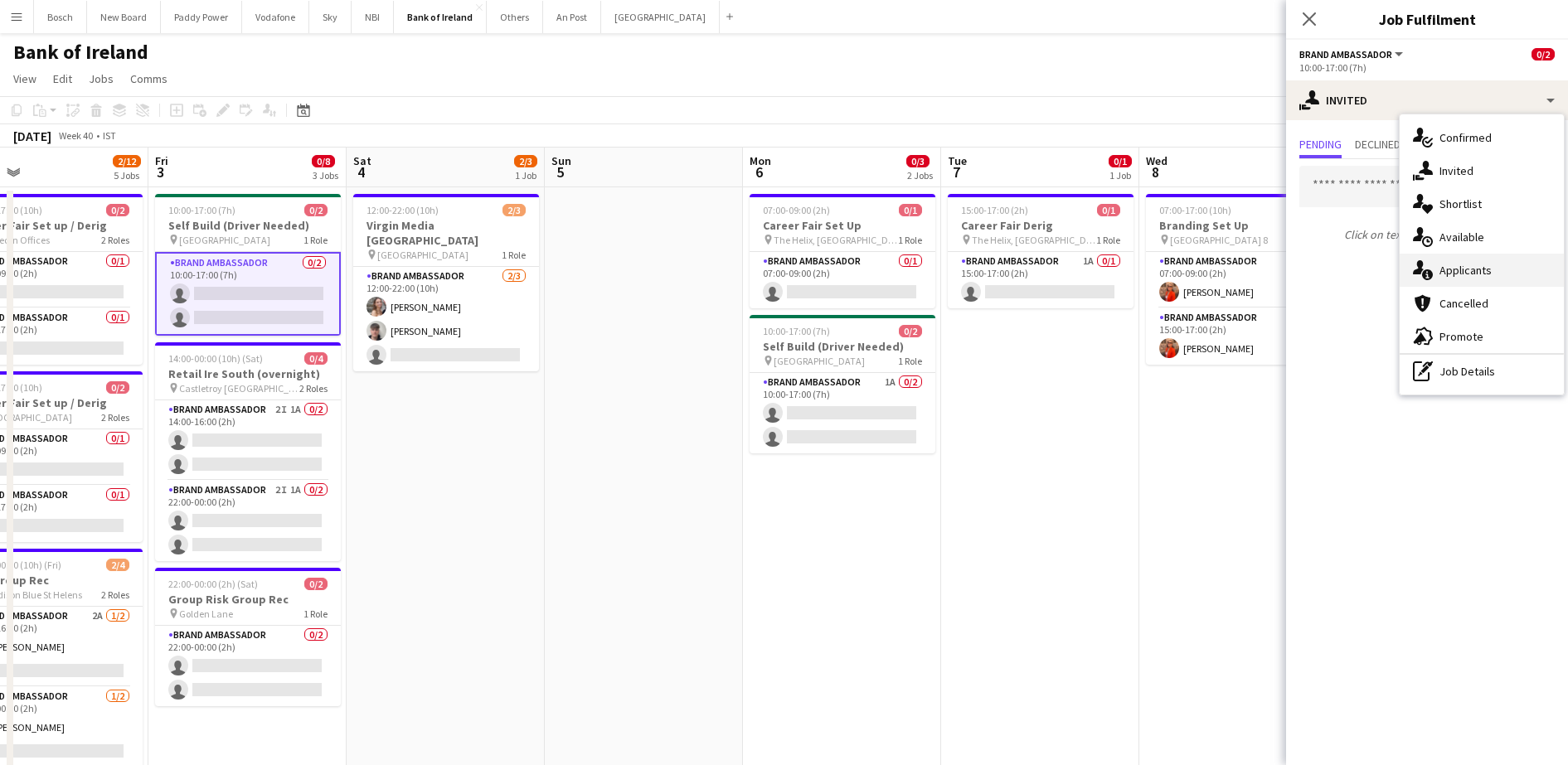
click at [1486, 276] on div "single-neutral-actions-information Applicants" at bounding box center [1482, 270] width 164 height 33
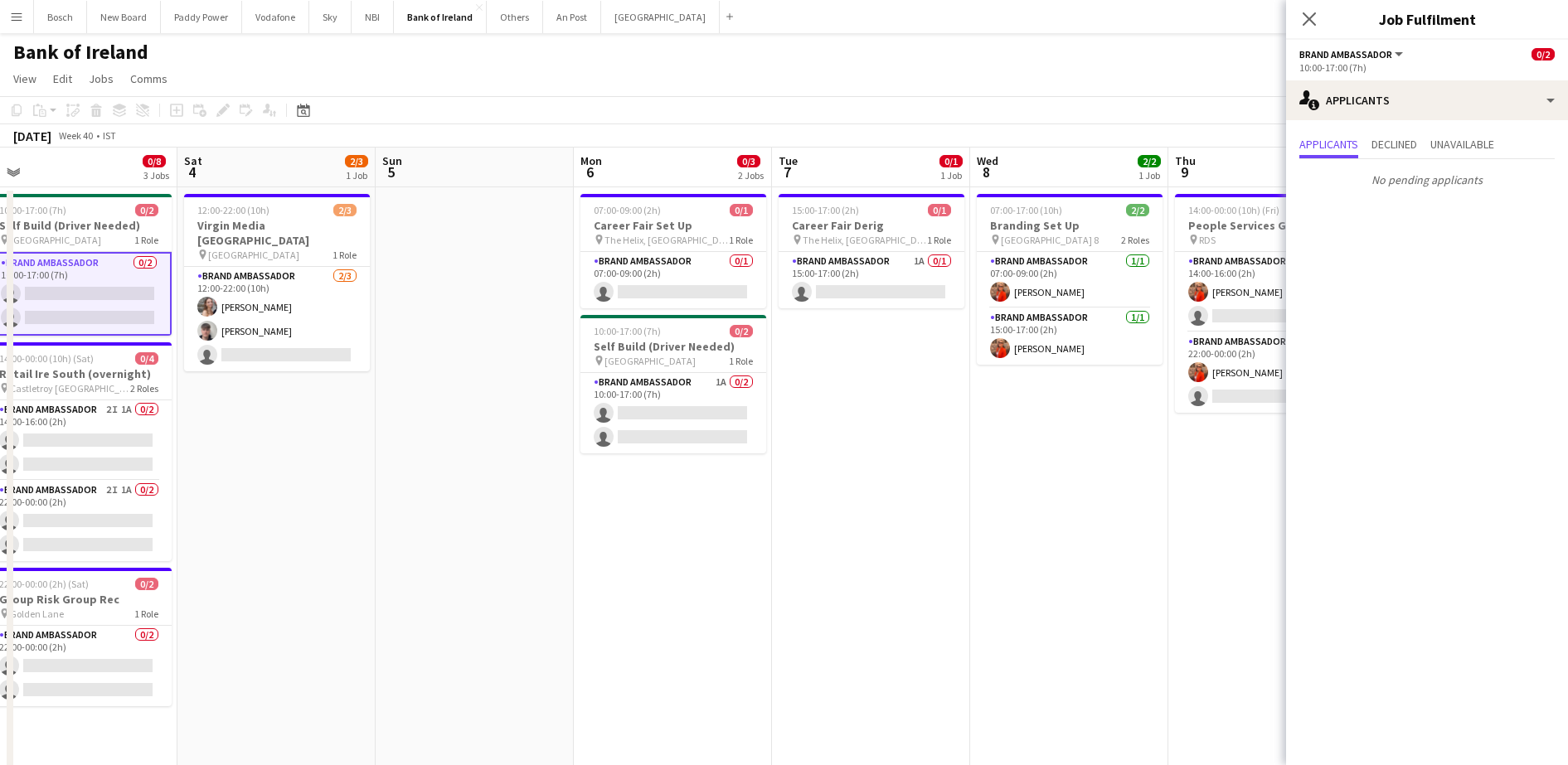
scroll to position [0, 617]
click at [668, 424] on app-card-role "Brand Ambassador 1A 0/2 10:00-17:00 (7h) single-neutral-actions single-neutral-…" at bounding box center [673, 413] width 185 height 80
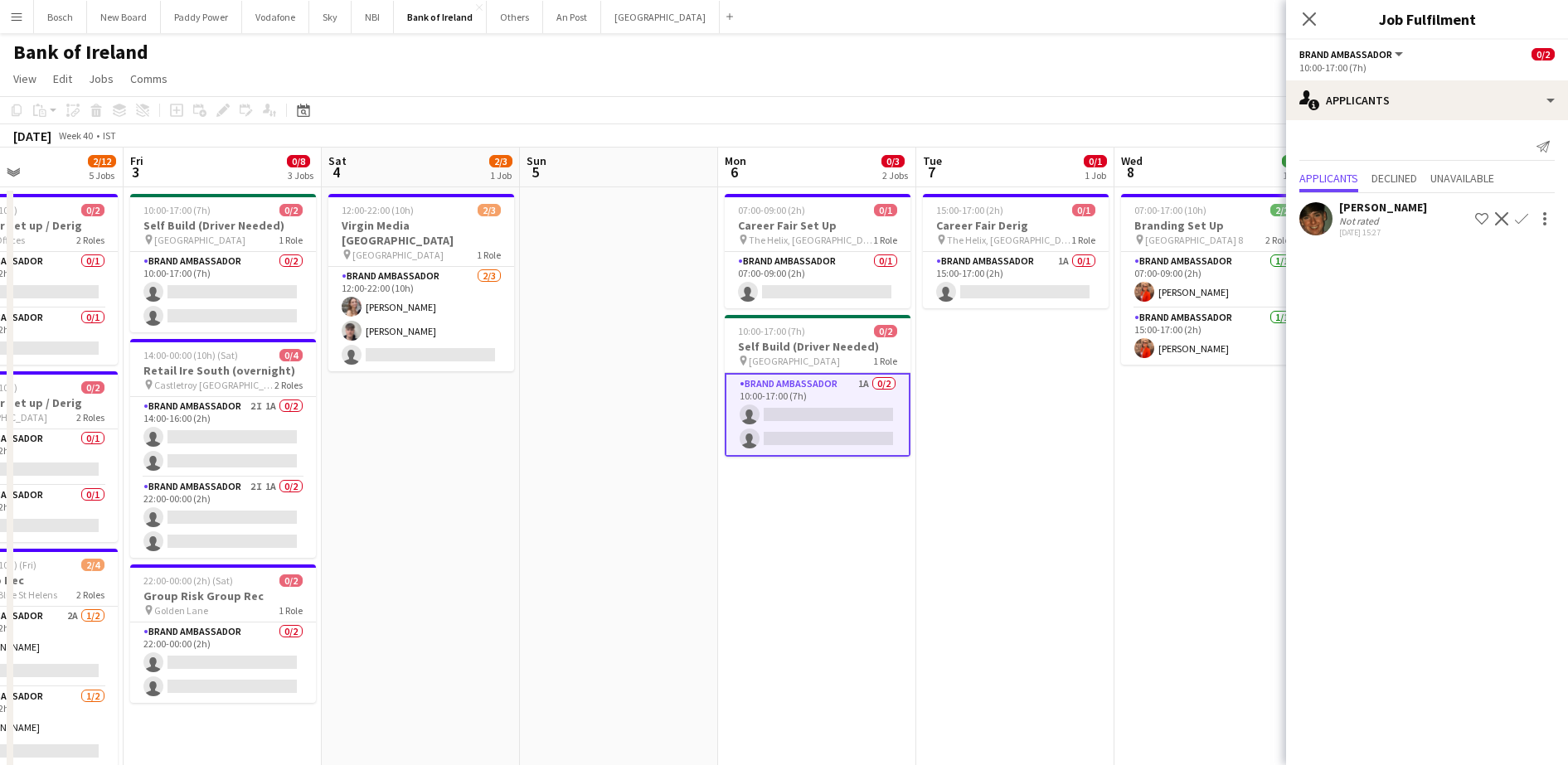
scroll to position [0, 469]
click at [236, 288] on app-card-role "Brand Ambassador 0/2 10:00-17:00 (7h) single-neutral-actions single-neutral-act…" at bounding box center [225, 292] width 185 height 80
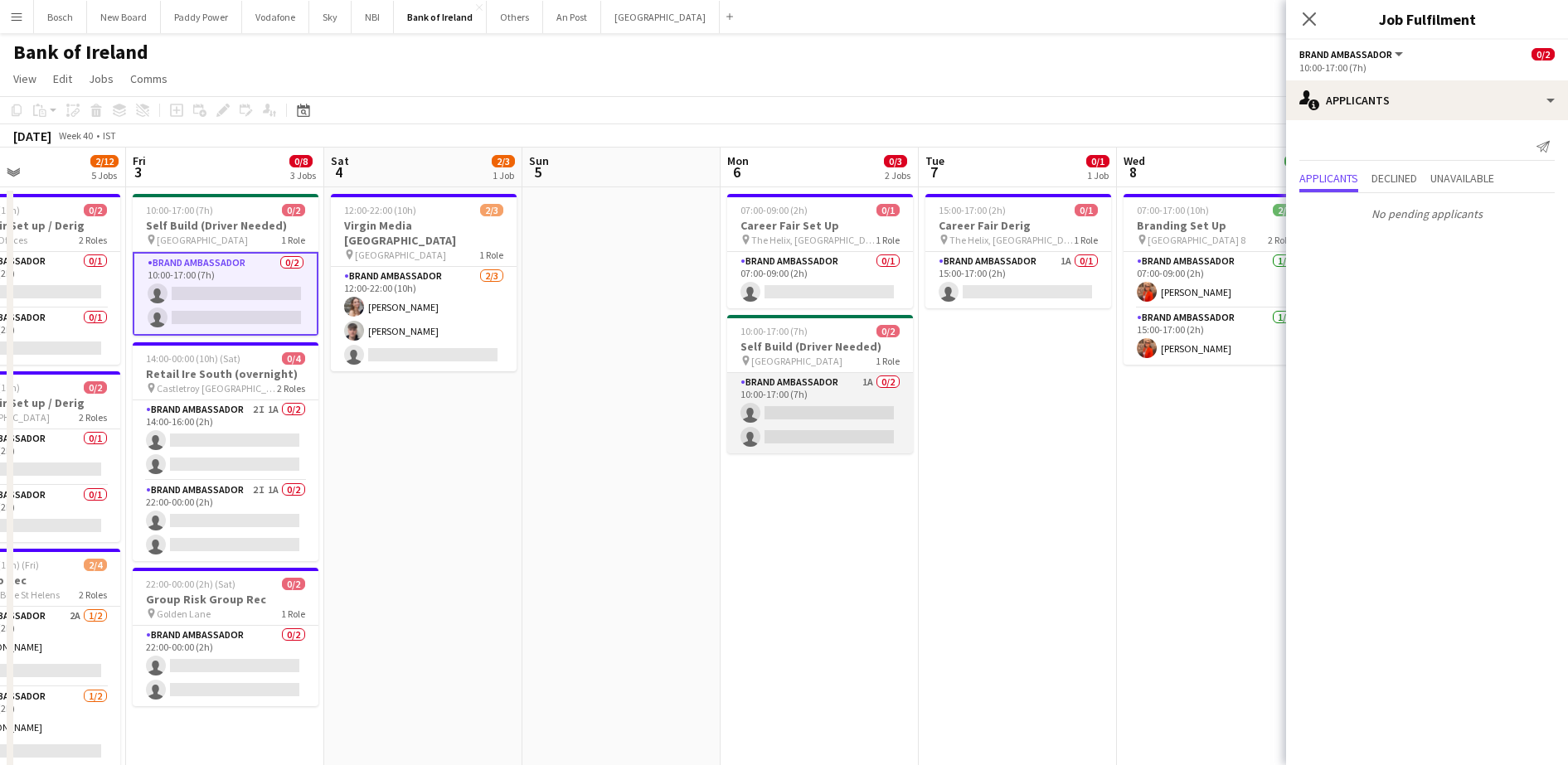
click at [835, 395] on app-card-role "Brand Ambassador 1A 0/2 10:00-17:00 (7h) single-neutral-actions single-neutral-…" at bounding box center [820, 413] width 185 height 80
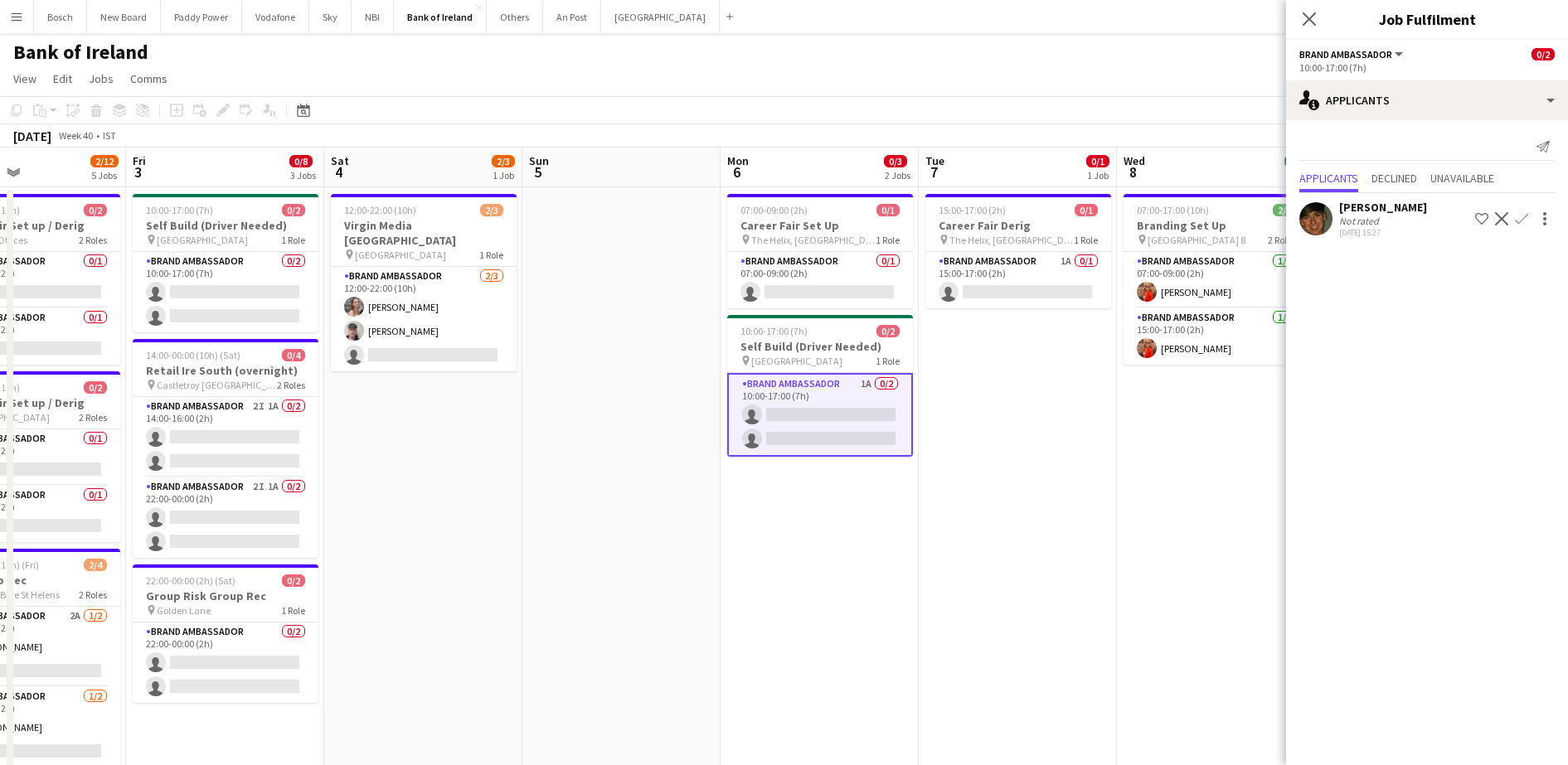
click at [1527, 219] on app-icon "Confirm" at bounding box center [1521, 218] width 13 height 13
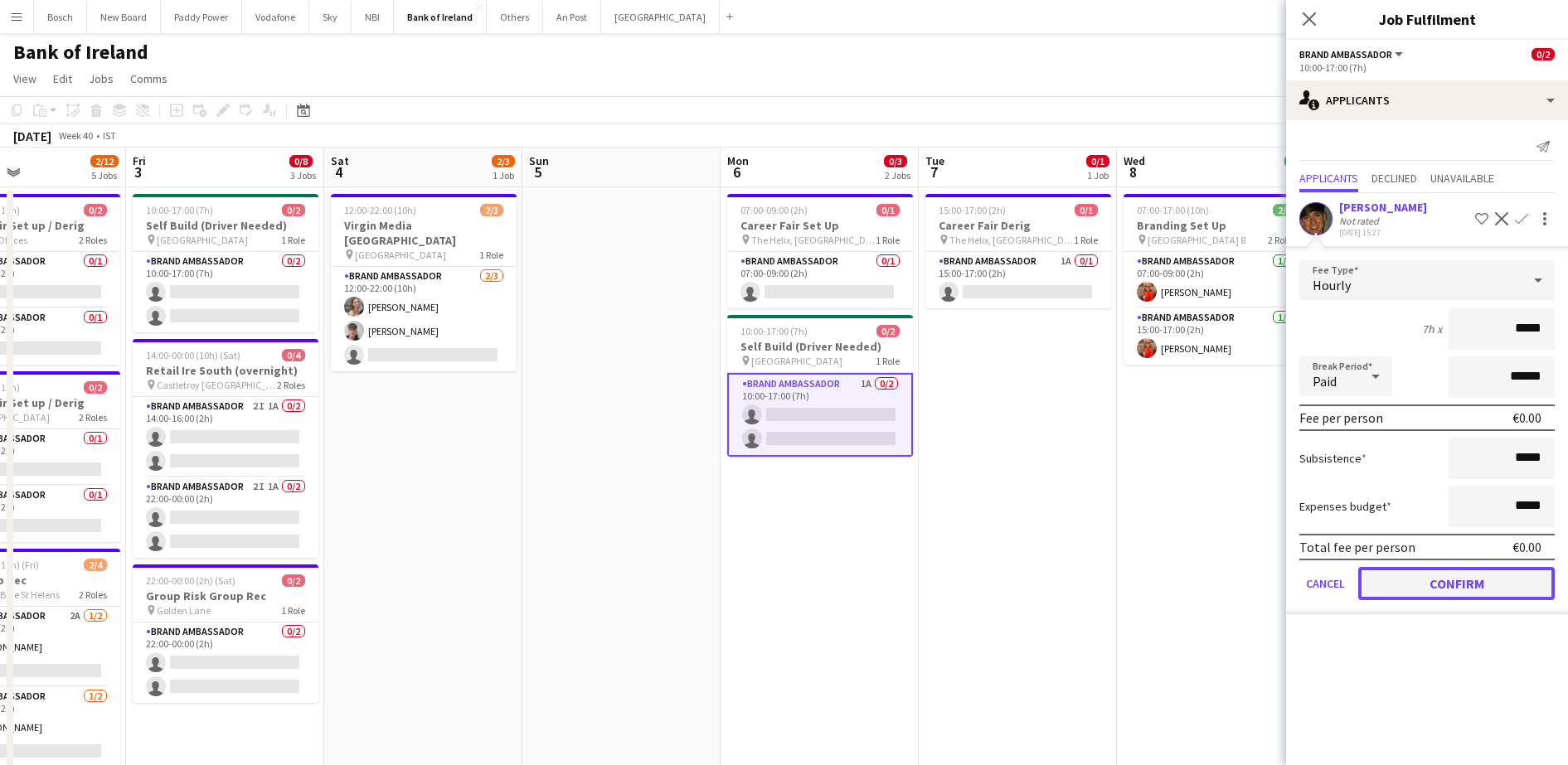
click at [1464, 593] on button "Confirm" at bounding box center [1457, 583] width 197 height 33
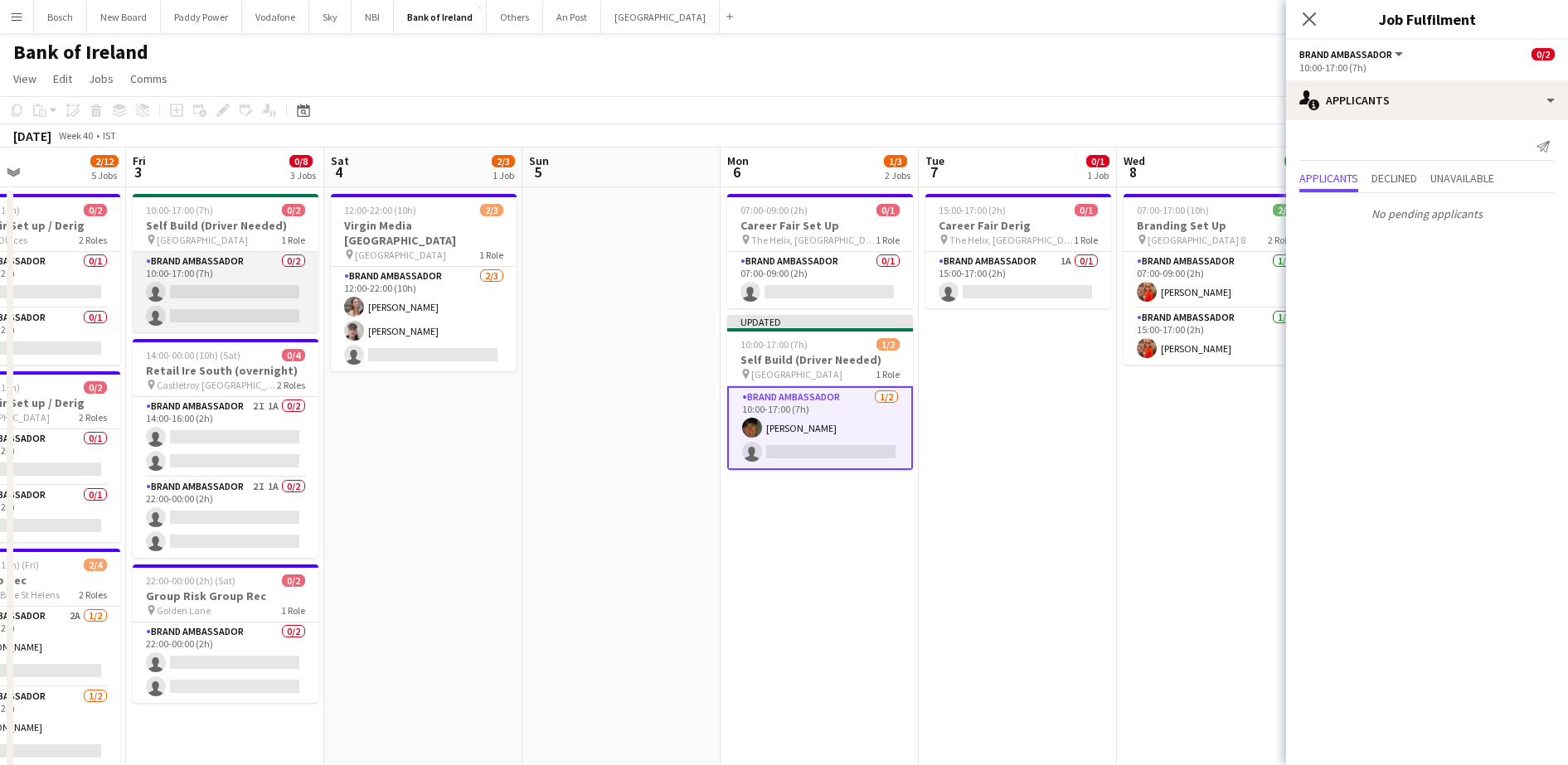
click at [208, 283] on app-card-role "Brand Ambassador 0/2 10:00-17:00 (7h) single-neutral-actions single-neutral-act…" at bounding box center [225, 292] width 185 height 80
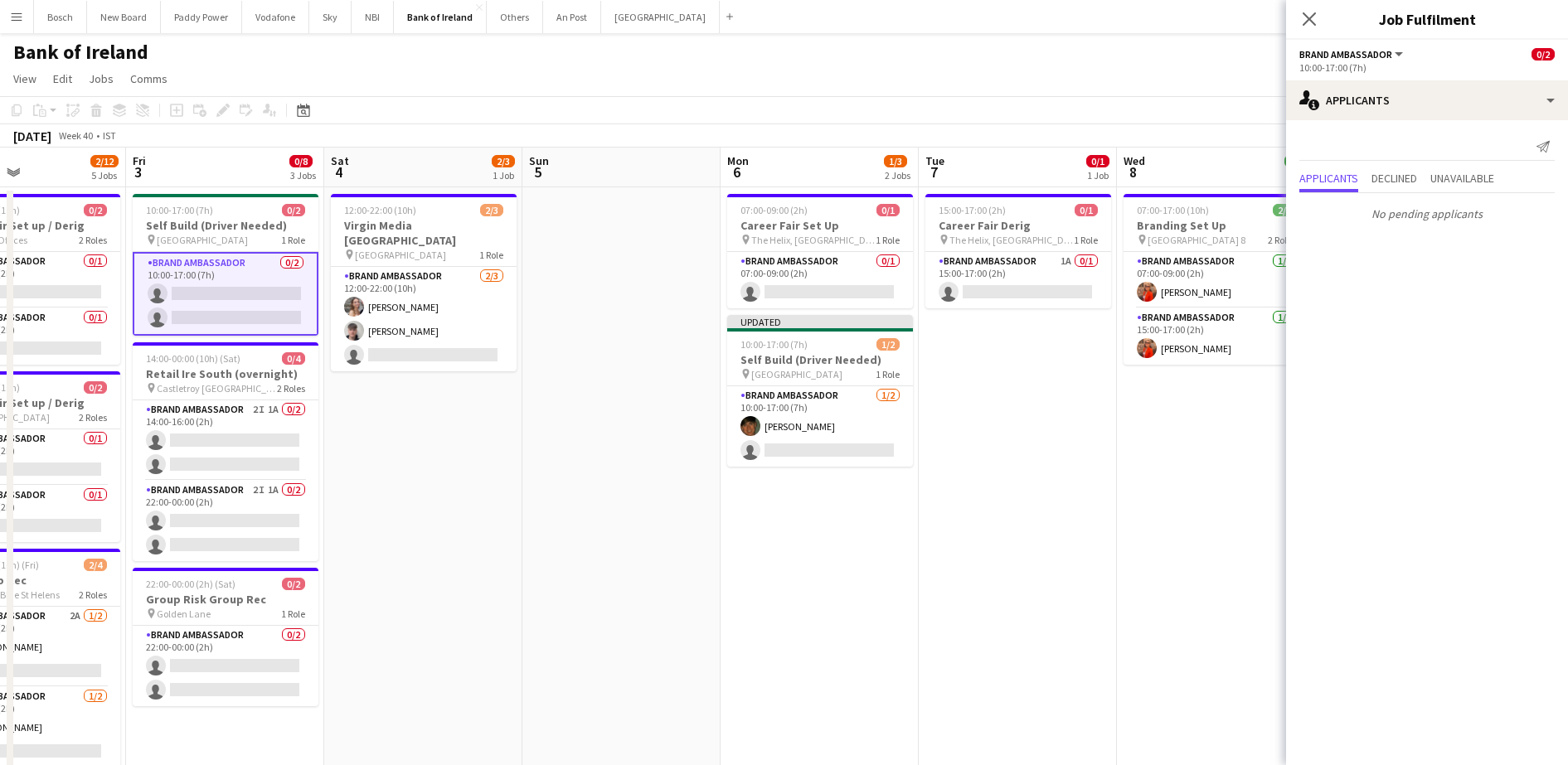
click at [1383, 135] on div "Send notification" at bounding box center [1426, 147] width 256 height 28
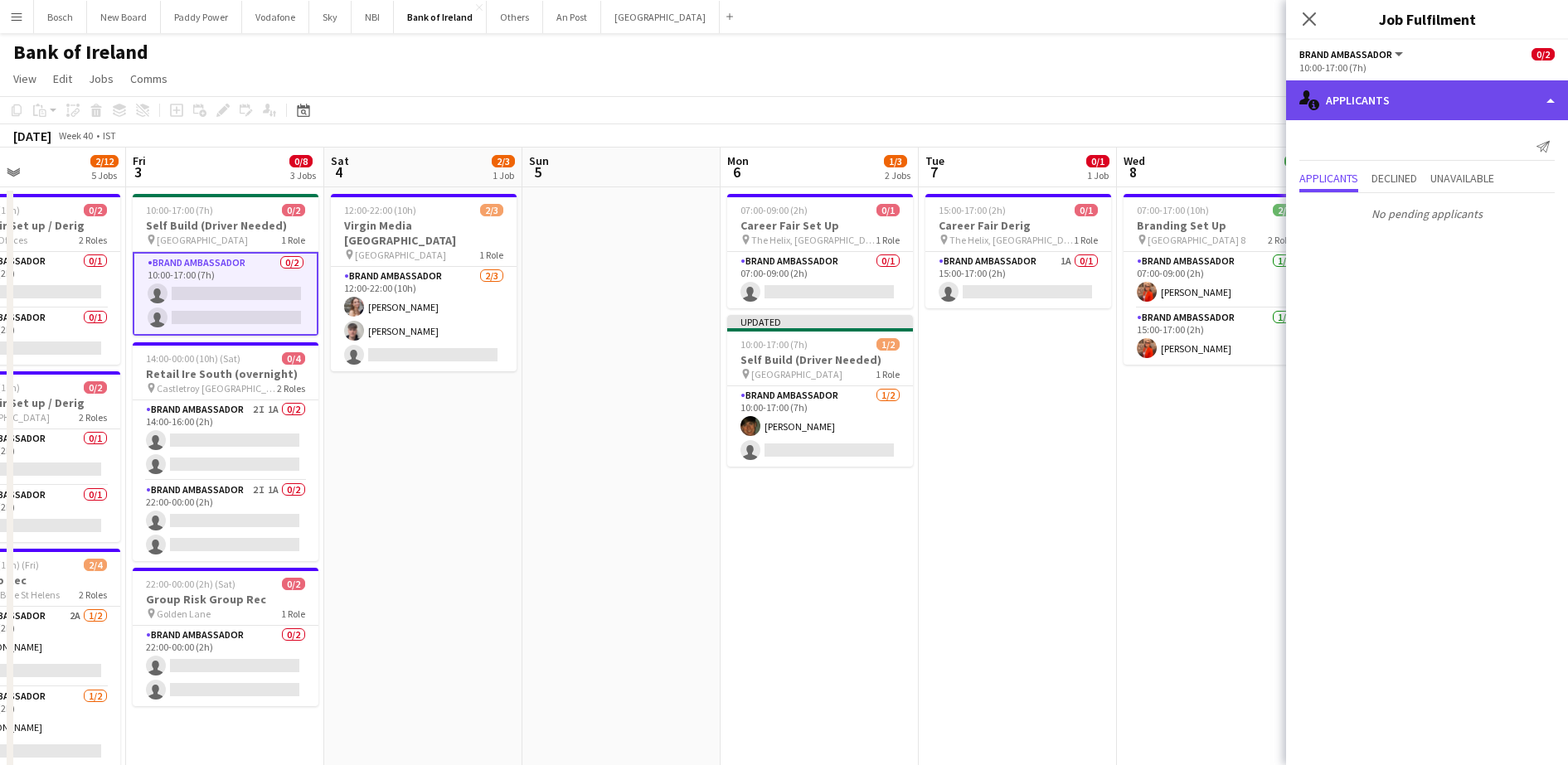
click at [1391, 112] on div "single-neutral-actions-information Applicants" at bounding box center [1427, 100] width 282 height 40
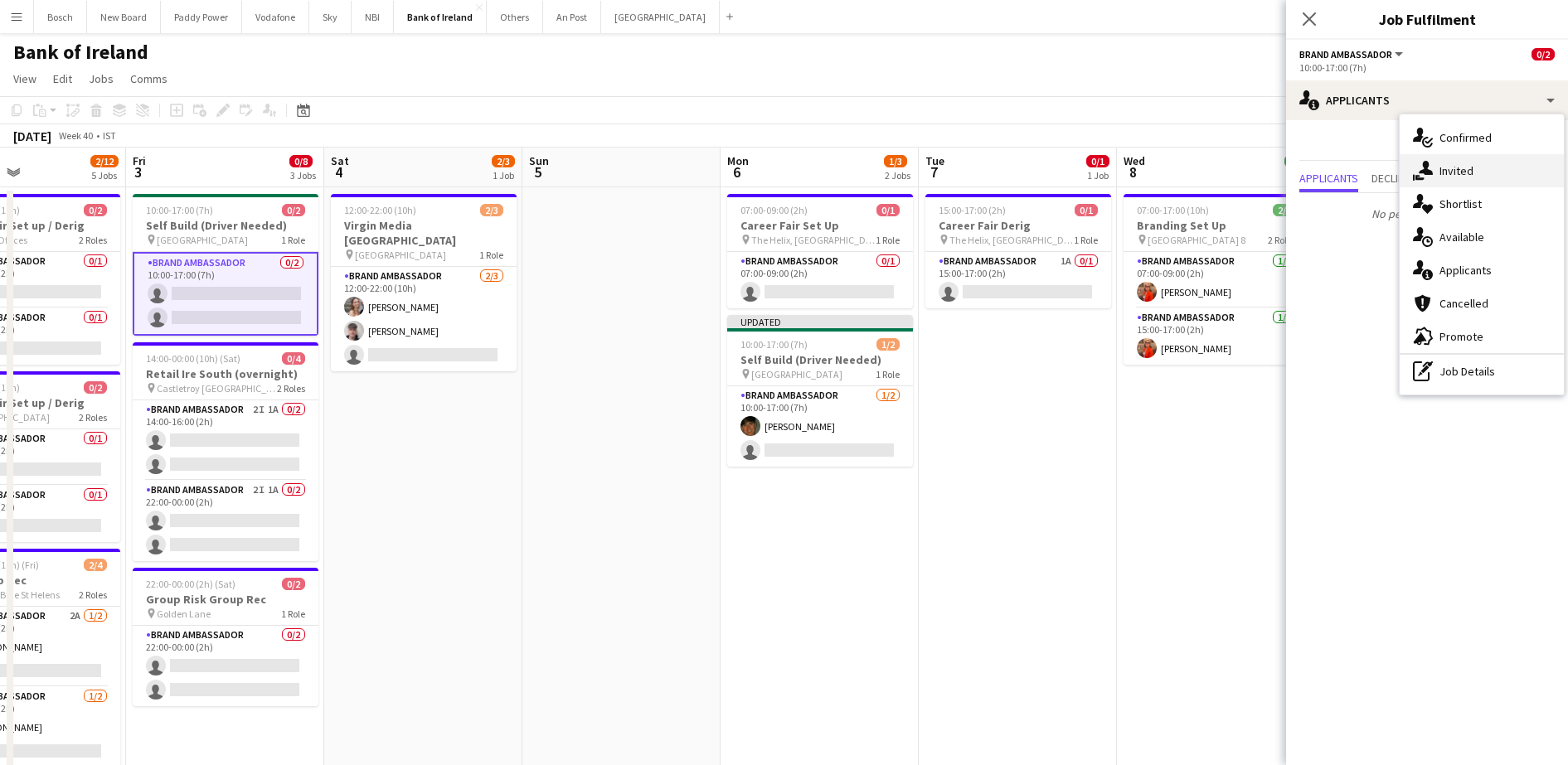
click at [1478, 174] on div "single-neutral-actions-share-1 Invited" at bounding box center [1482, 170] width 164 height 33
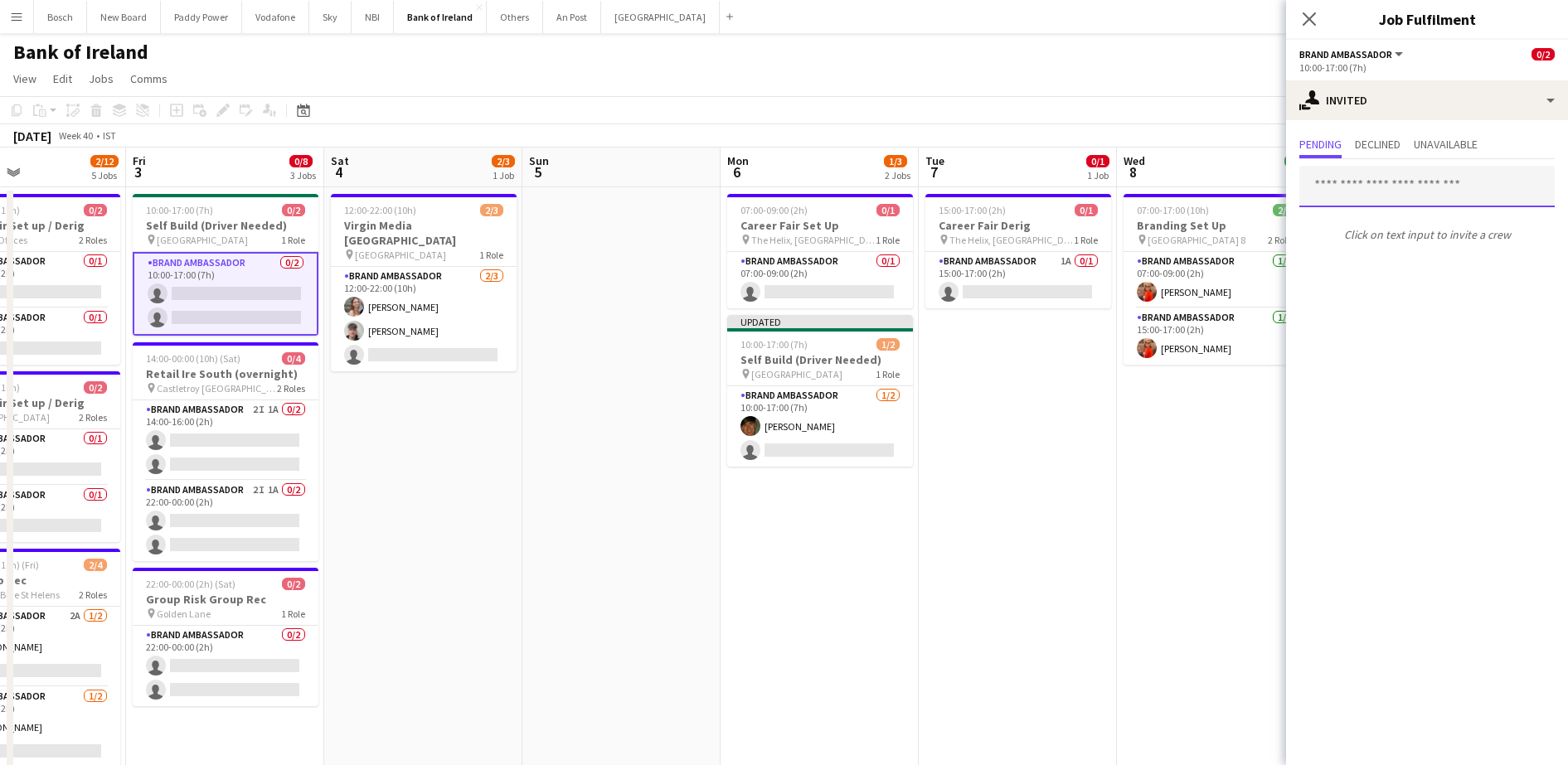
click at [1409, 185] on input "text" at bounding box center [1426, 186] width 256 height 42
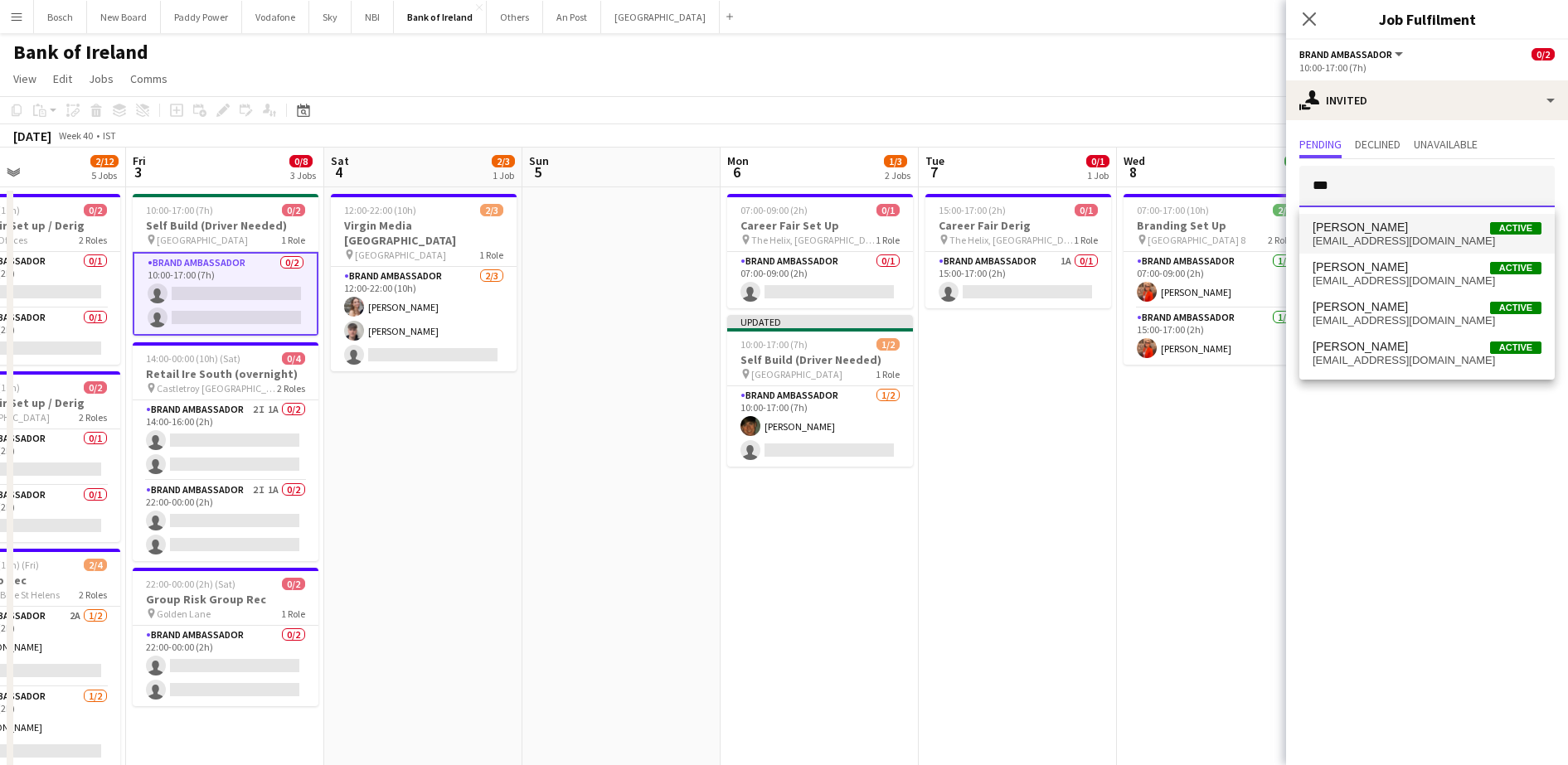
type input "***"
click at [1402, 232] on span "[PERSON_NAME] Active" at bounding box center [1426, 228] width 229 height 14
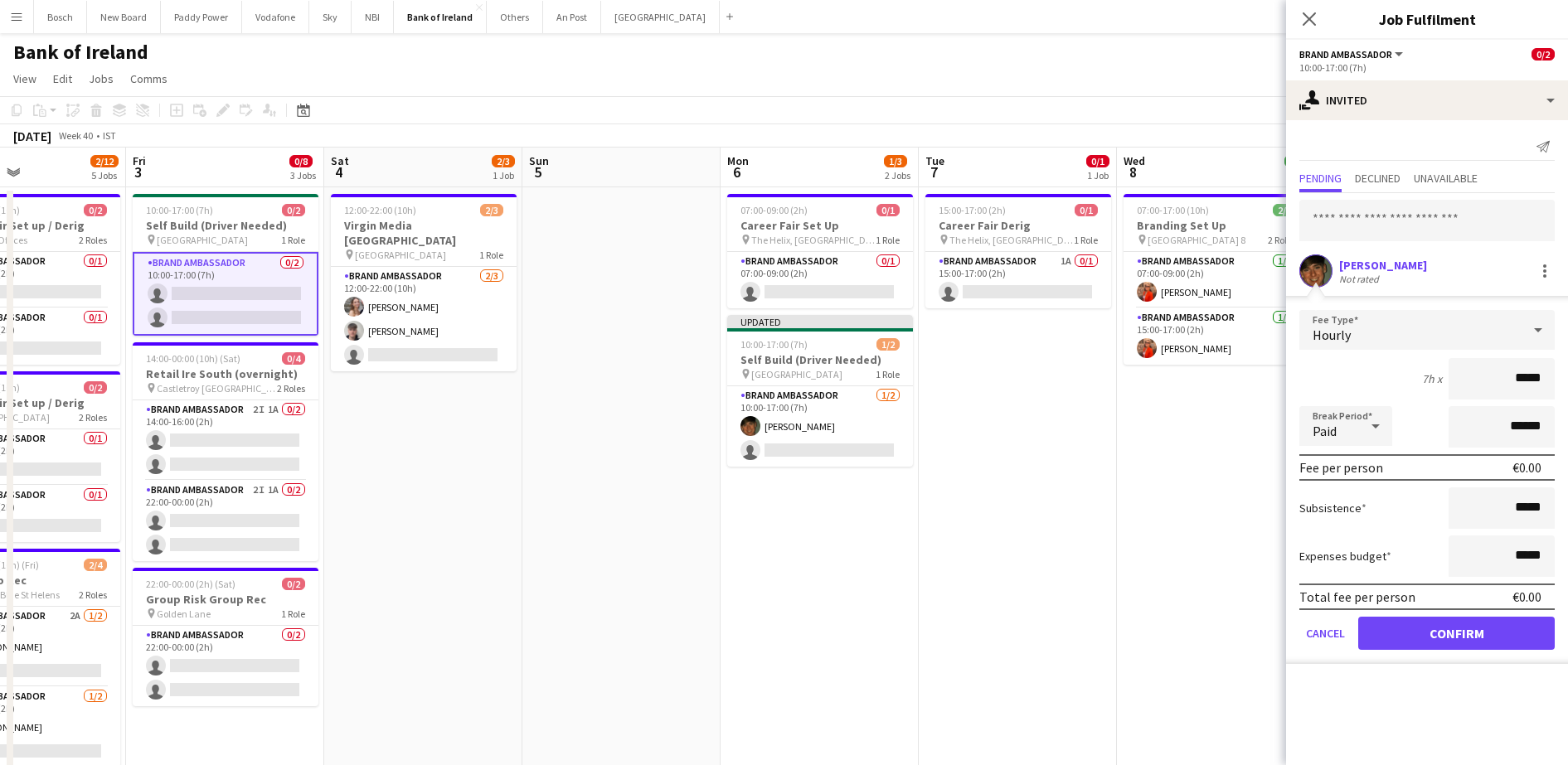
click at [1484, 614] on form "Fee Type Hourly 7h x ***** Break Period Paid ****** Fee per person €0.00 Subsis…" at bounding box center [1427, 486] width 282 height 354
click at [1478, 631] on button "Confirm" at bounding box center [1457, 632] width 197 height 33
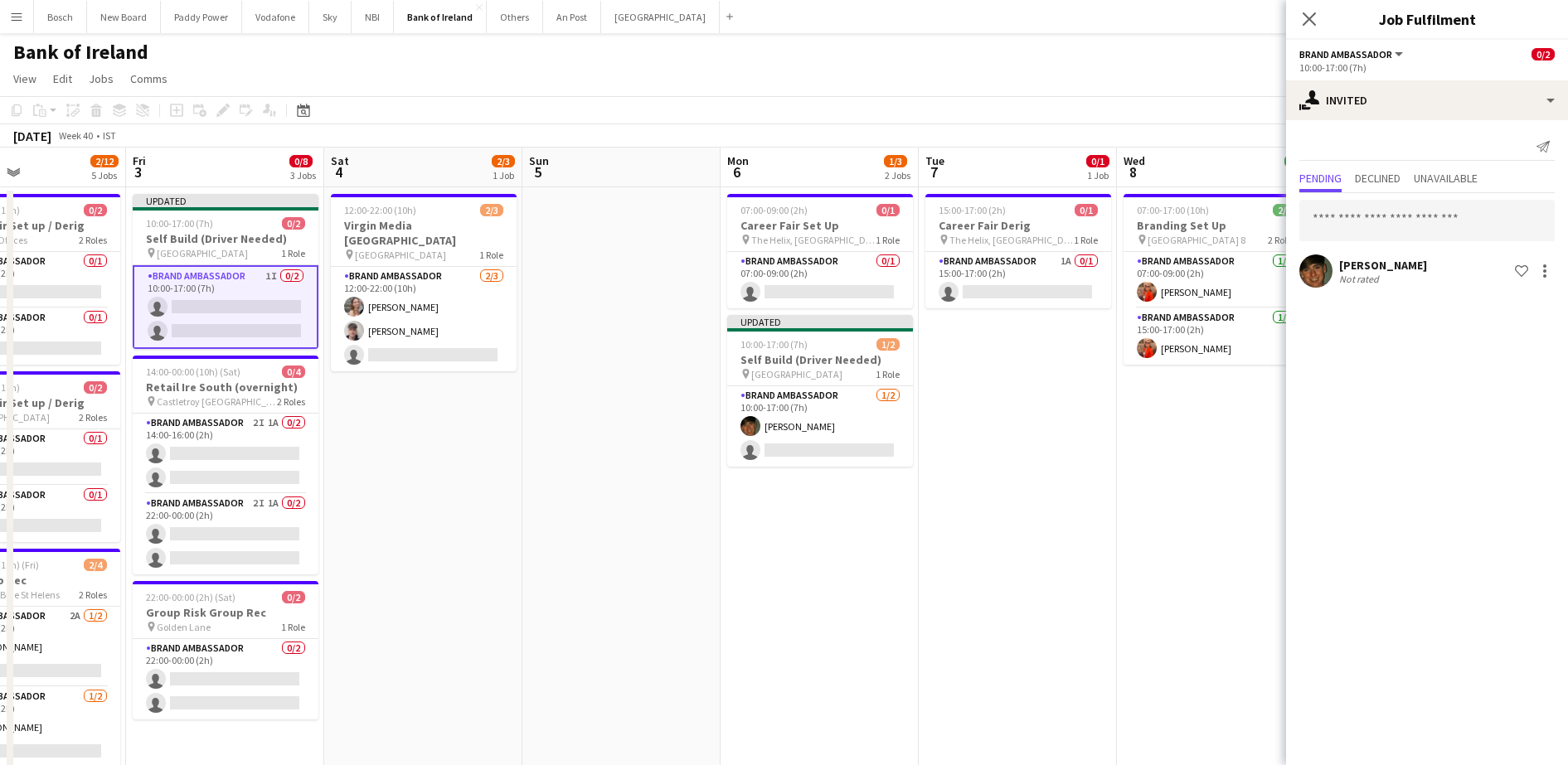
click at [1228, 117] on app-toolbar "Copy Paste Paste Ctrl+V Paste with crew Ctrl+Shift+V Paste linked Job [GEOGRAPH…" at bounding box center [784, 110] width 1568 height 28
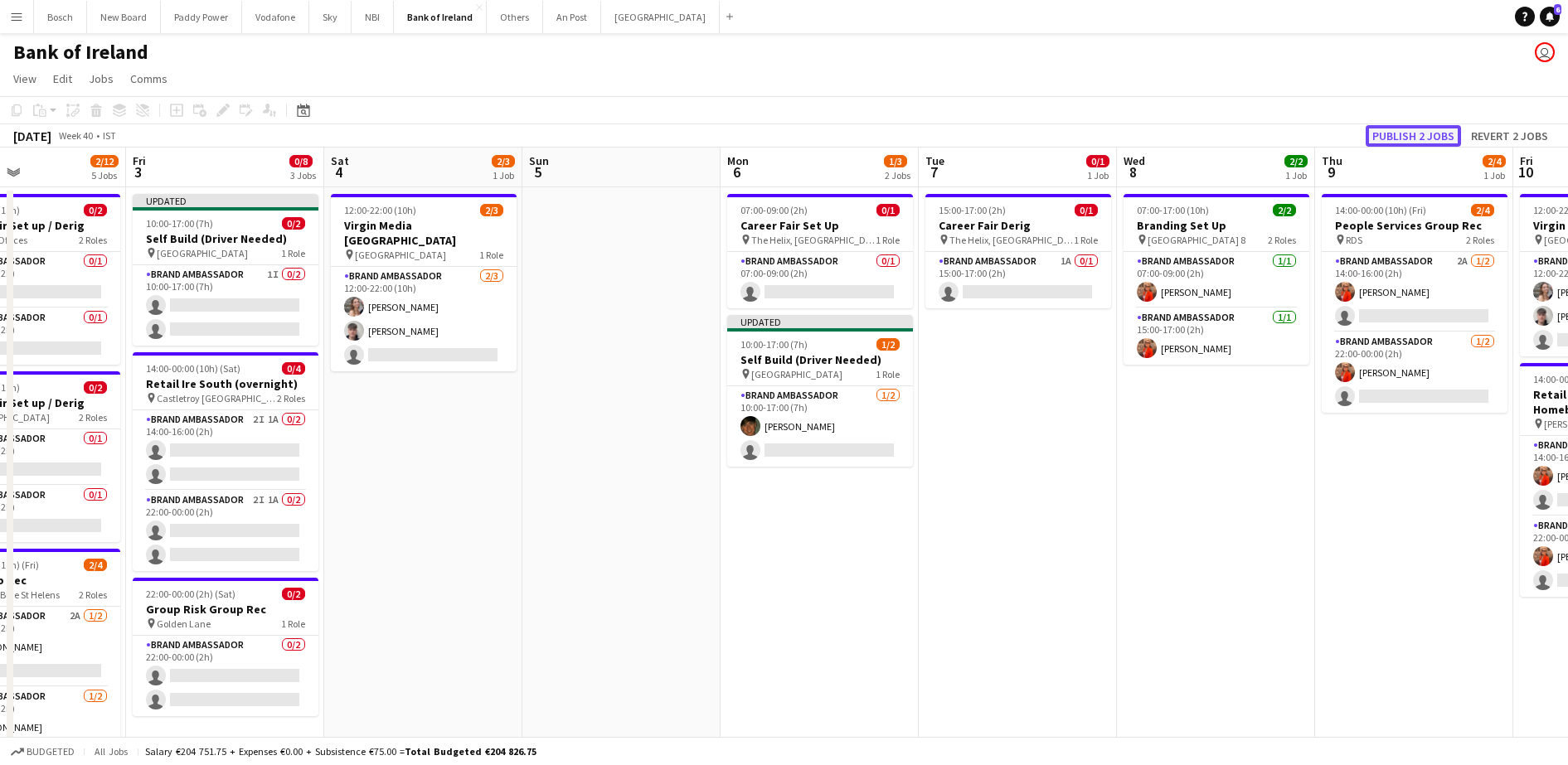
click at [1409, 132] on button "Publish 2 jobs" at bounding box center [1413, 136] width 95 height 21
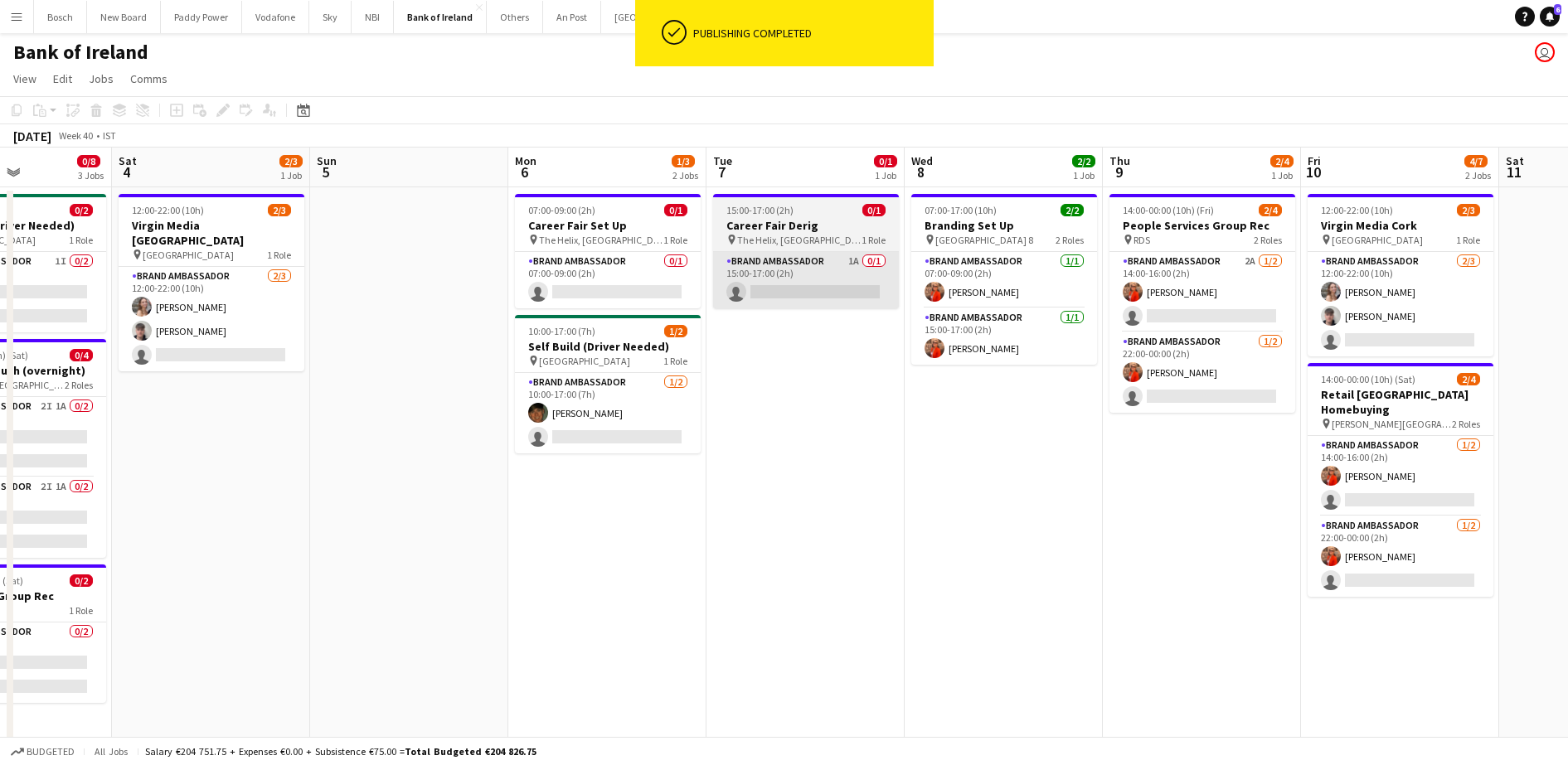
scroll to position [0, 484]
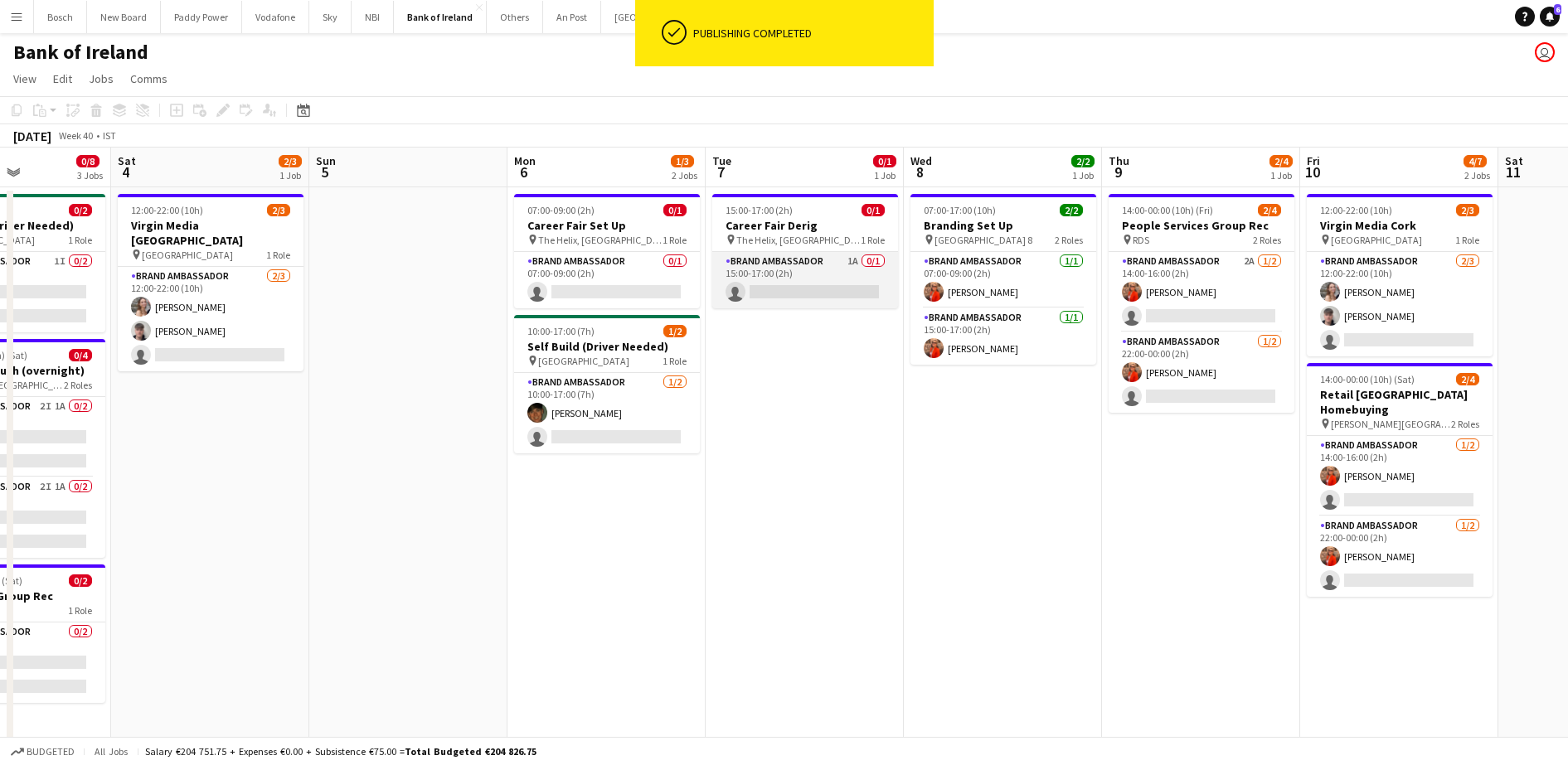
click at [829, 296] on app-card-role "Brand Ambassador 1A 0/1 15:00-17:00 (2h) single-neutral-actions" at bounding box center [805, 280] width 185 height 56
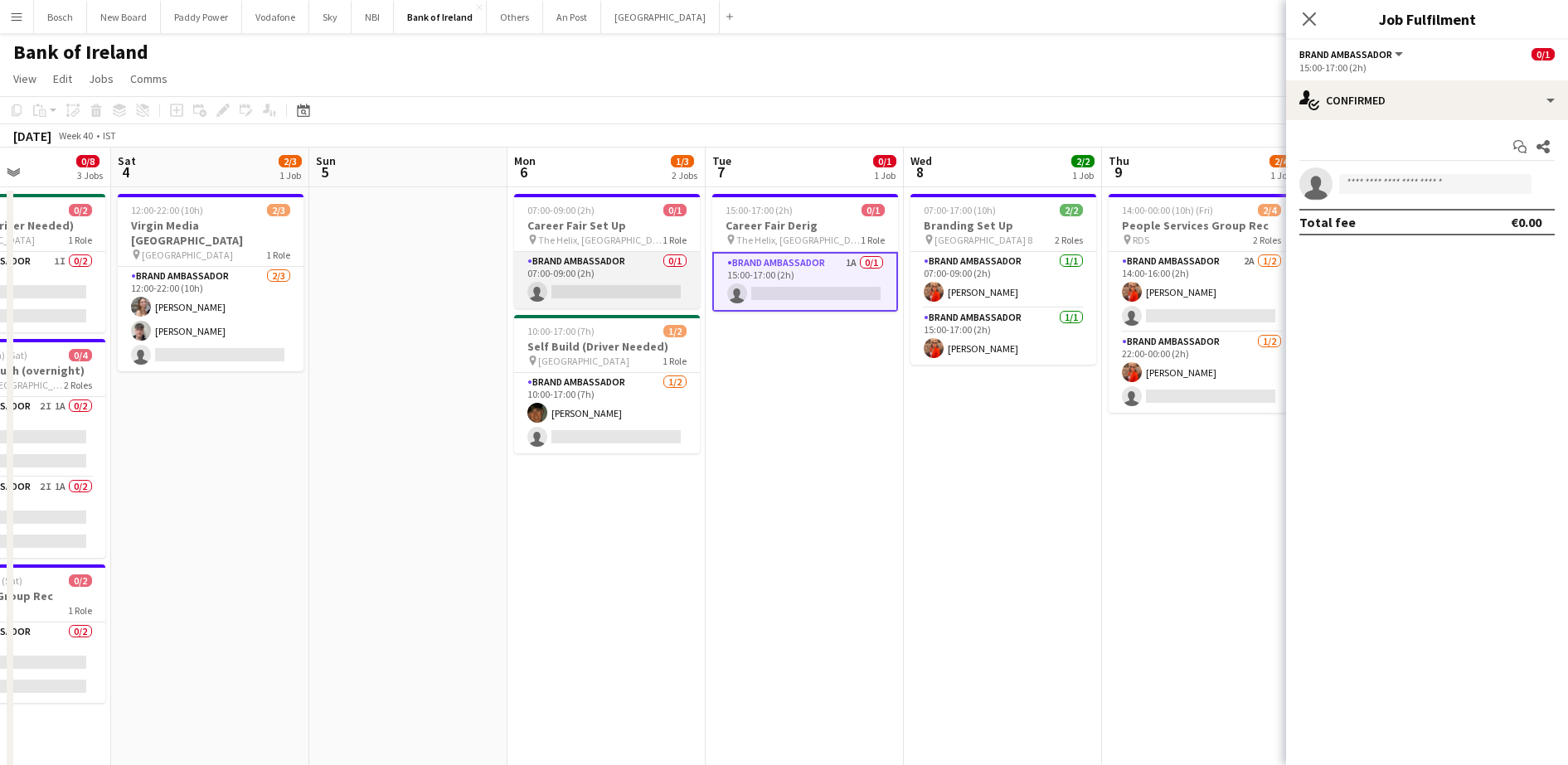
click at [621, 284] on app-card-role "Brand Ambassador 0/1 07:00-09:00 (2h) single-neutral-actions" at bounding box center [607, 280] width 185 height 56
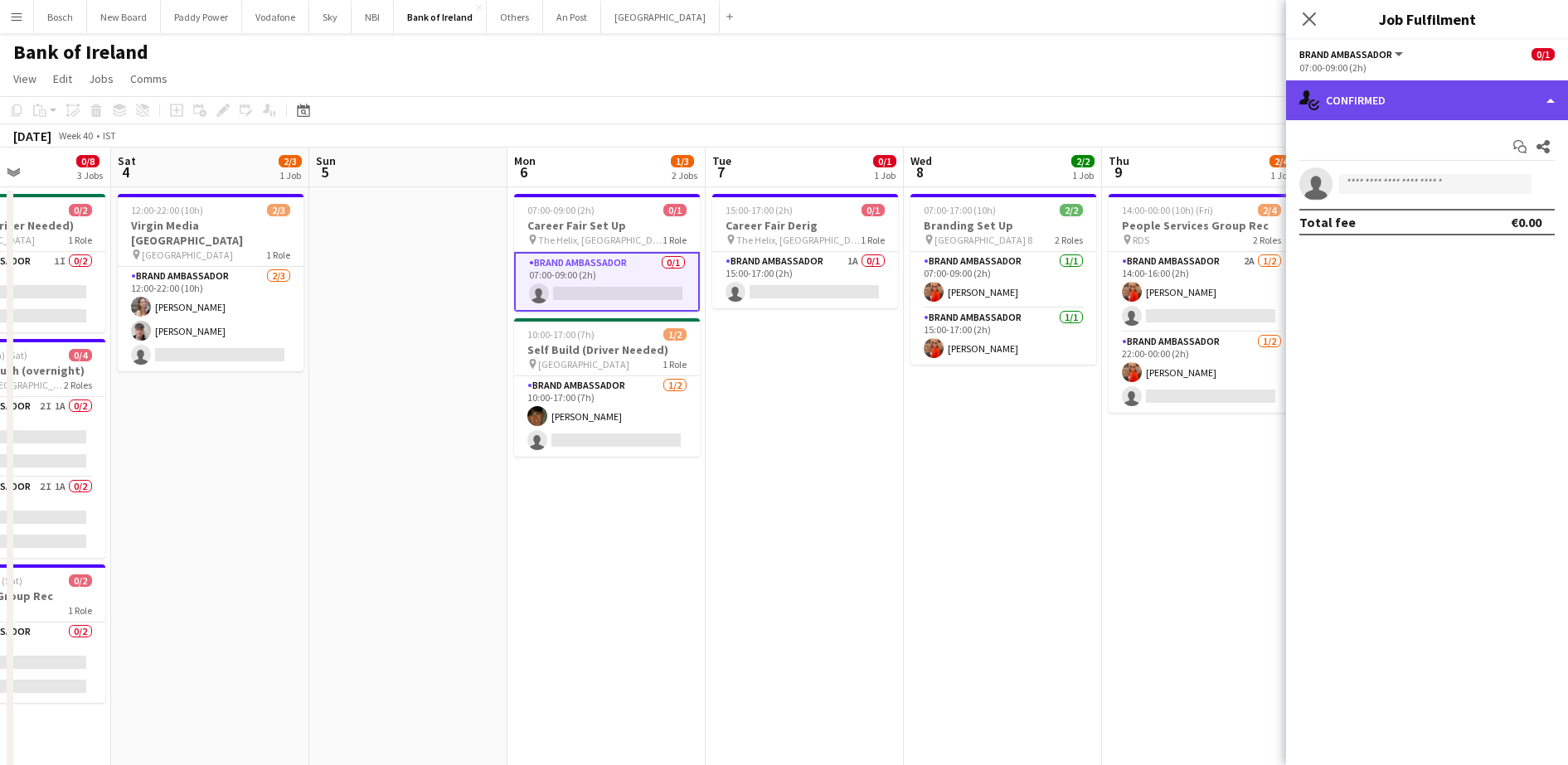
click at [1407, 94] on div "single-neutral-actions-check-2 Confirmed" at bounding box center [1427, 100] width 282 height 40
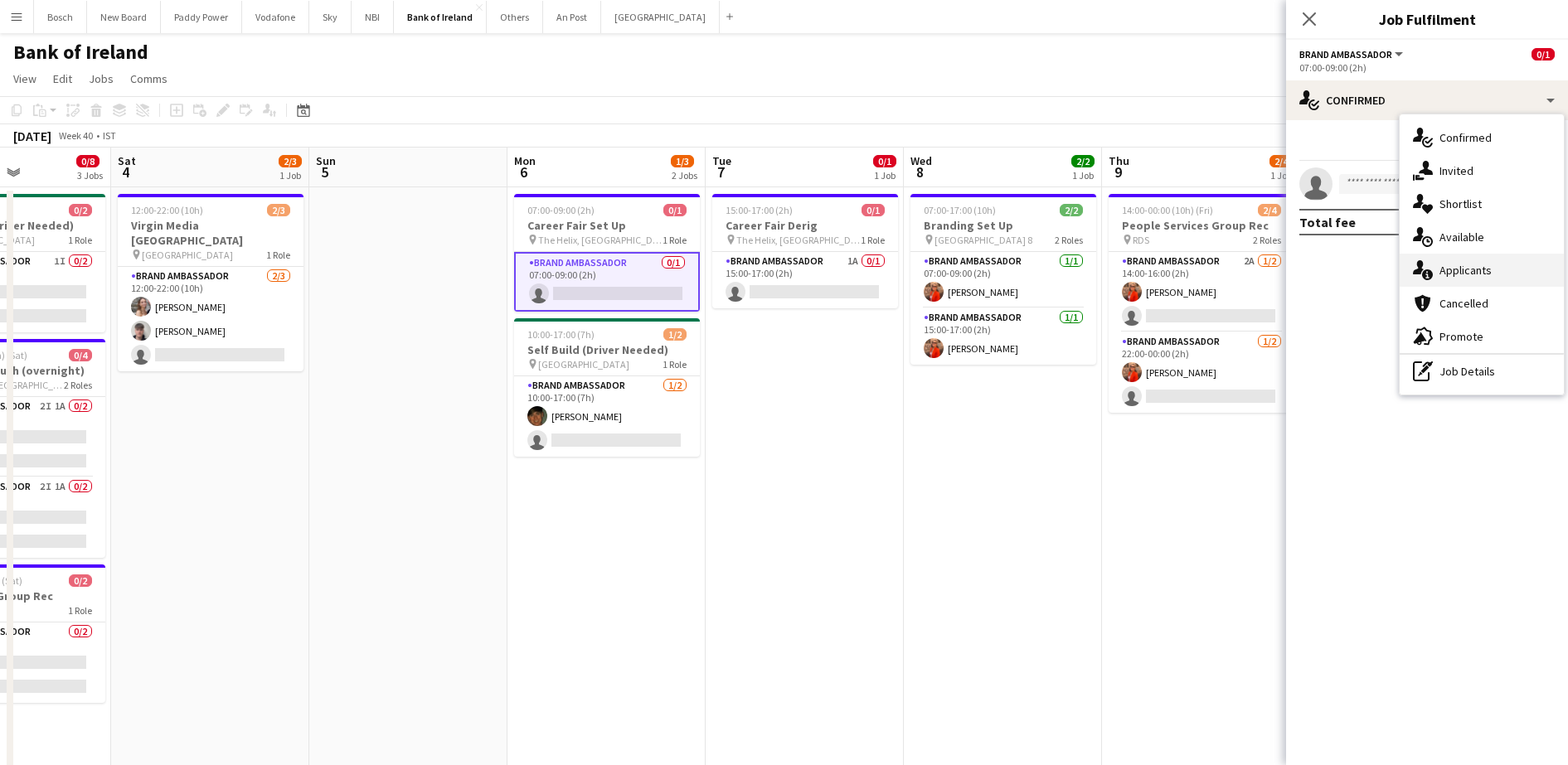
click at [1503, 271] on div "single-neutral-actions-information Applicants" at bounding box center [1482, 270] width 164 height 33
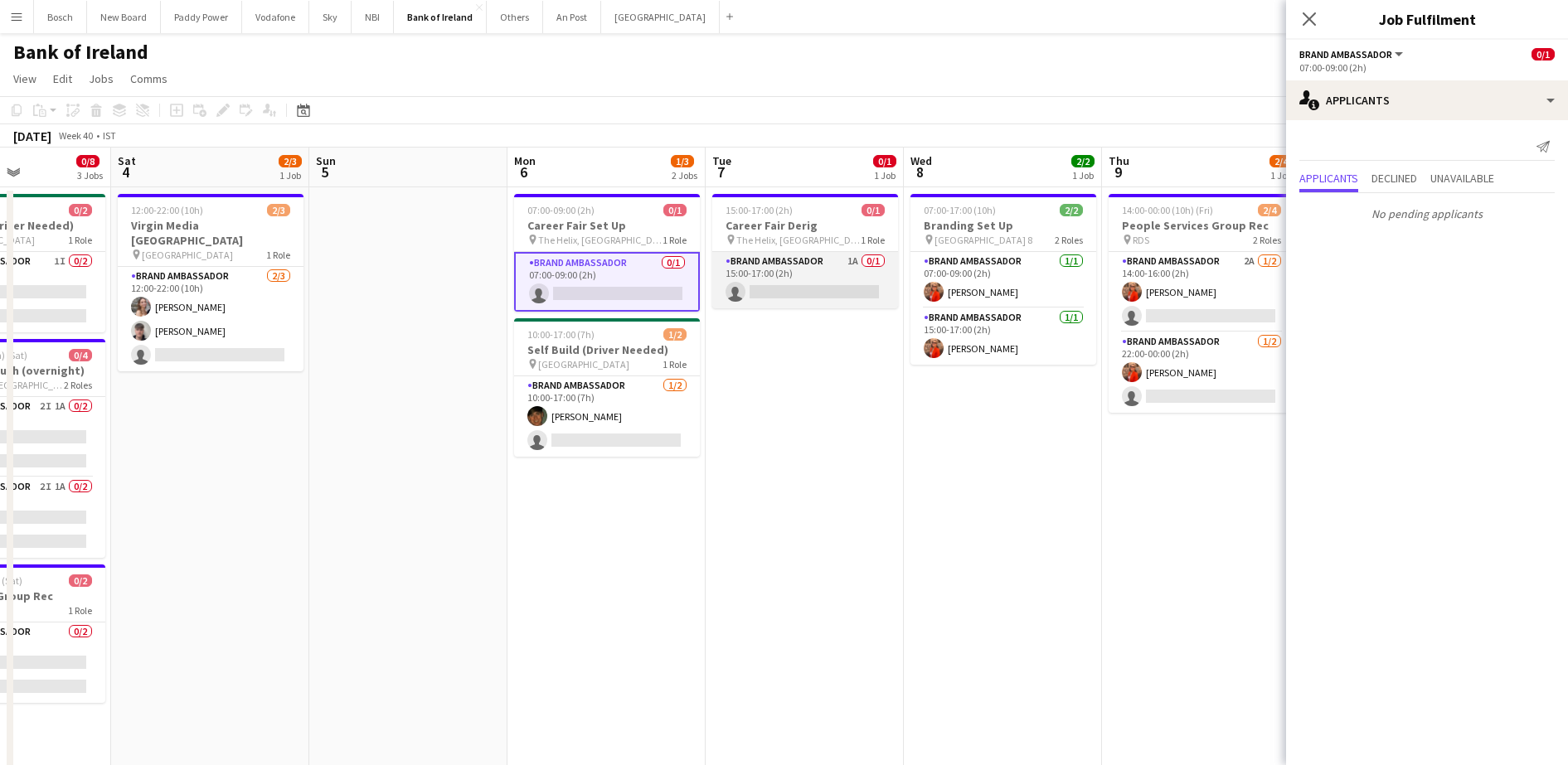
click at [835, 281] on app-card-role "Brand Ambassador 1A 0/1 15:00-17:00 (2h) single-neutral-actions" at bounding box center [805, 280] width 185 height 56
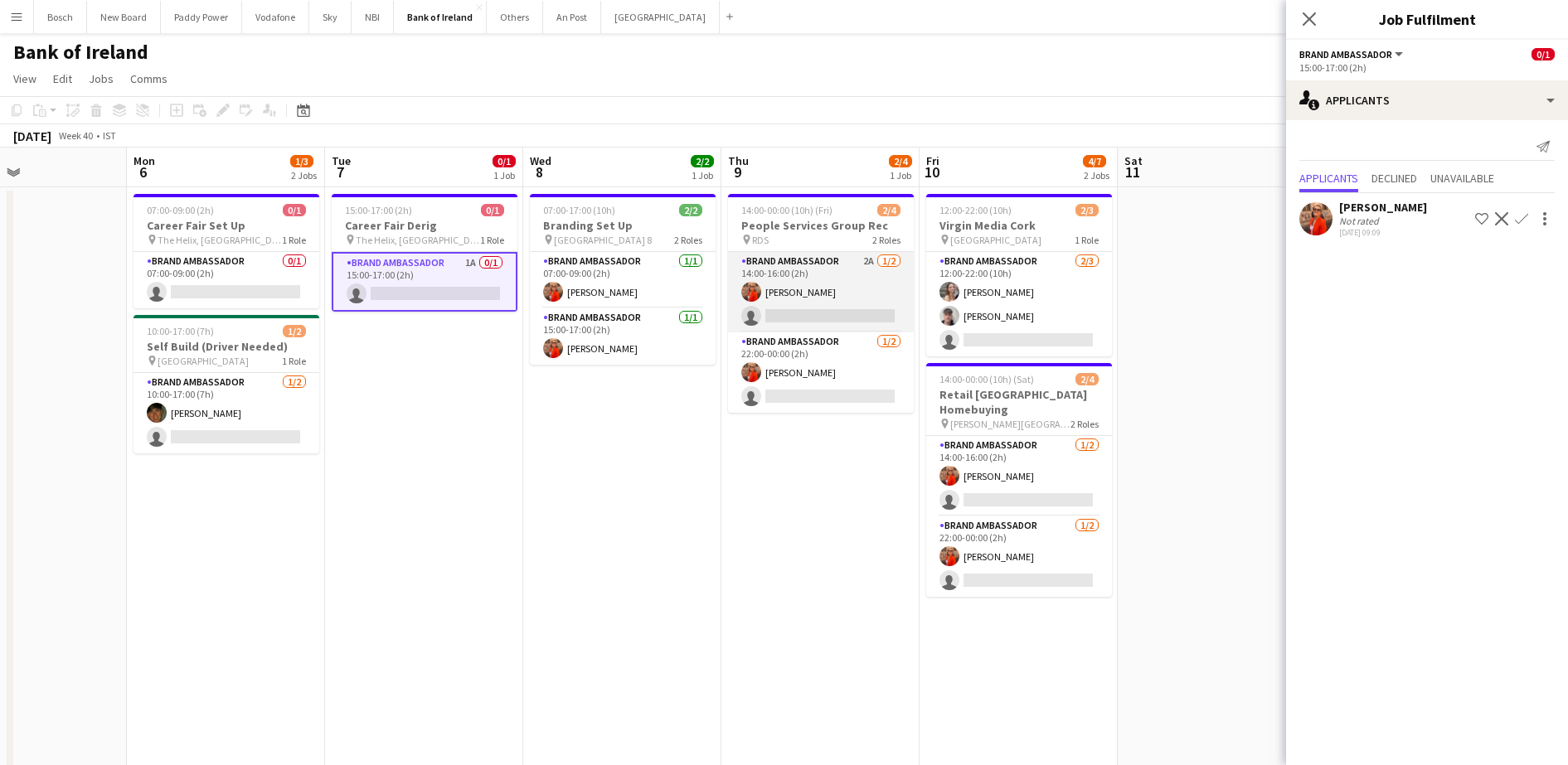
scroll to position [0, 485]
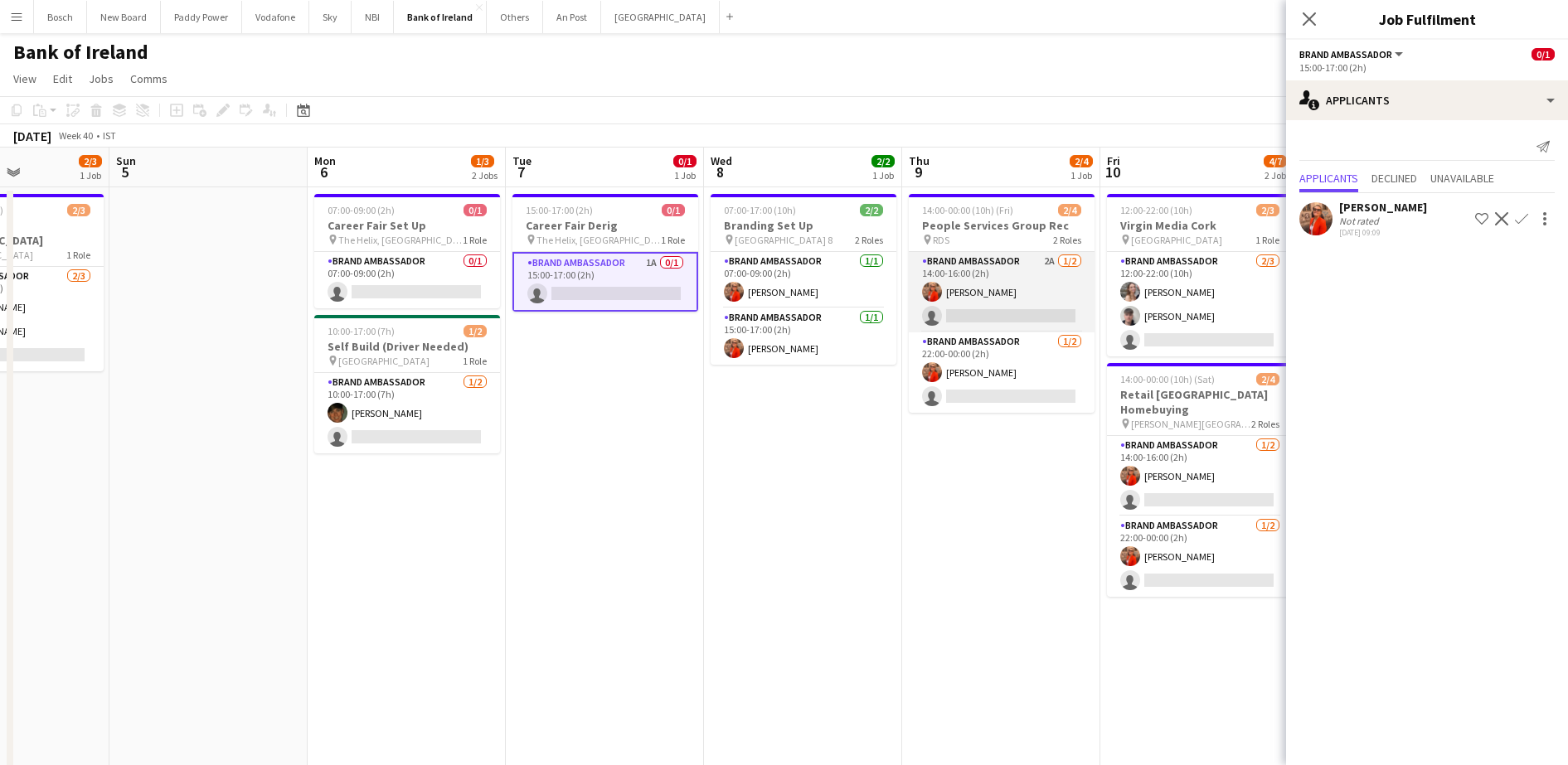
click at [994, 298] on app-card-role "Brand Ambassador 2A [DATE] 14:00-16:00 (2h) [PERSON_NAME] single-neutral-actions" at bounding box center [1001, 292] width 185 height 80
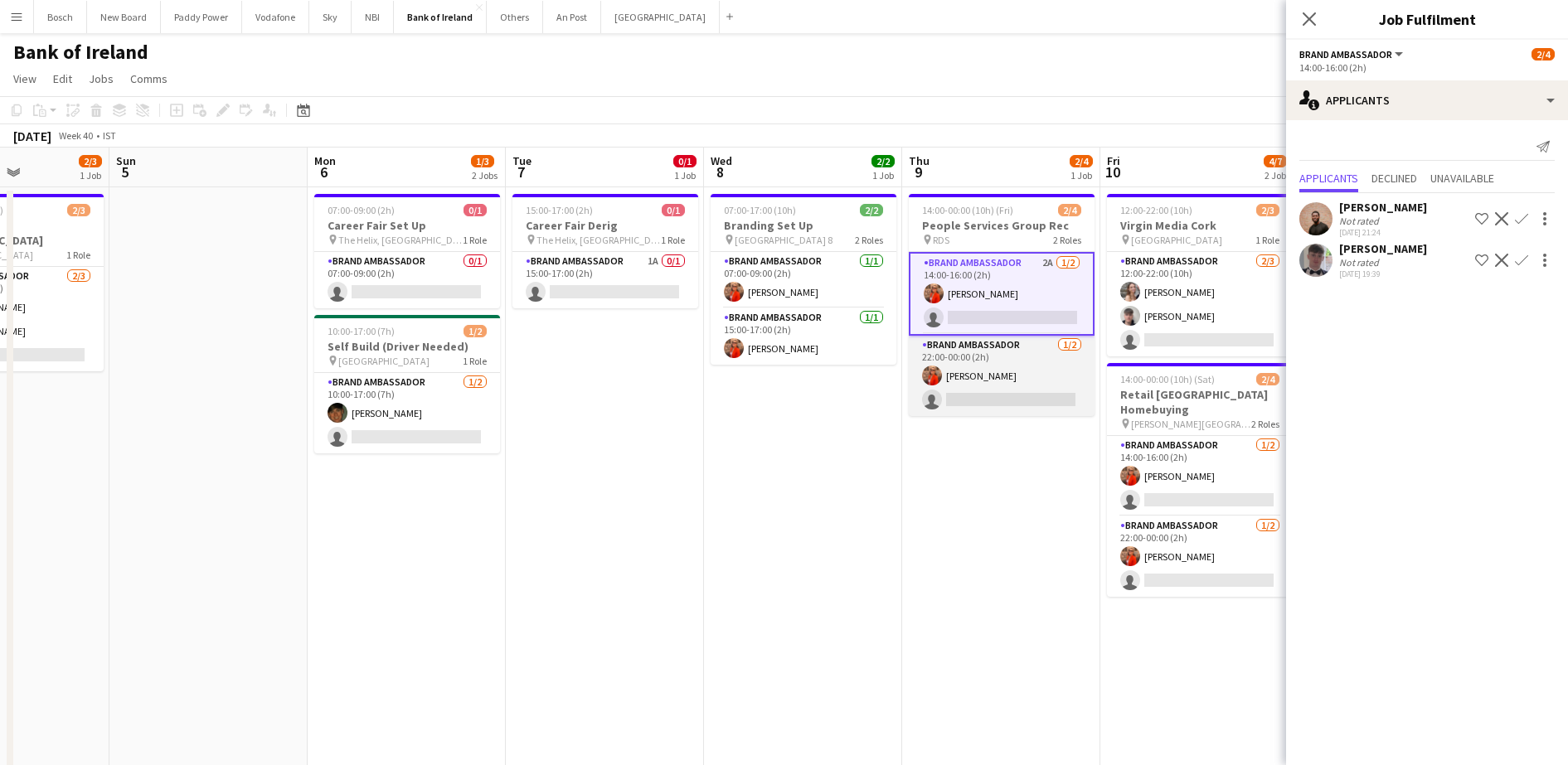
click at [1015, 392] on app-card-role "Brand Ambassador [DATE] 22:00-00:00 (2h) [PERSON_NAME] single-neutral-actions" at bounding box center [1001, 376] width 185 height 80
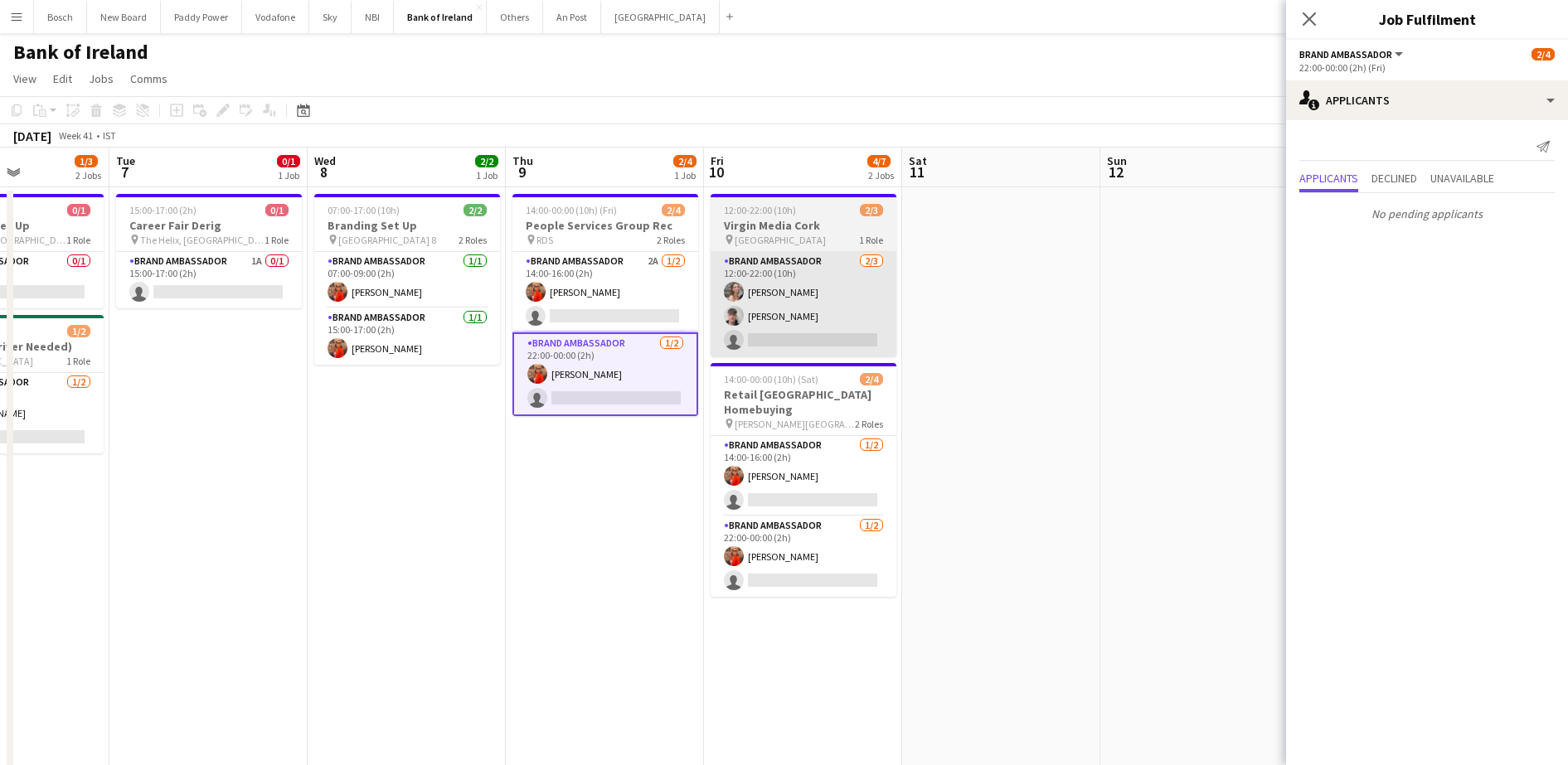
scroll to position [0, 508]
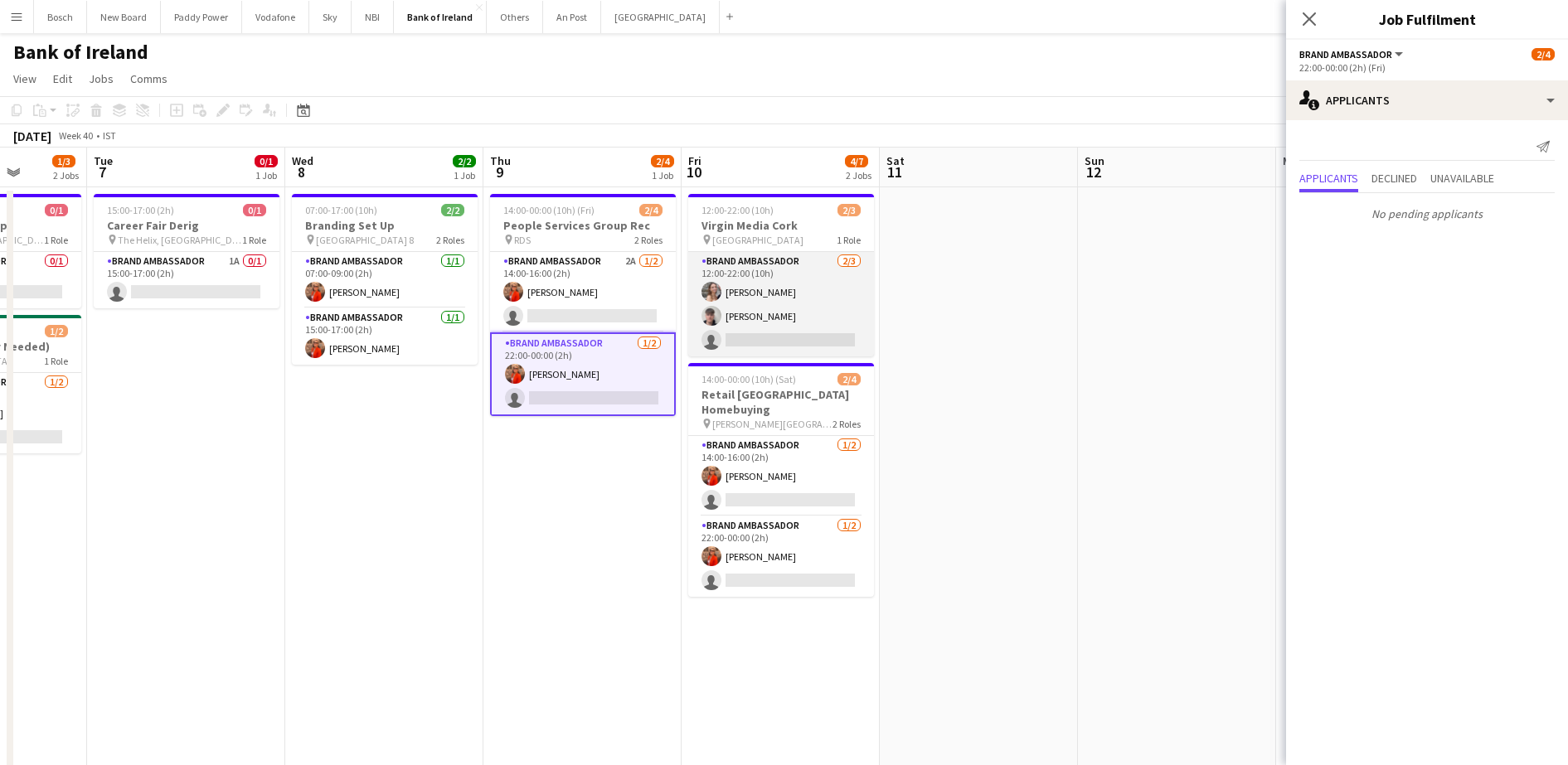
click at [780, 335] on app-card-role "Brand Ambassador [DATE] 12:00-22:00 (10h) [PERSON_NAME] [PERSON_NAME] single-ne…" at bounding box center [781, 304] width 185 height 104
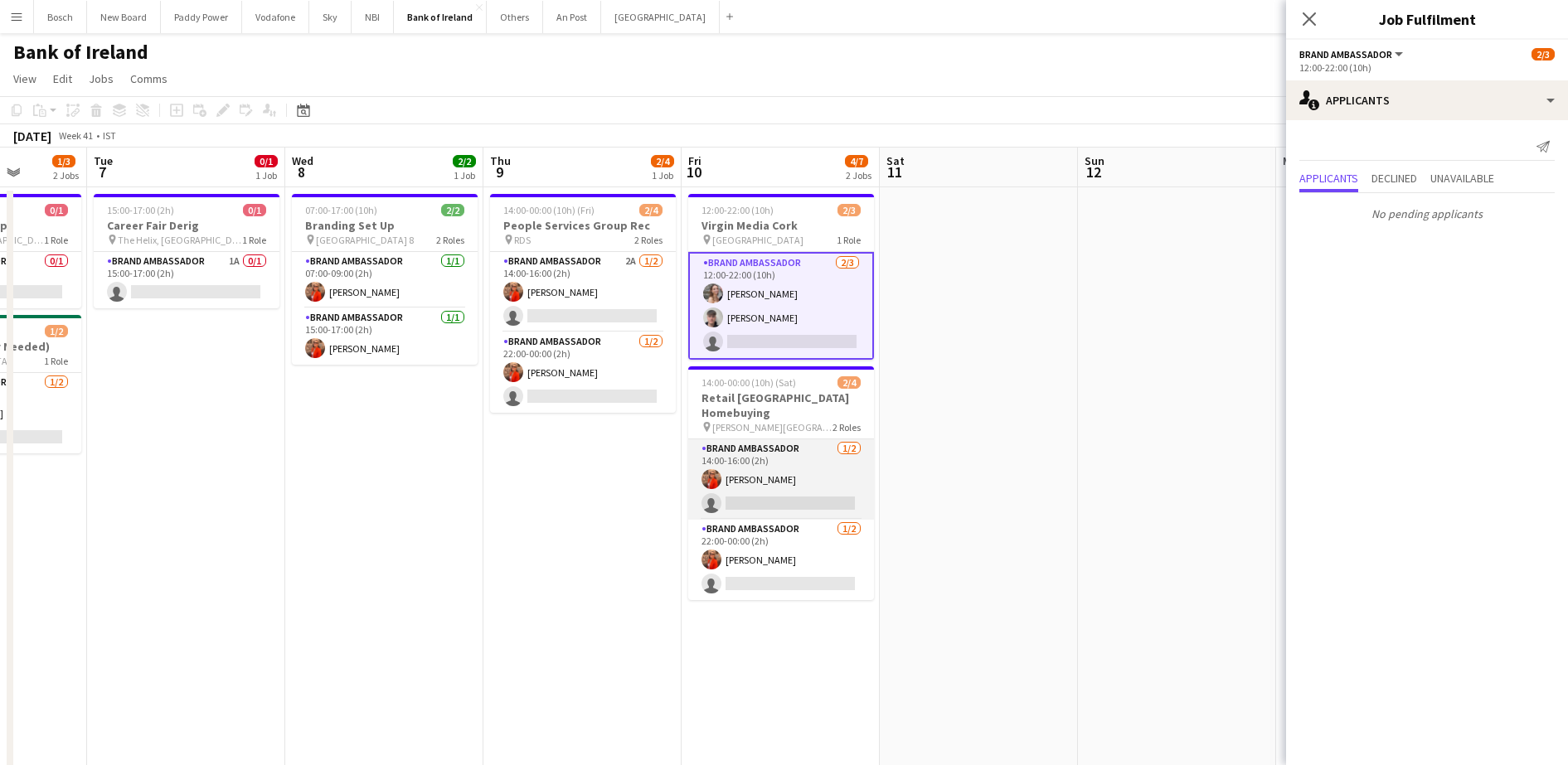
click at [802, 444] on app-card-role "Brand Ambassador [DATE] 14:00-16:00 (2h) [PERSON_NAME] single-neutral-actions" at bounding box center [781, 479] width 185 height 80
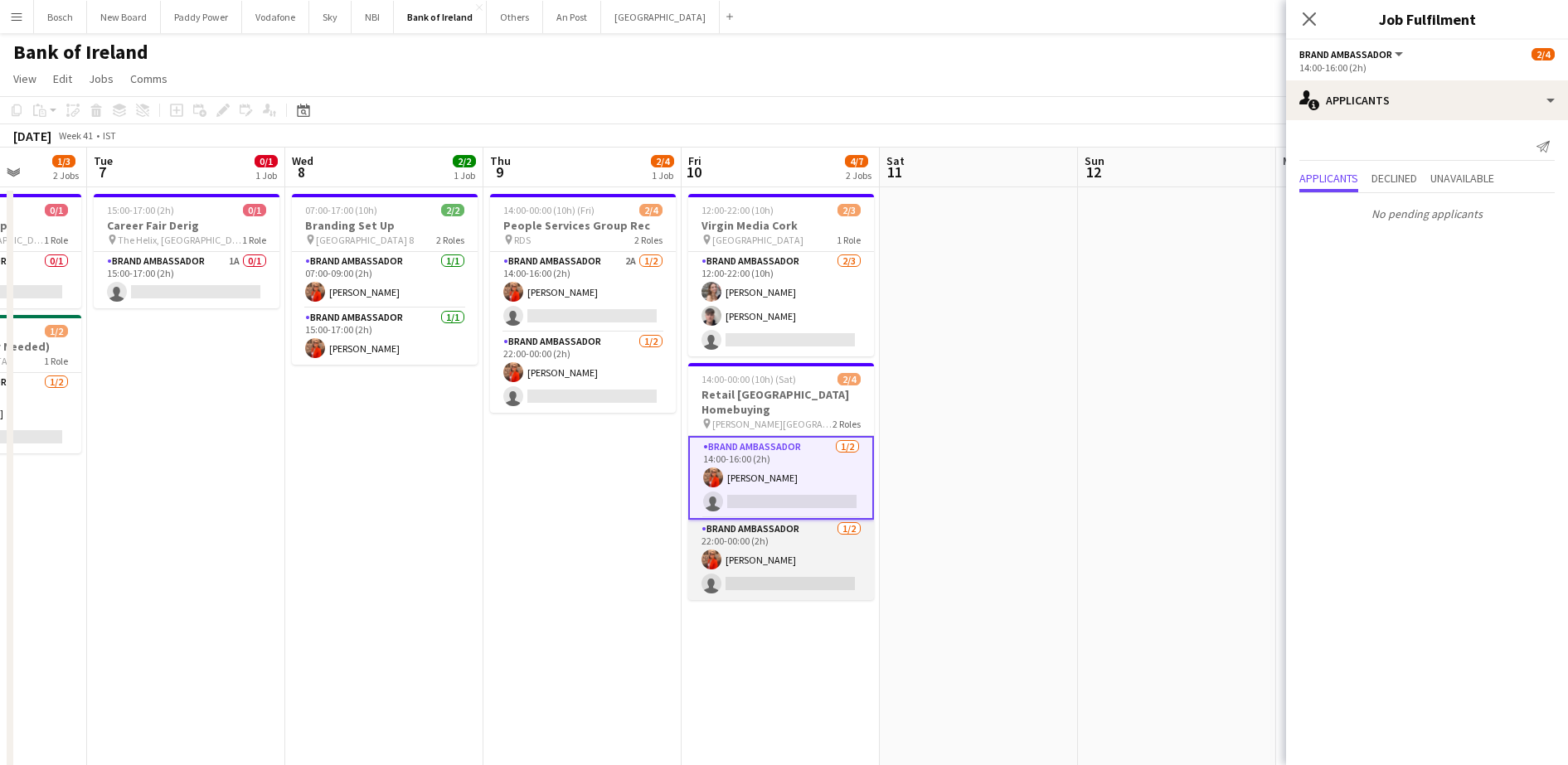
click at [805, 532] on app-card-role "Brand Ambassador [DATE] 22:00-00:00 (2h) [PERSON_NAME] single-neutral-actions" at bounding box center [781, 560] width 185 height 80
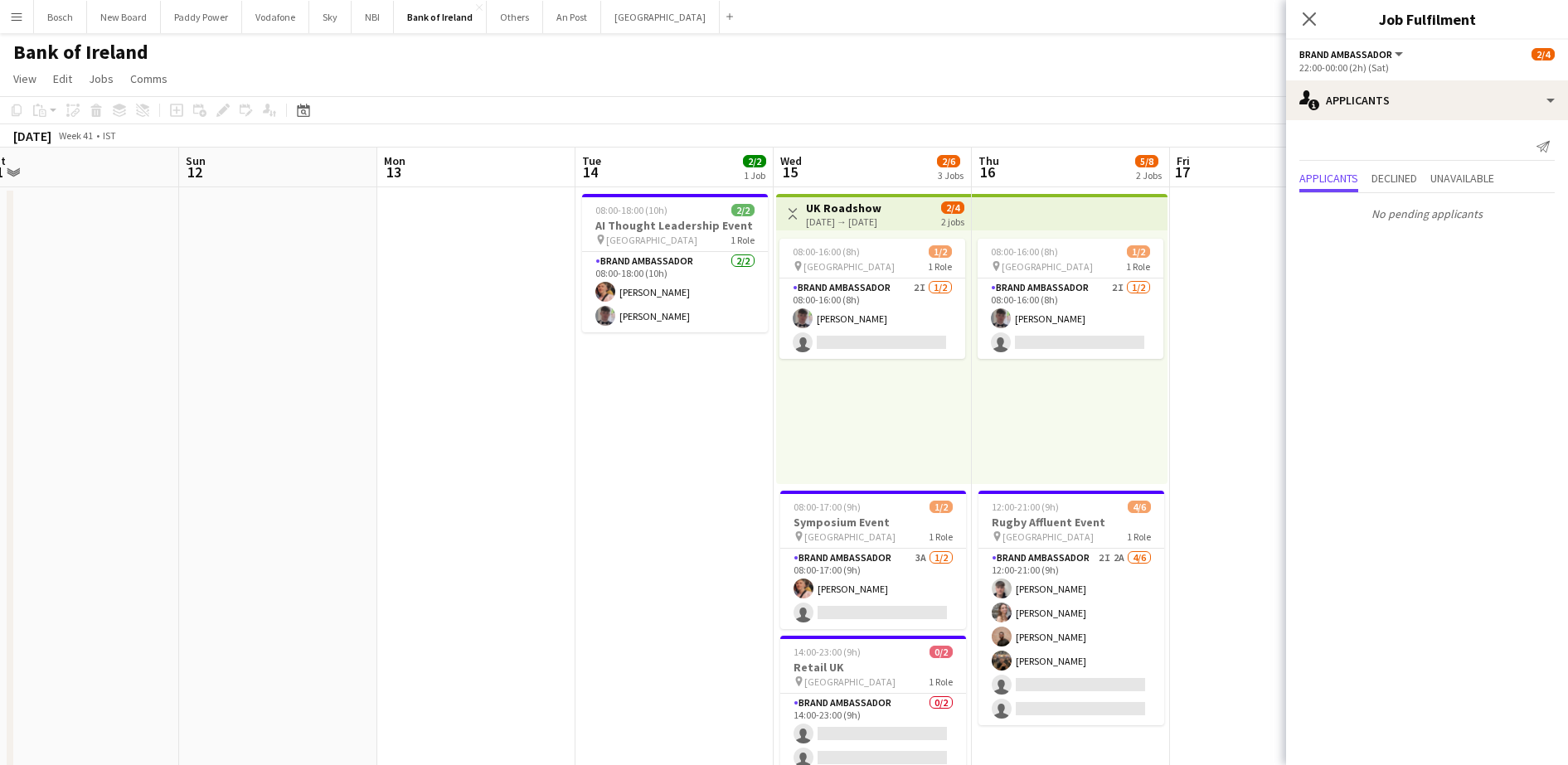
scroll to position [0, 545]
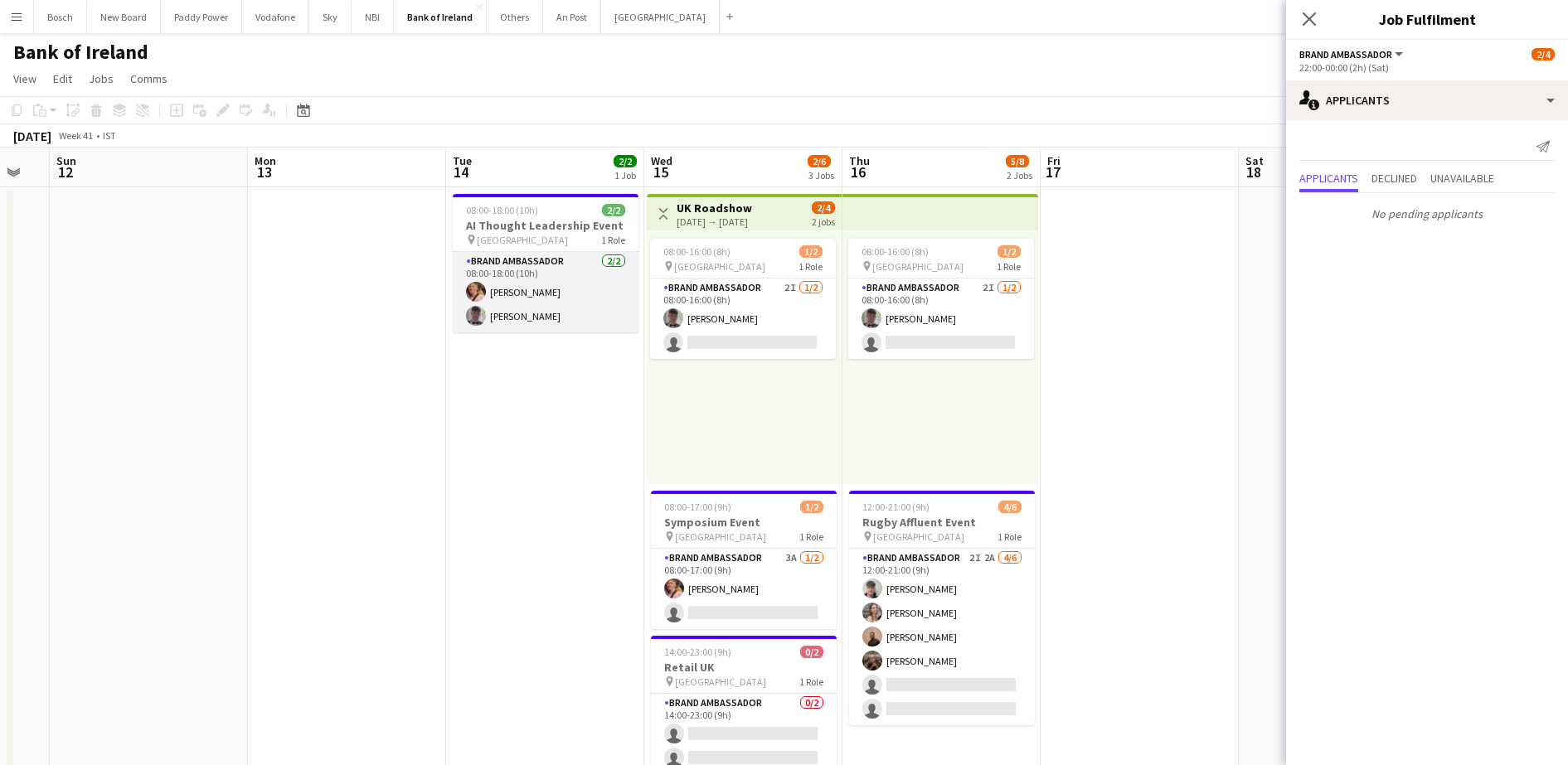
click at [580, 321] on app-card-role "Brand Ambassador [DATE] 08:00-18:00 (10h) [PERSON_NAME] [PERSON_NAME]" at bounding box center [545, 292] width 185 height 80
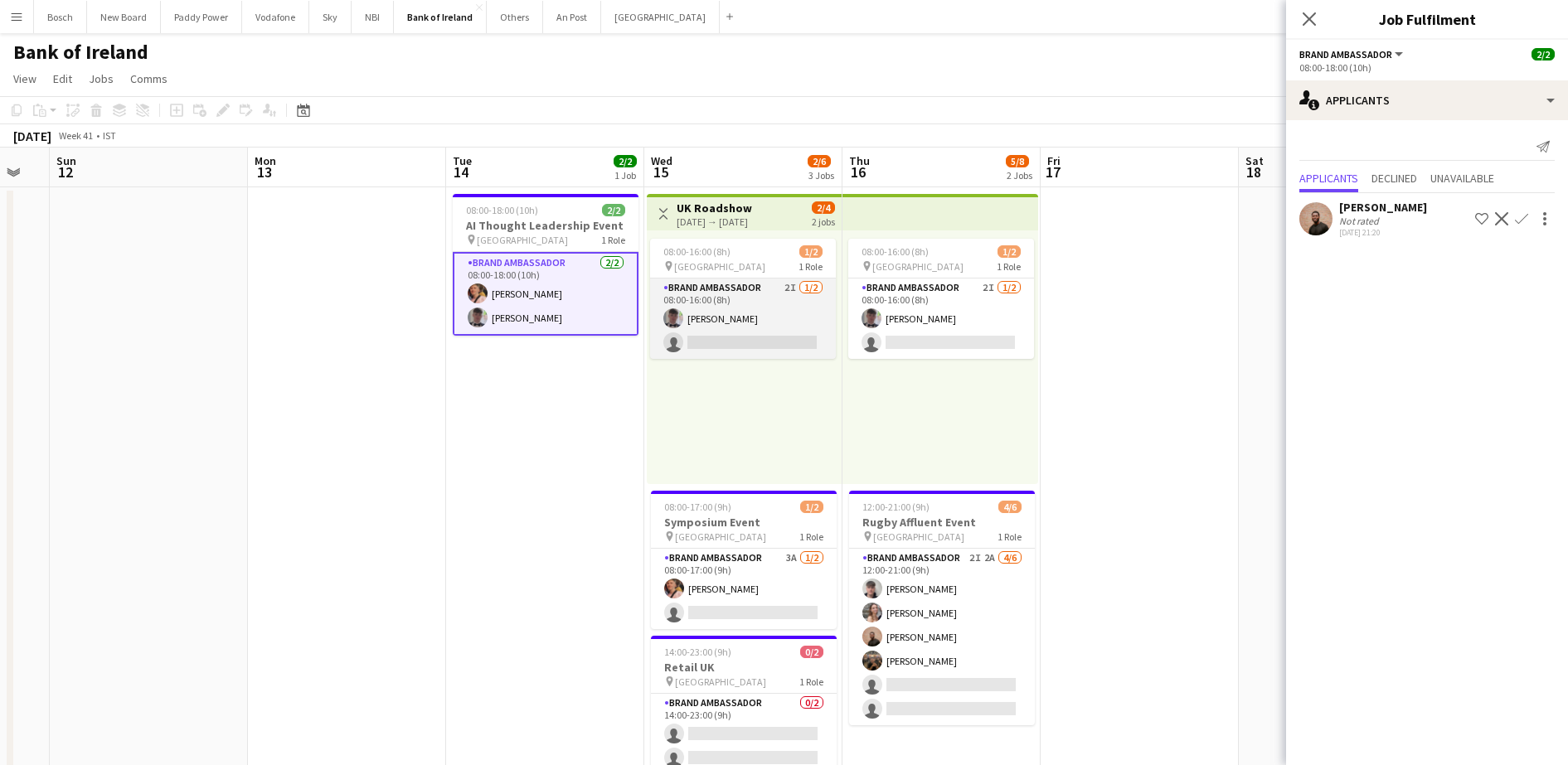
click at [748, 328] on app-card-role "Brand Ambassador 2I [DATE] 08:00-16:00 (8h) [PERSON_NAME] single-neutral-actions" at bounding box center [743, 319] width 185 height 80
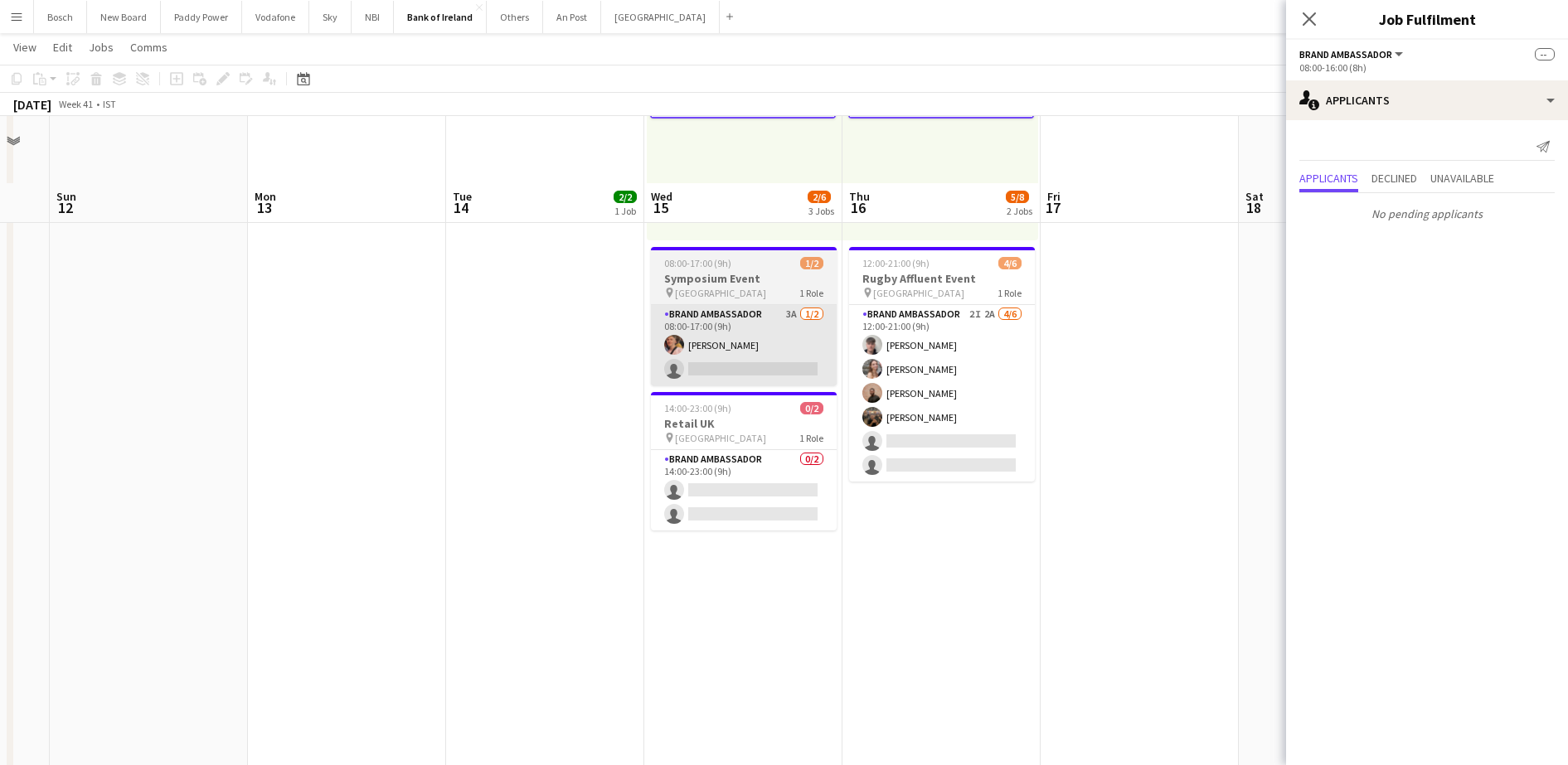
scroll to position [208, 0]
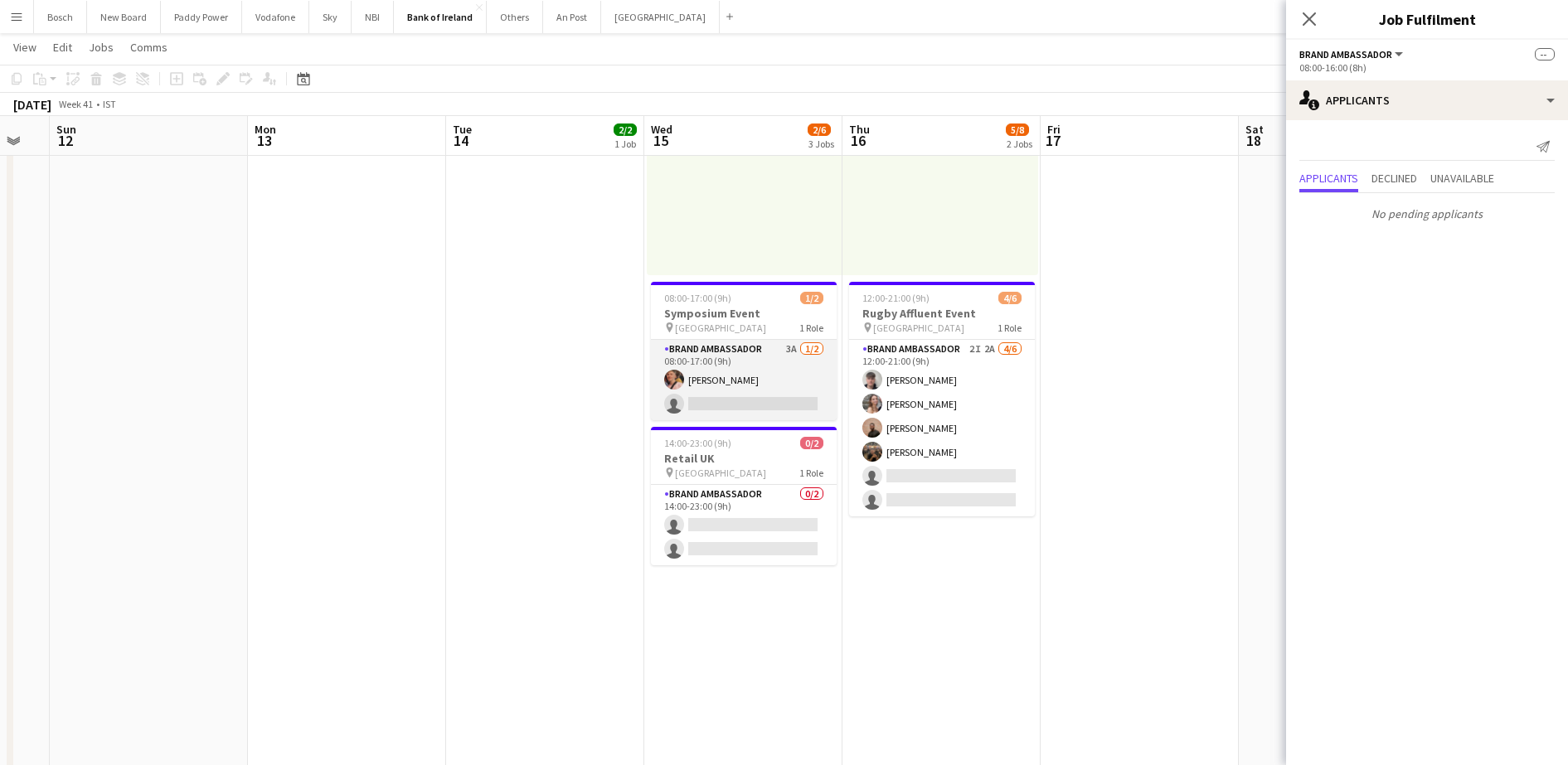
click at [751, 392] on app-card-role "Brand Ambassador 3A [DATE] 08:00-17:00 (9h) [PERSON_NAME] single-neutral-actions" at bounding box center [744, 380] width 185 height 80
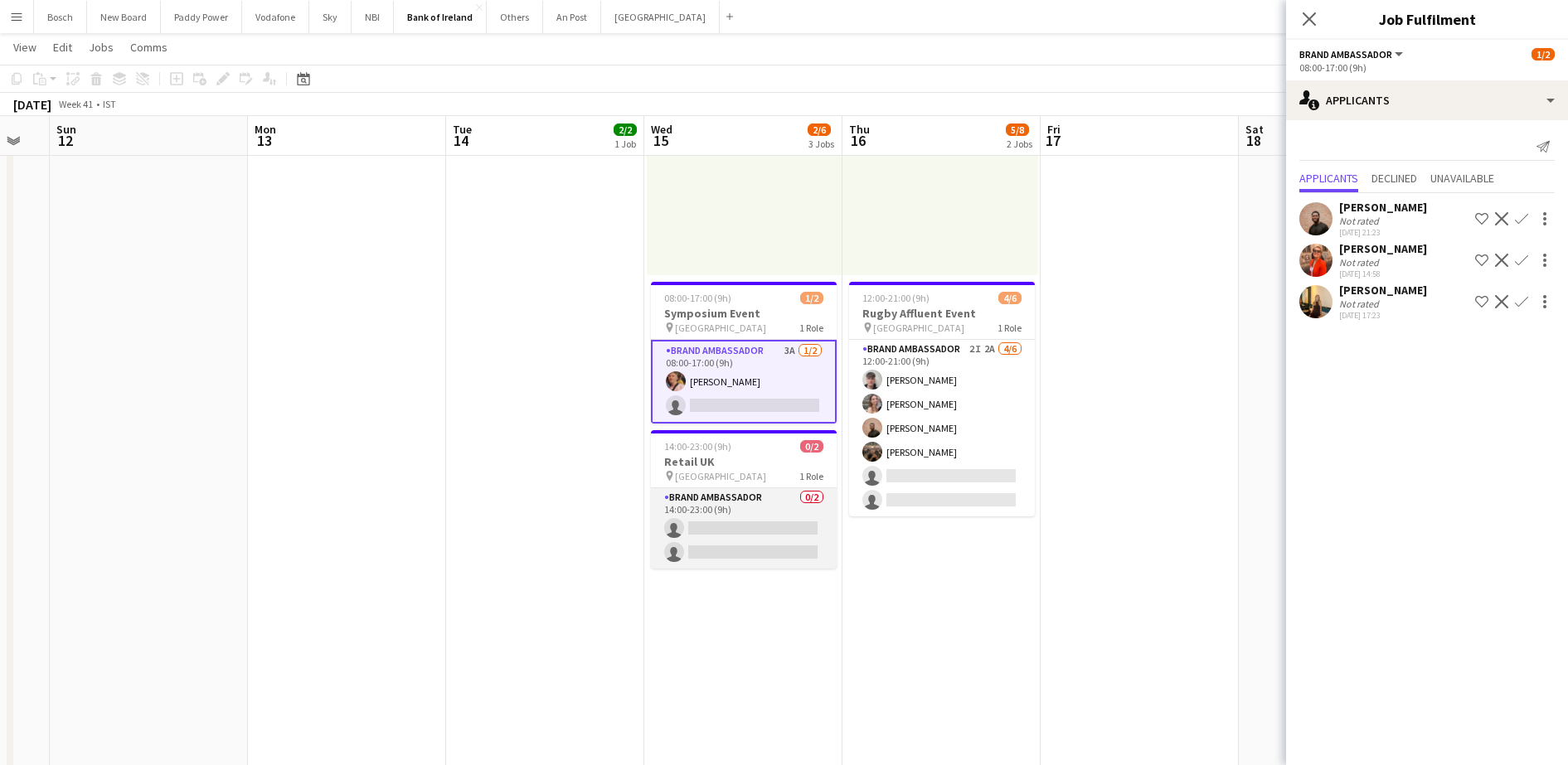
click at [777, 521] on app-card-role "Brand Ambassador 0/2 14:00-23:00 (9h) single-neutral-actions single-neutral-act…" at bounding box center [744, 528] width 185 height 80
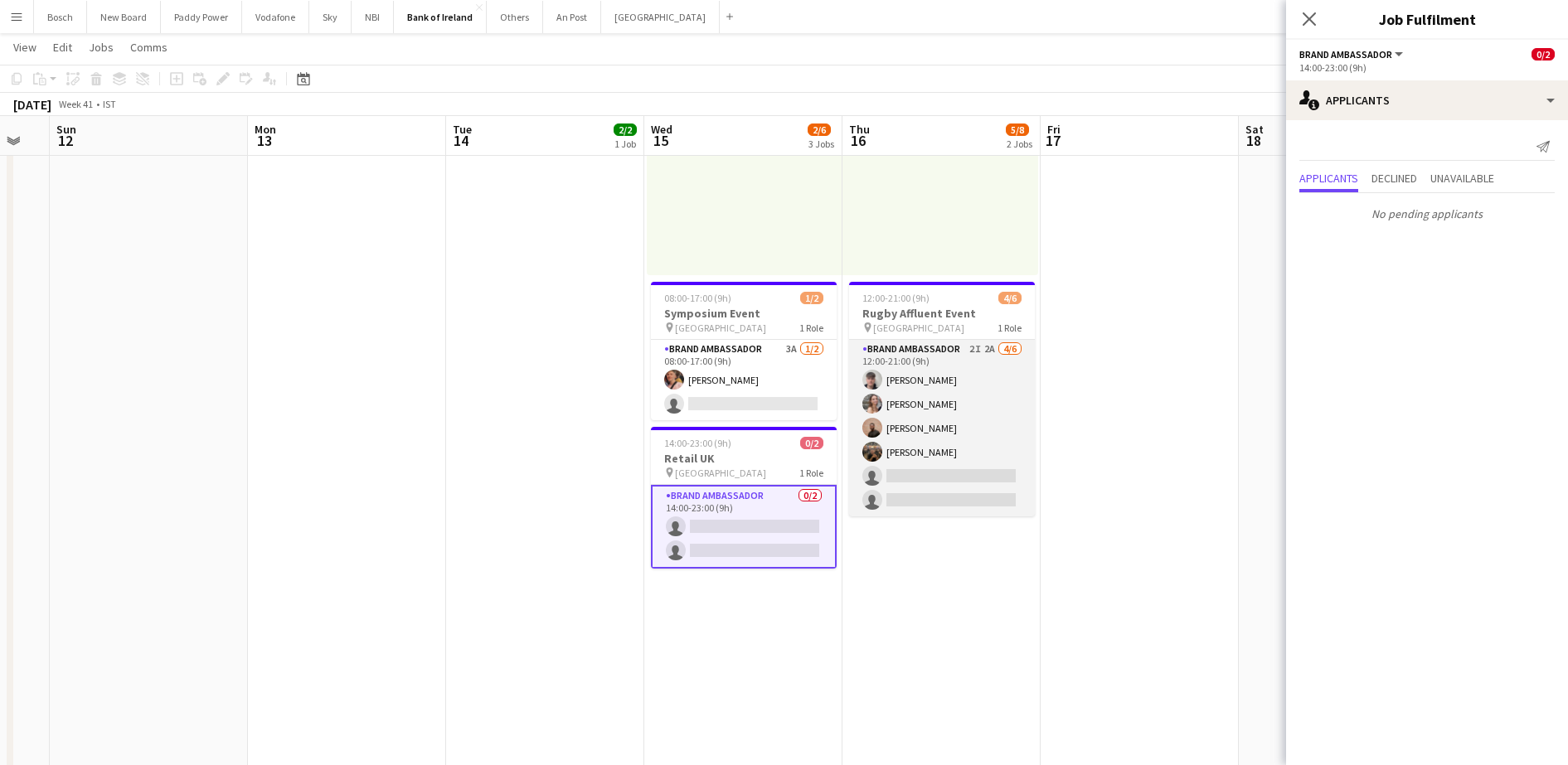
click at [918, 449] on app-card-role "Brand Ambassador 2I 2A [DATE] 12:00-21:00 (9h) [PERSON_NAME] [PERSON_NAME] [PER…" at bounding box center [942, 428] width 185 height 176
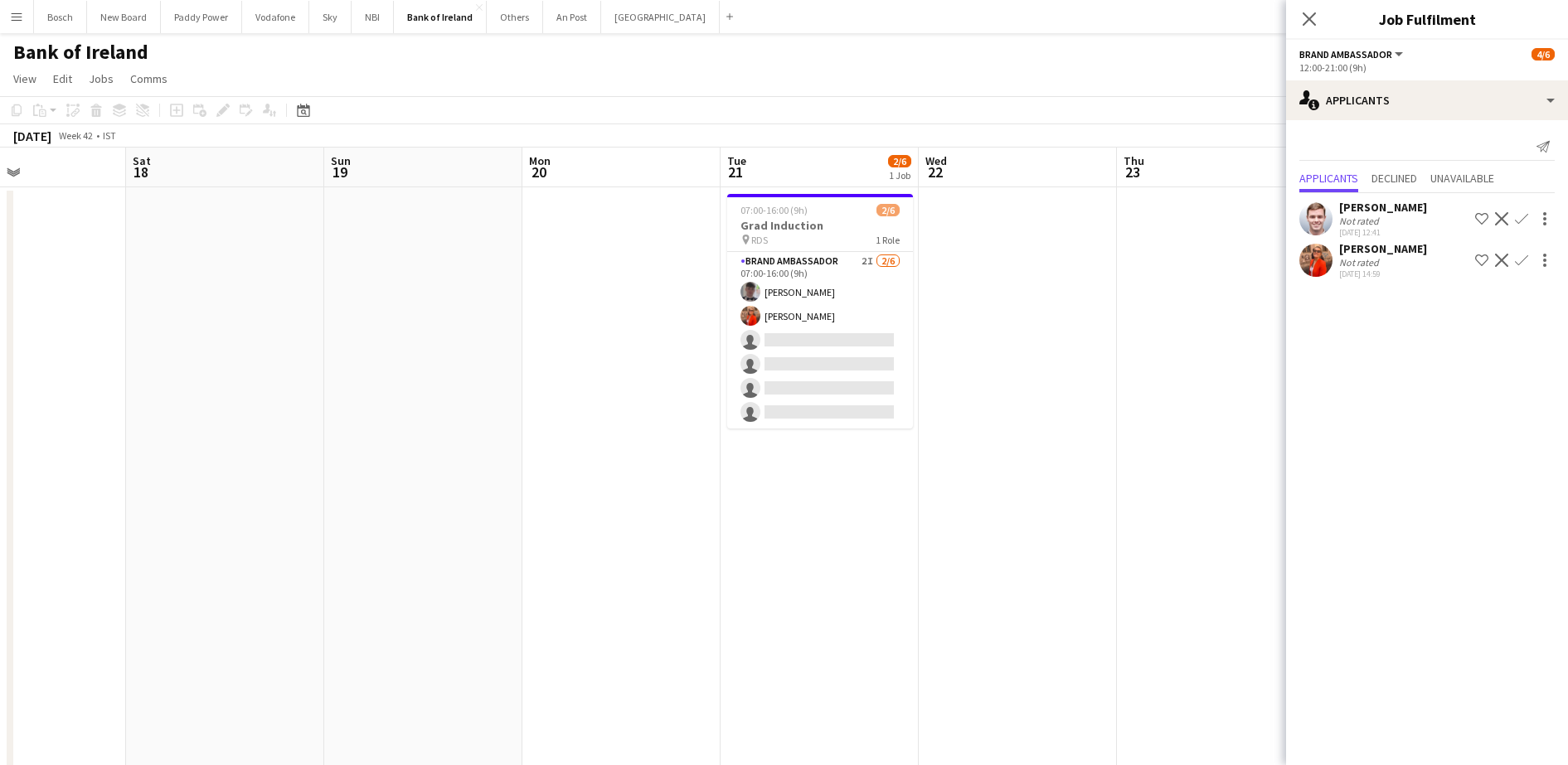
scroll to position [0, 507]
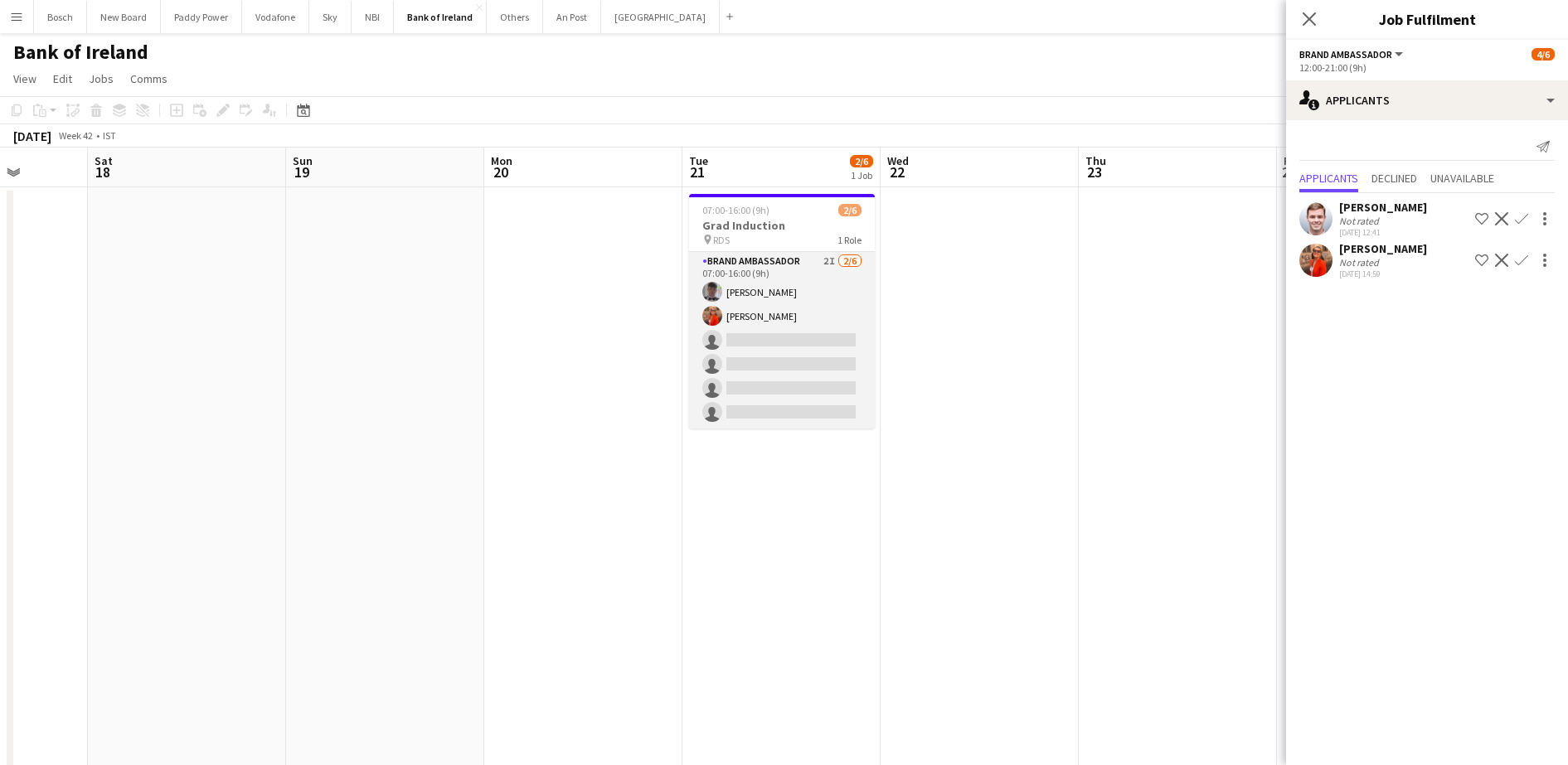
click at [798, 399] on app-card-role "Brand Ambassador 2I [DATE] 07:00-16:00 (9h) [PERSON_NAME] [PERSON_NAME] single-…" at bounding box center [781, 340] width 185 height 176
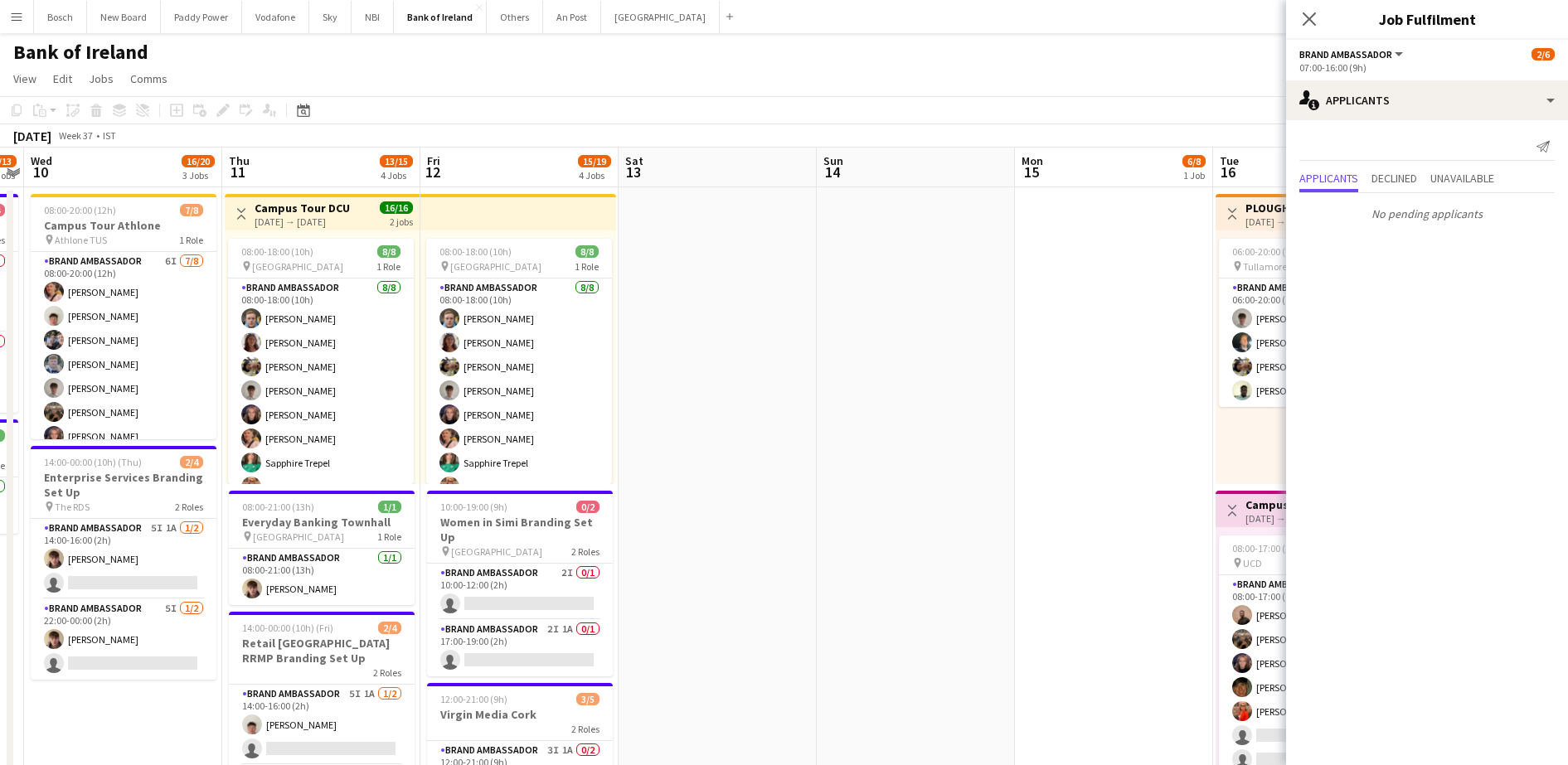
scroll to position [0, 606]
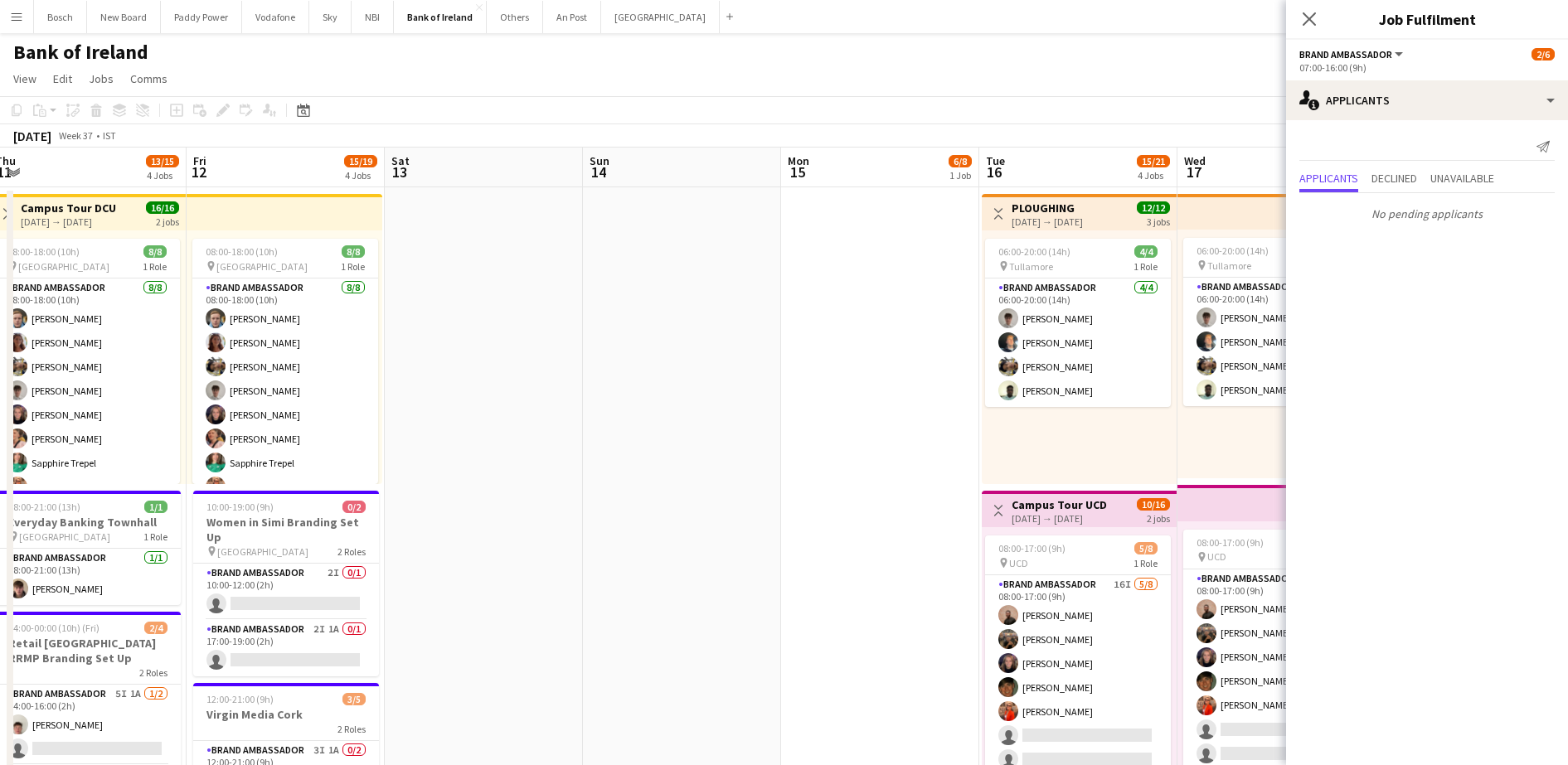
drag, startPoint x: 1136, startPoint y: 484, endPoint x: 665, endPoint y: 484, distance: 471.0
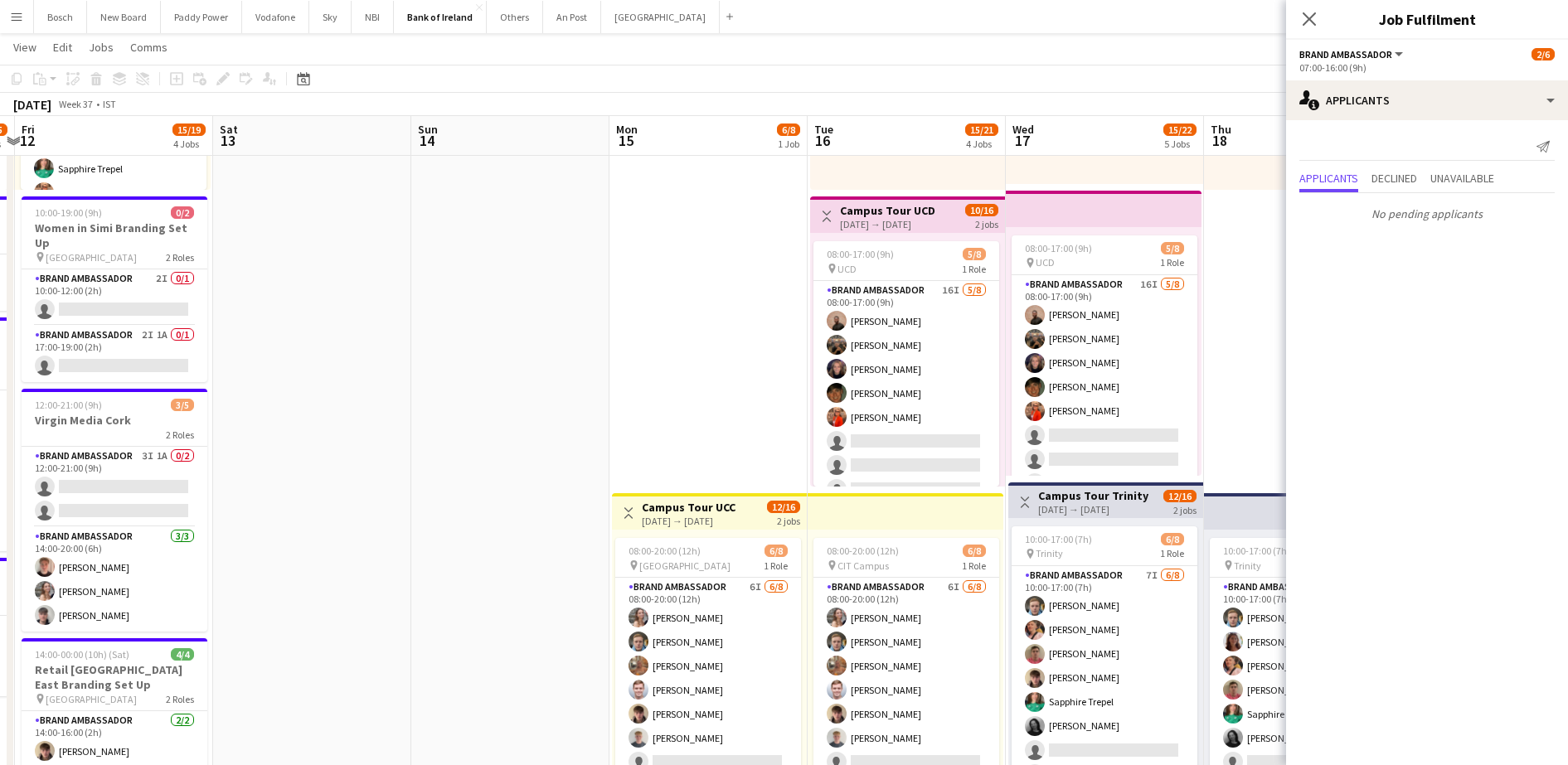
scroll to position [414, 0]
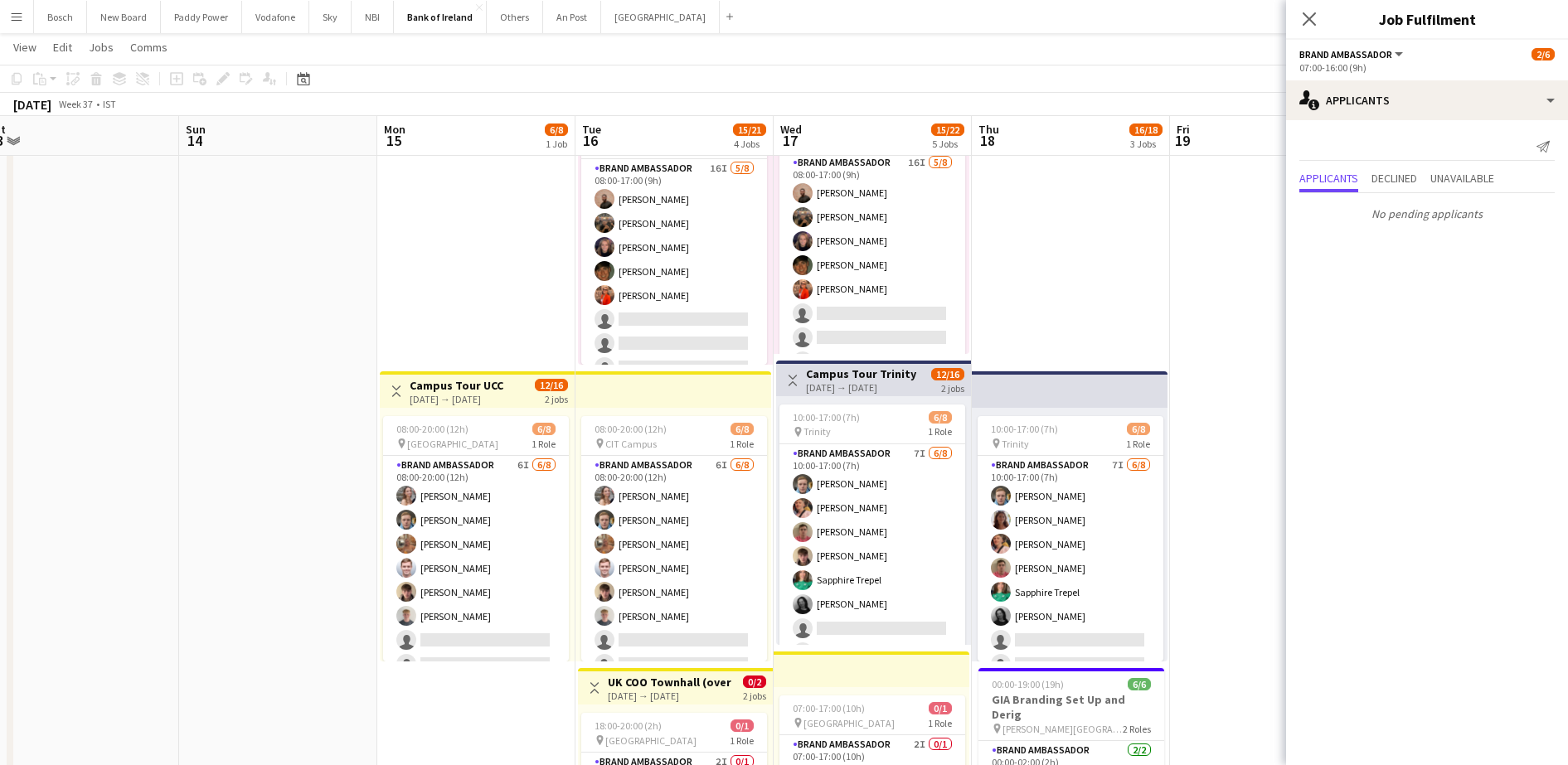
drag, startPoint x: 496, startPoint y: 582, endPoint x: 237, endPoint y: 572, distance: 259.2
